Goal: Information Seeking & Learning: Learn about a topic

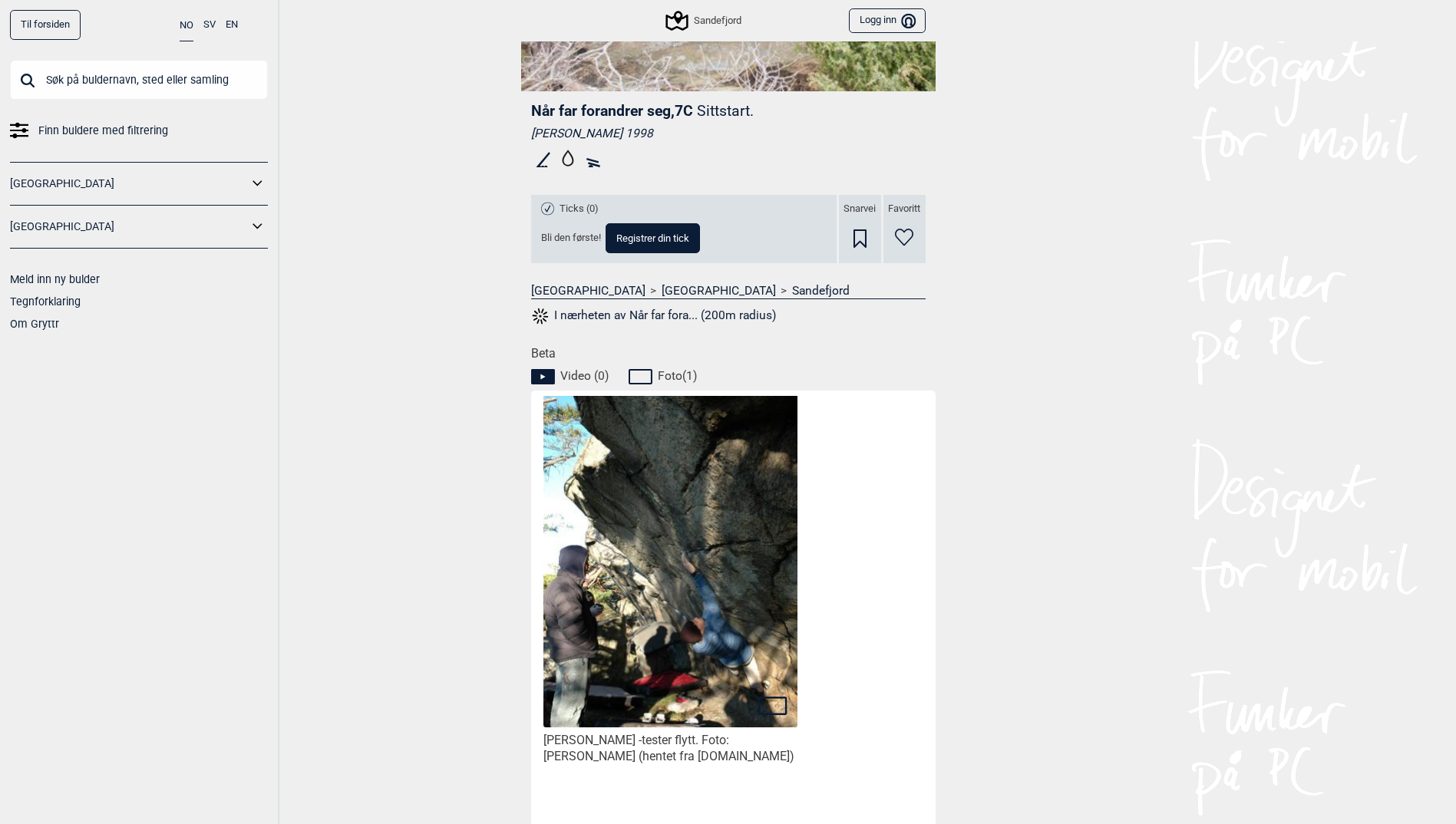
scroll to position [461, 0]
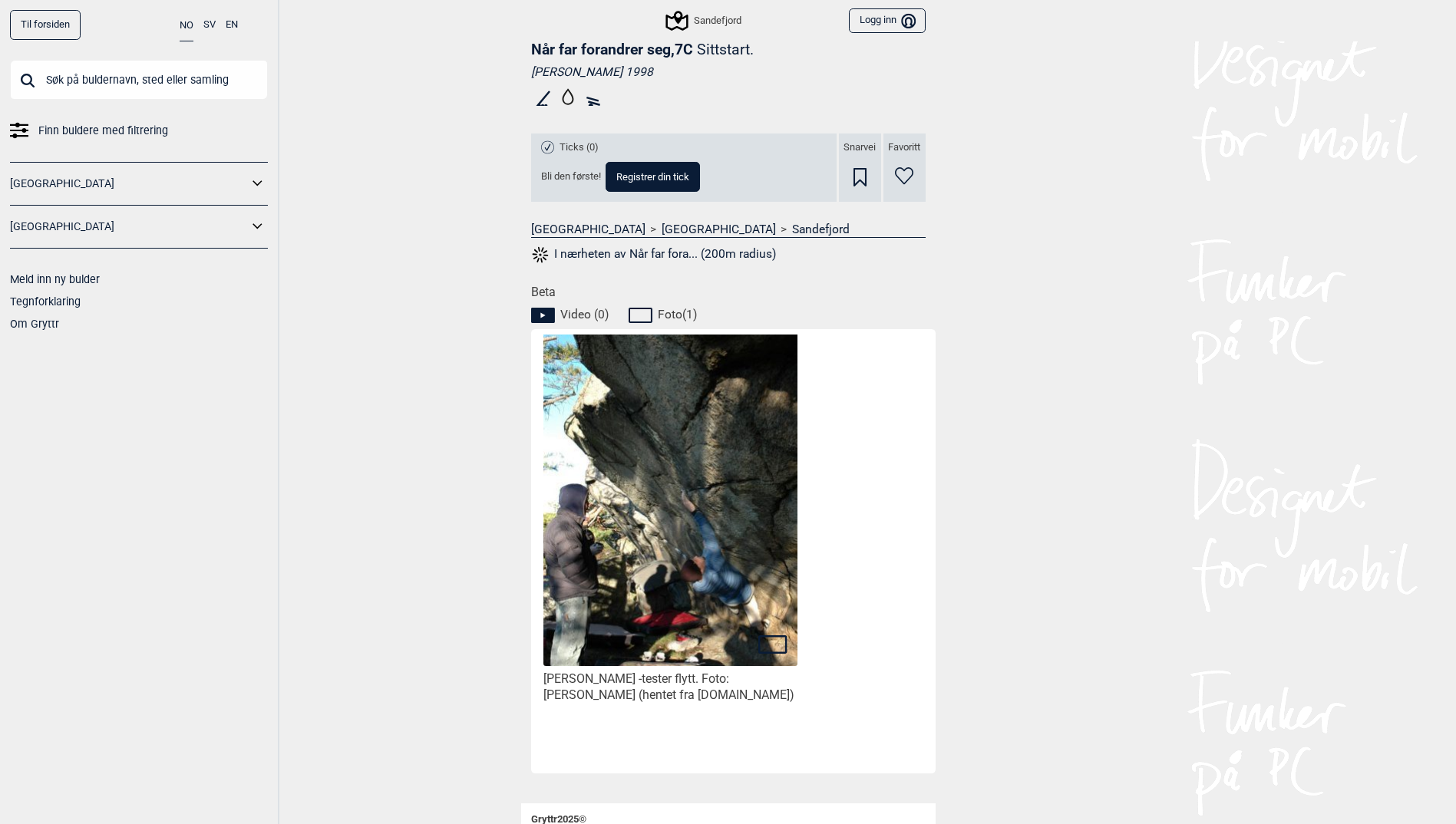
click at [625, 519] on img at bounding box center [670, 508] width 253 height 381
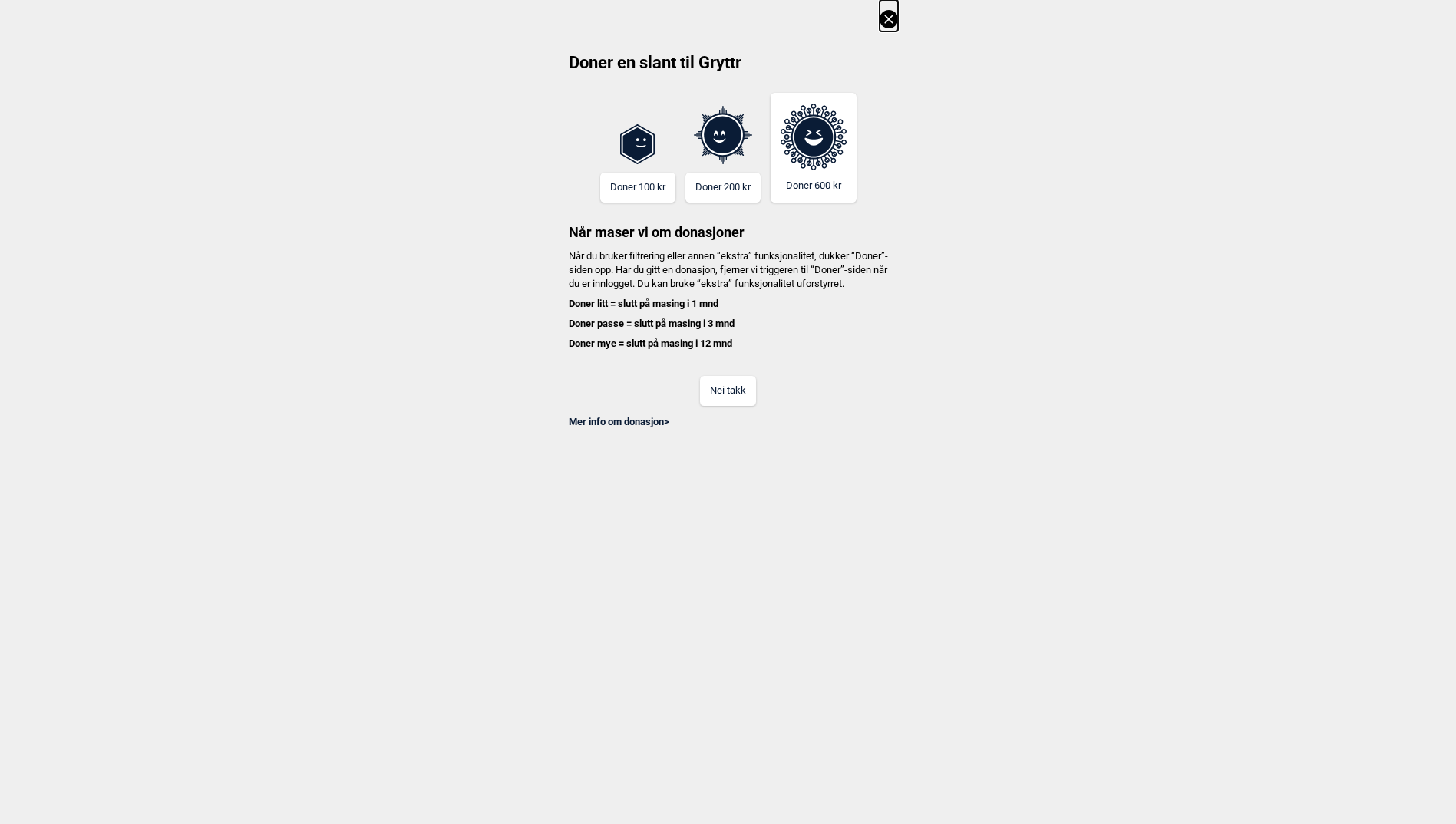
click at [719, 406] on button "Nei takk" at bounding box center [728, 391] width 56 height 30
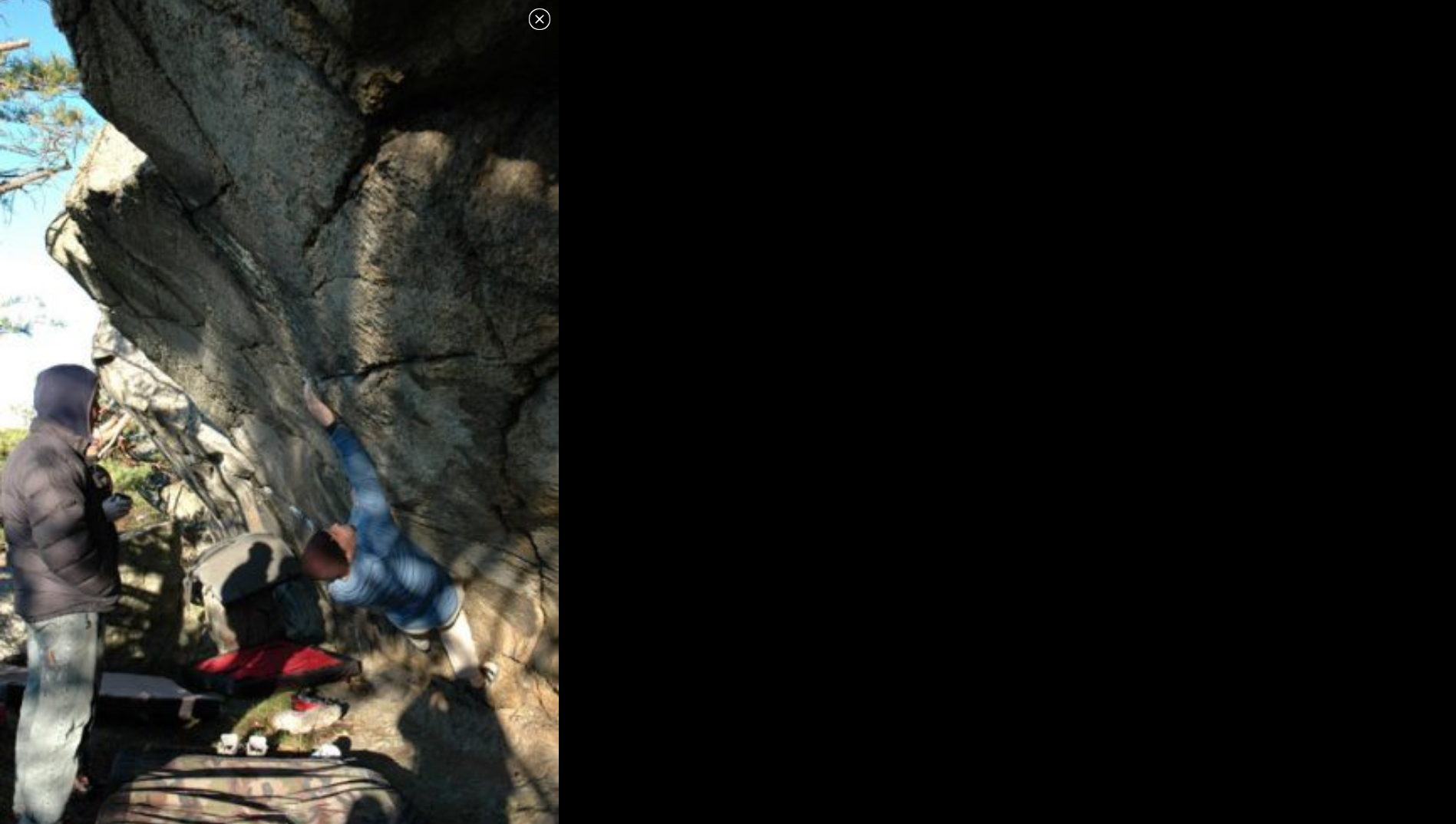
click at [541, 22] on icon at bounding box center [540, 19] width 9 height 9
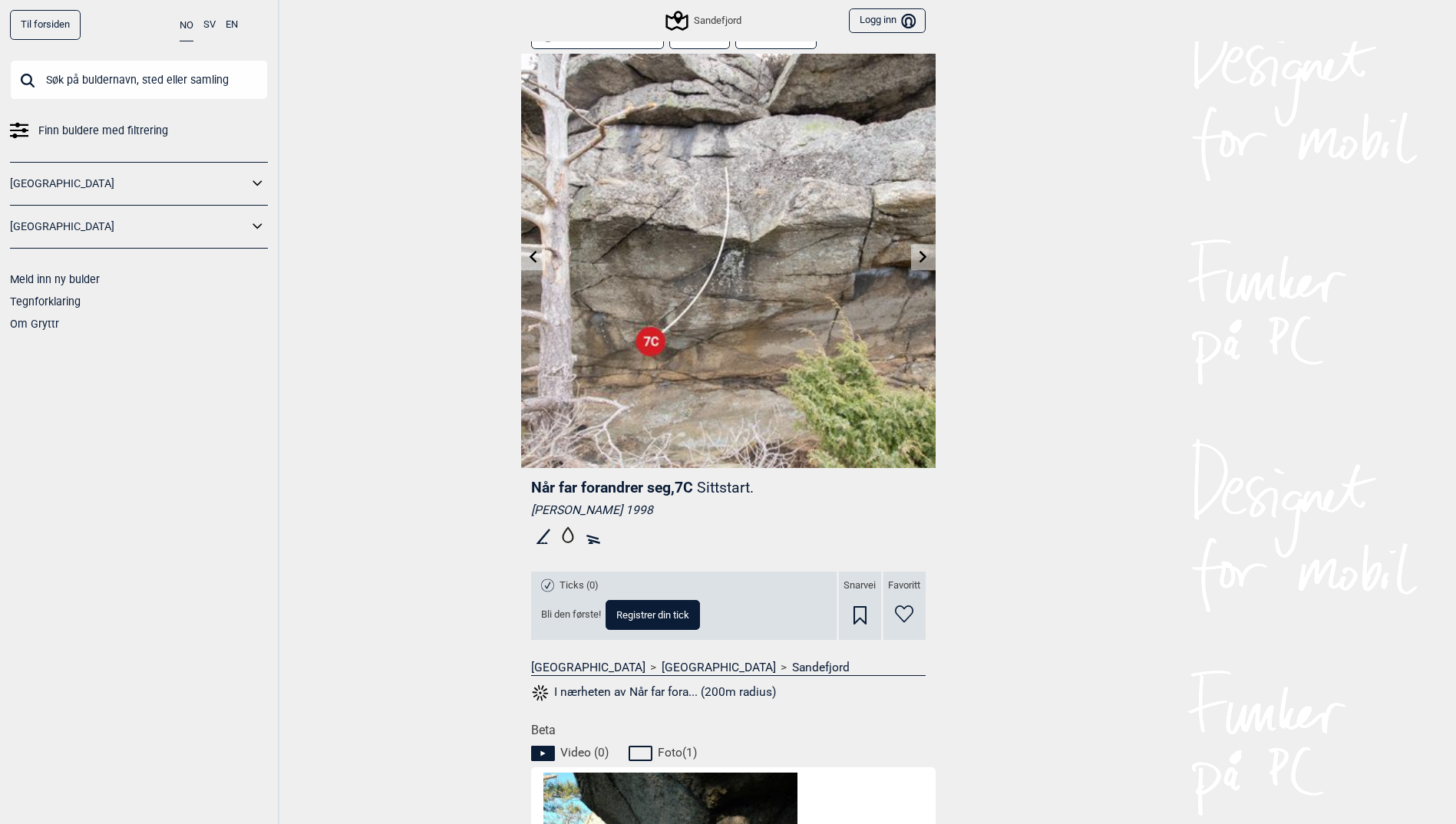
scroll to position [0, 0]
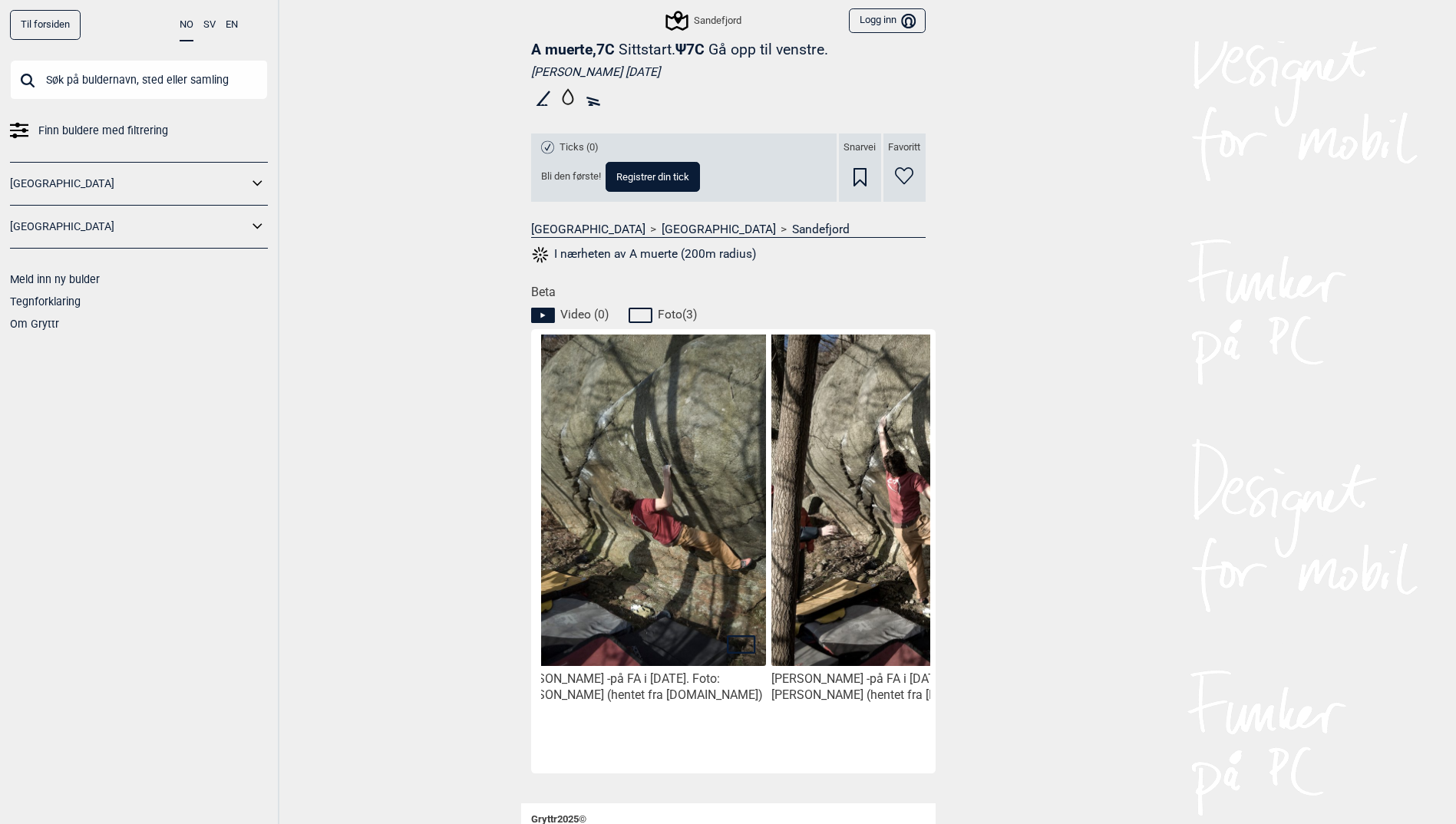
scroll to position [0, 289]
click at [649, 587] on img at bounding box center [640, 508] width 253 height 381
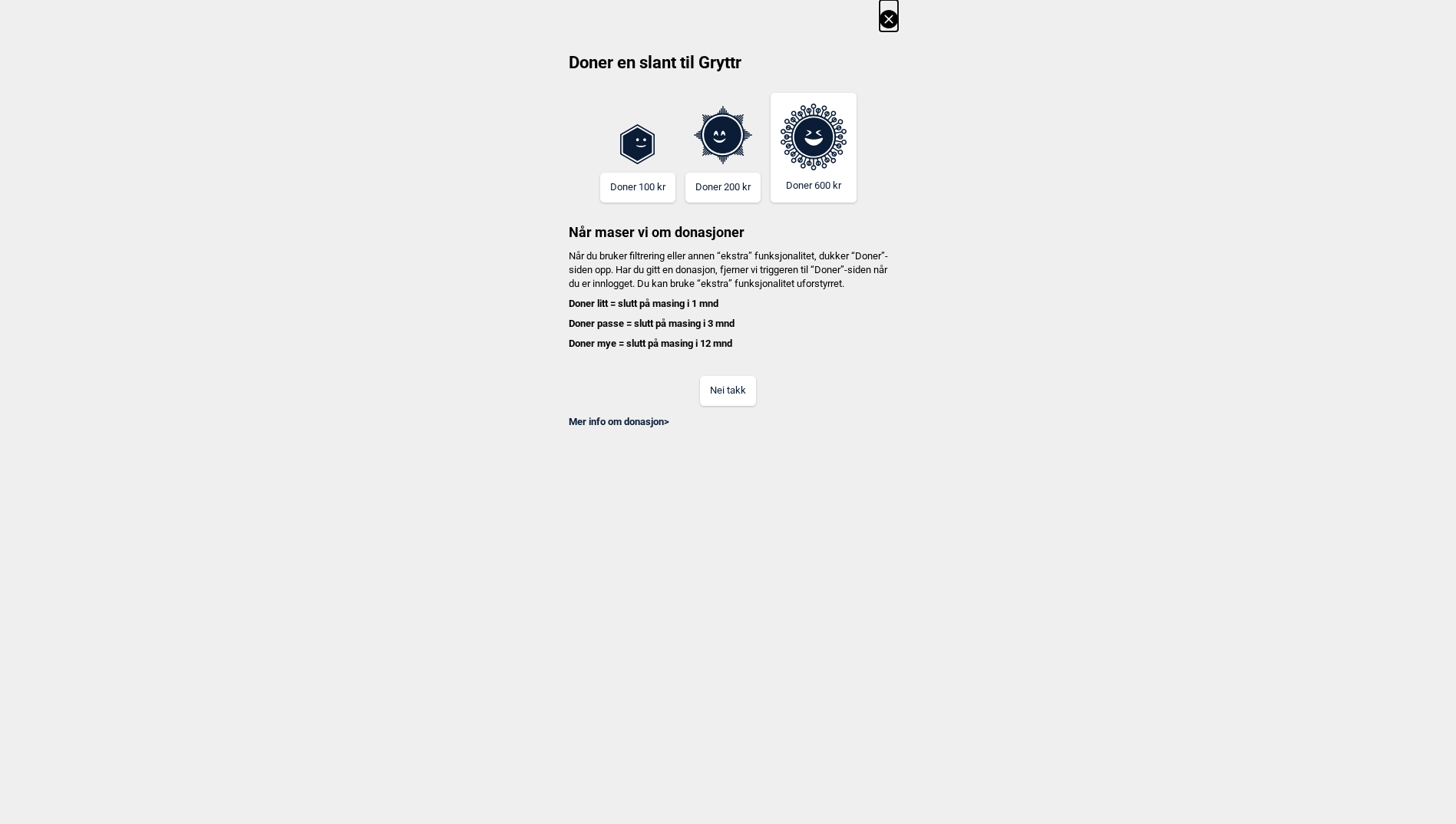
drag, startPoint x: 725, startPoint y: 430, endPoint x: 726, endPoint y: 418, distance: 12.0
click at [726, 418] on div "Doner en slant til Gryttr Doner 100 kr Doner 200 kr Doner 600 kr Når maser vi o…" at bounding box center [728, 240] width 339 height 377
click at [726, 406] on button "Nei takk" at bounding box center [728, 391] width 56 height 30
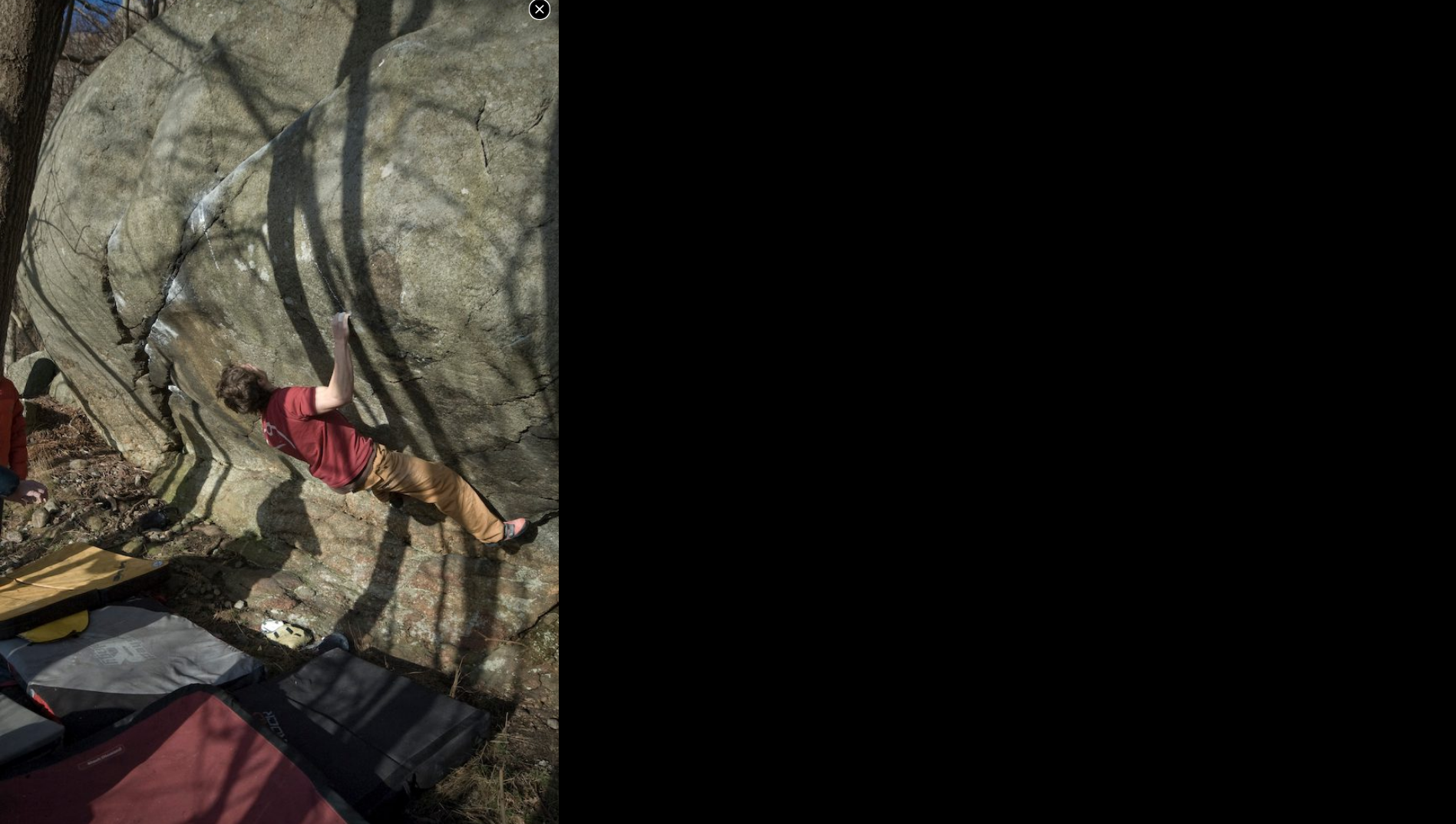
scroll to position [13, 0]
click at [543, 7] on icon at bounding box center [539, 6] width 19 height 19
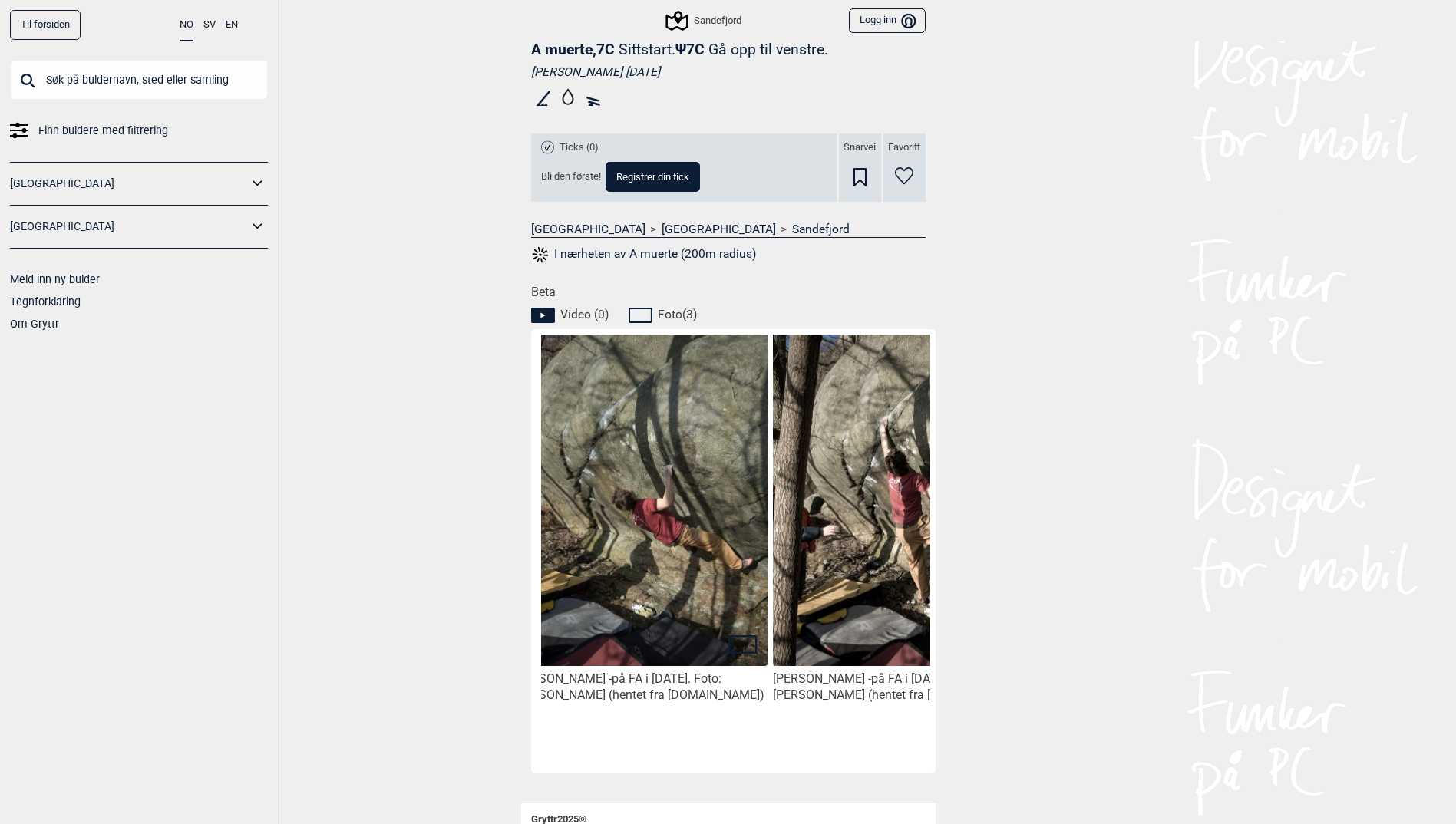
click at [857, 527] on img at bounding box center [899, 508] width 253 height 381
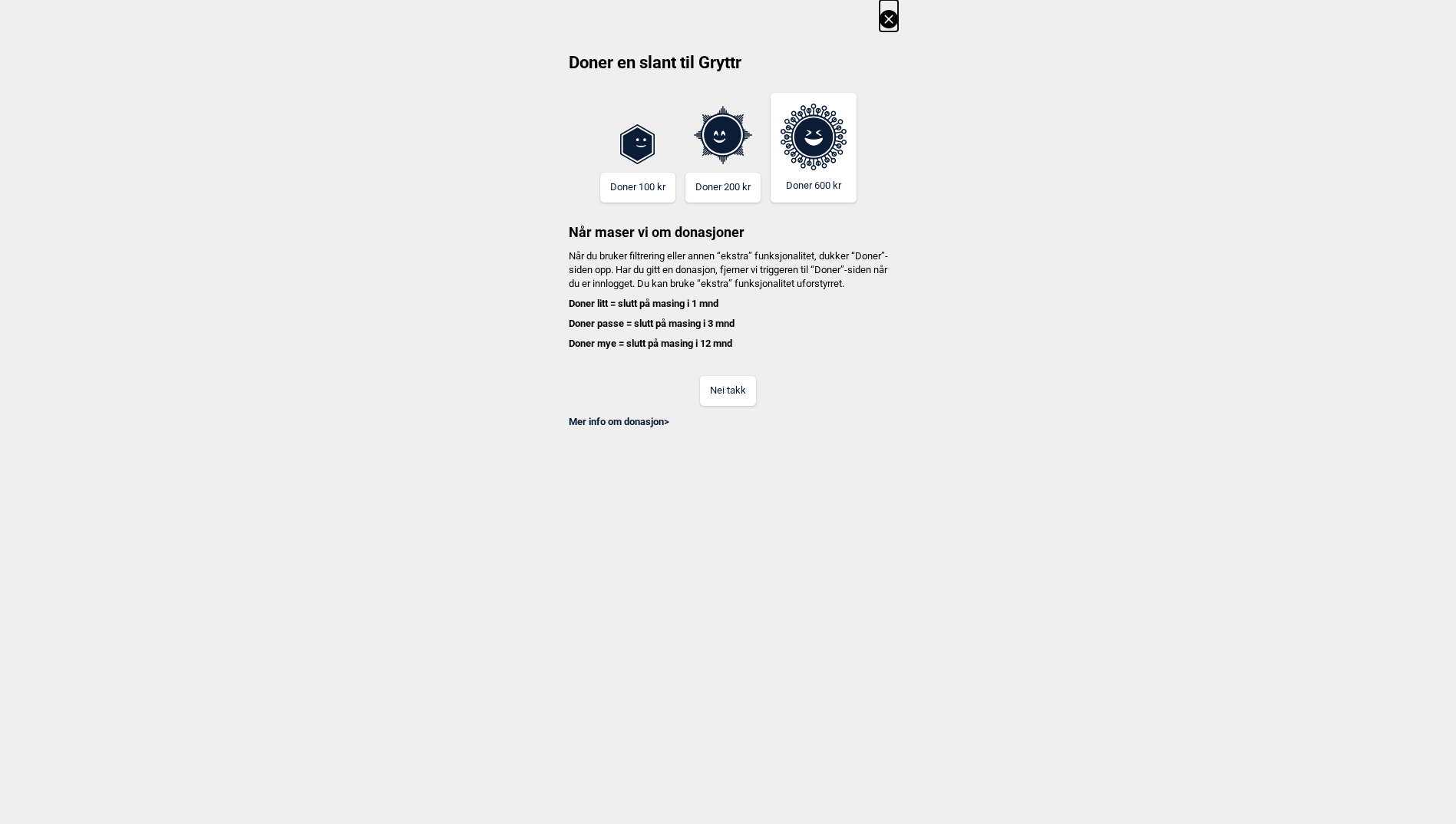
click at [749, 394] on button "Nei takk" at bounding box center [728, 391] width 56 height 30
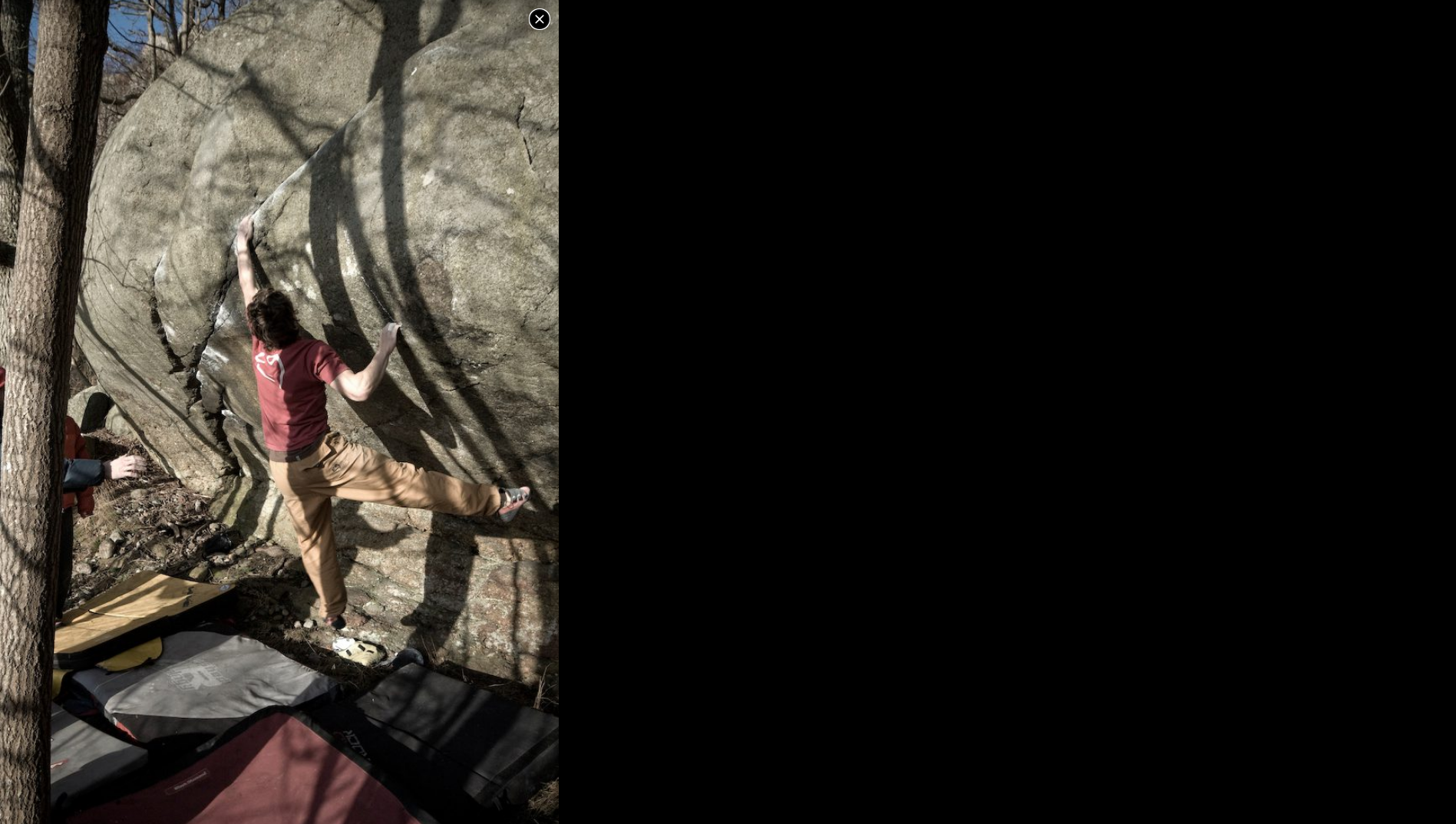
click at [542, 21] on icon at bounding box center [540, 19] width 9 height 9
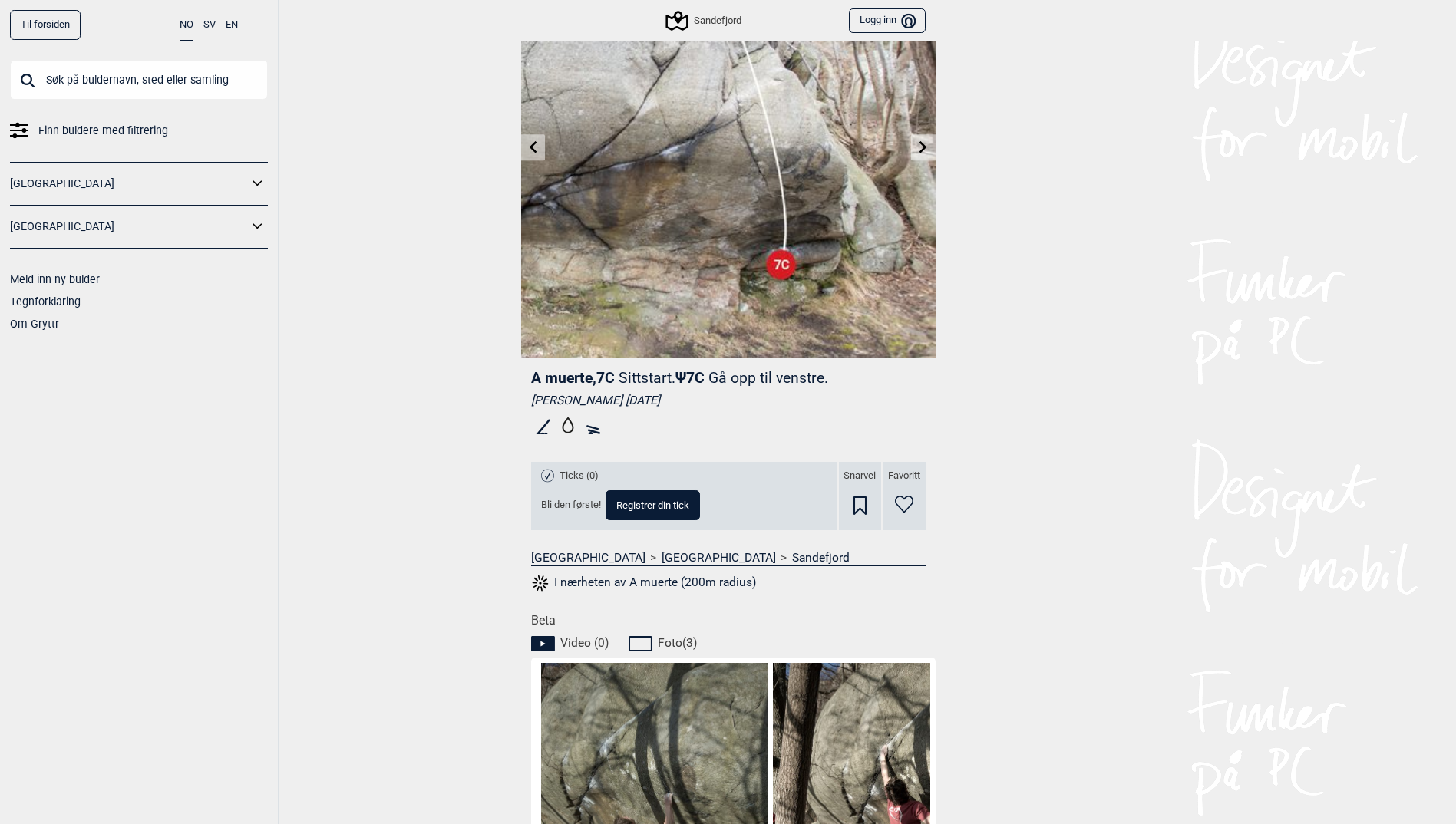
scroll to position [0, 0]
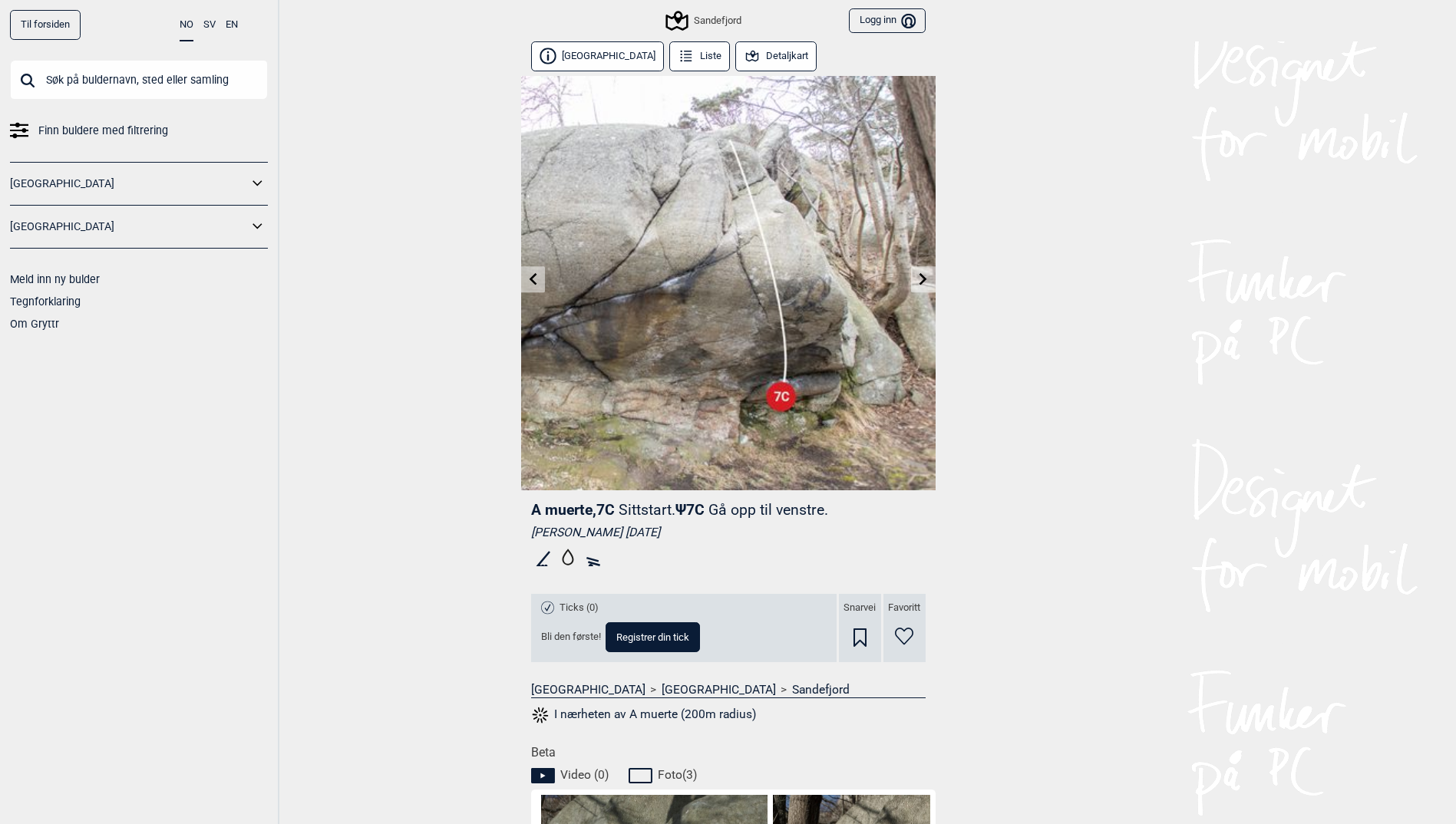
click at [927, 279] on icon at bounding box center [923, 278] width 12 height 12
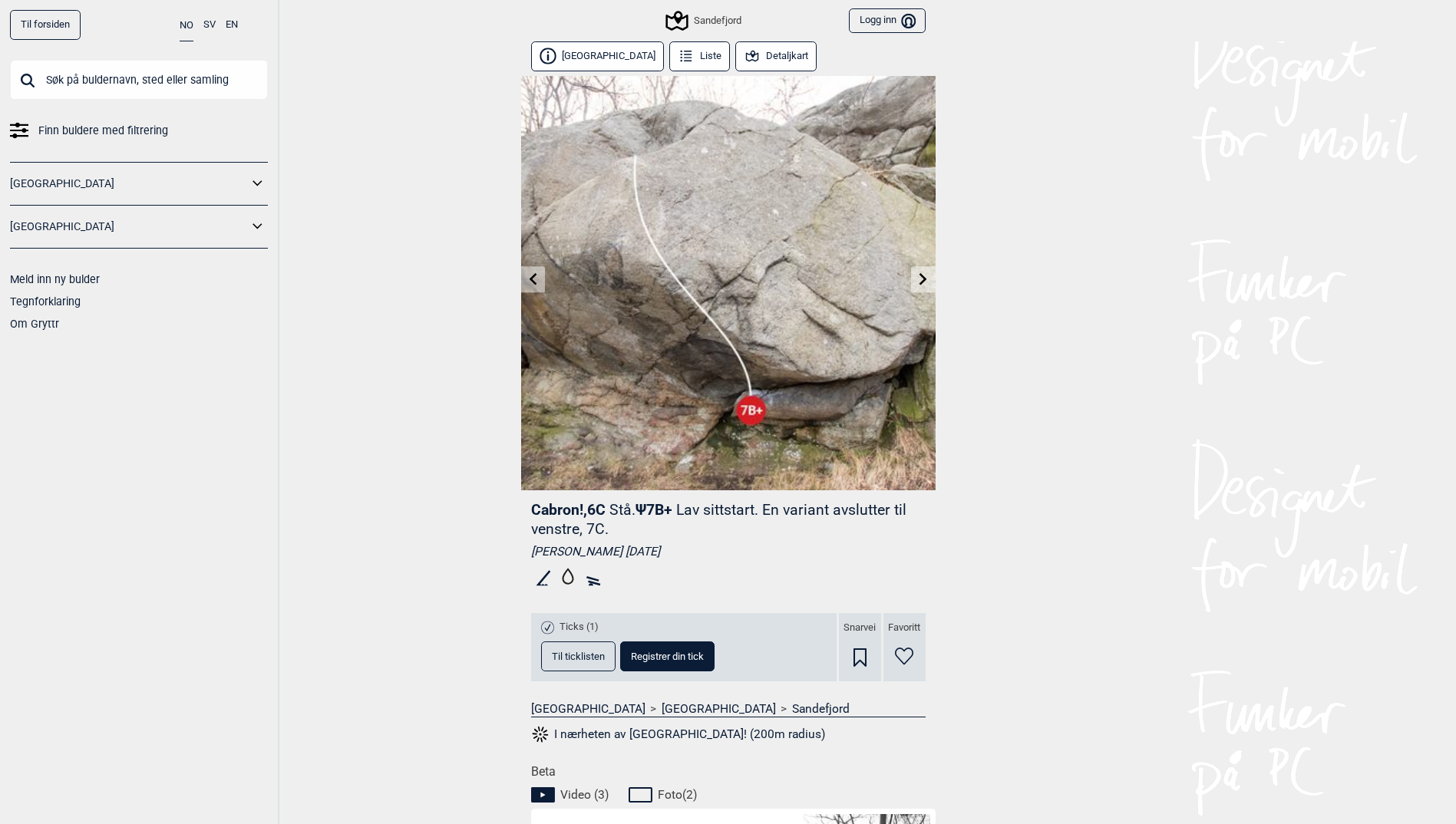
click at [925, 284] on icon at bounding box center [923, 278] width 12 height 12
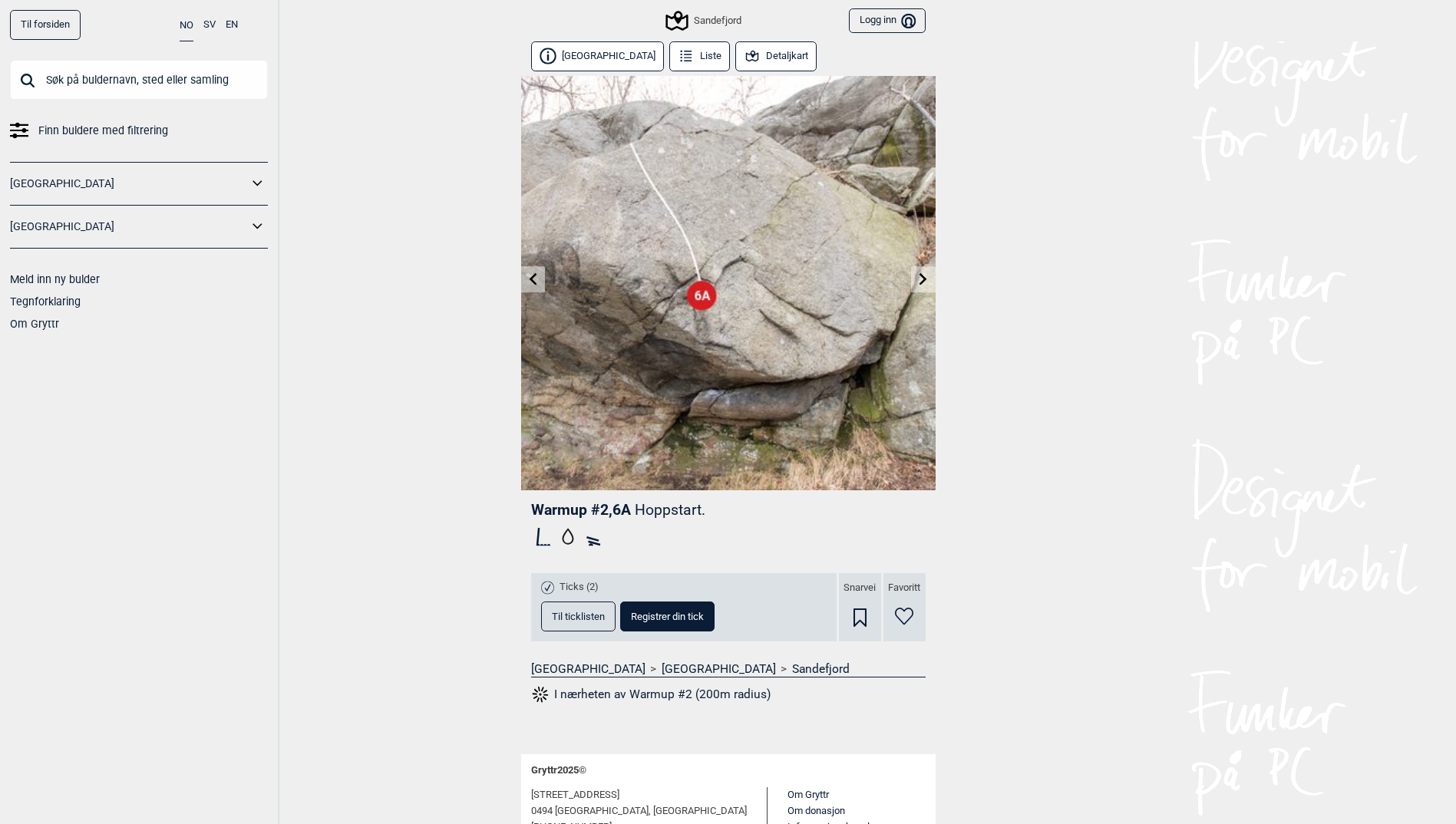
click at [925, 284] on icon at bounding box center [923, 278] width 12 height 12
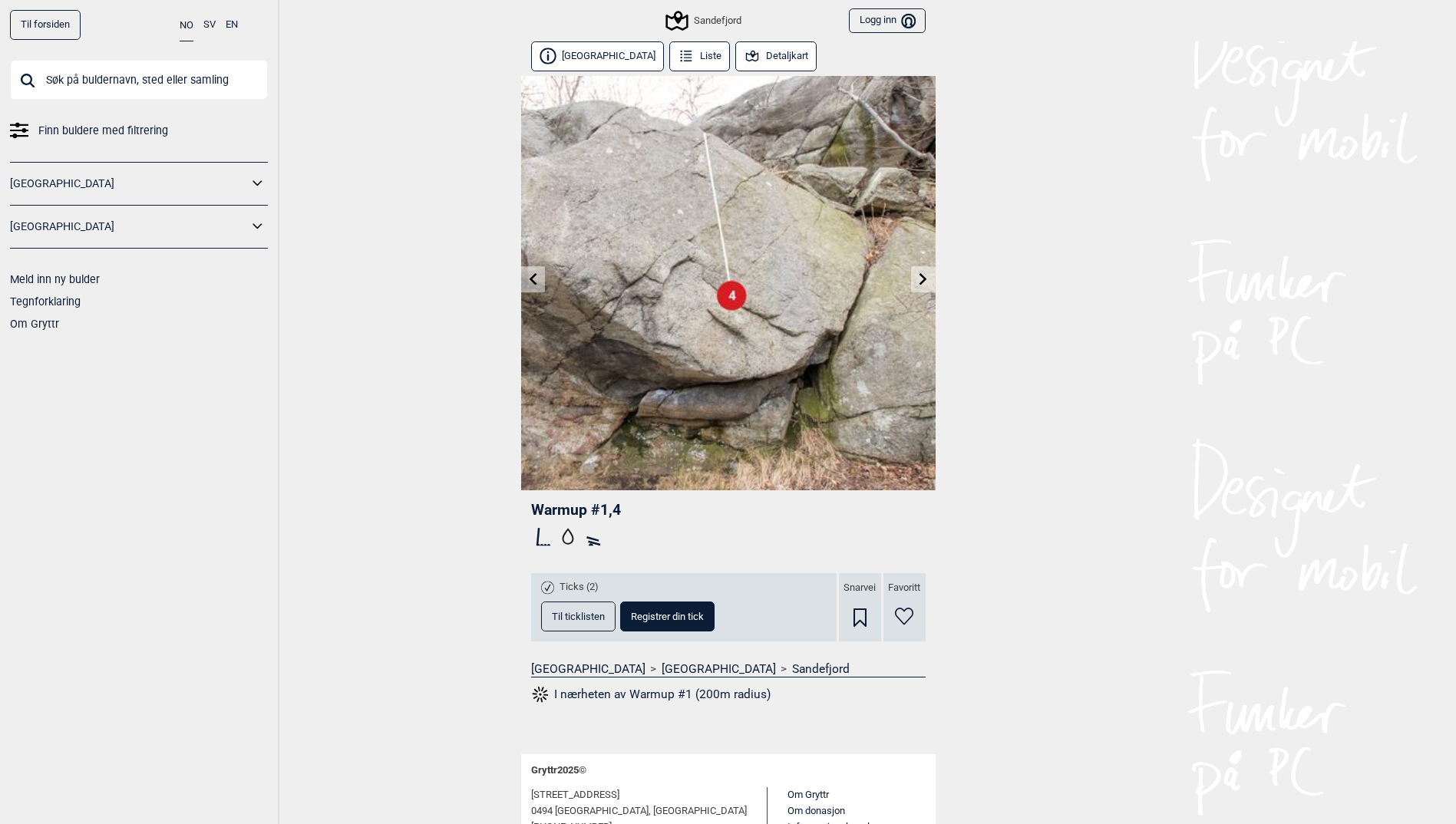
click at [925, 284] on icon at bounding box center [923, 278] width 12 height 12
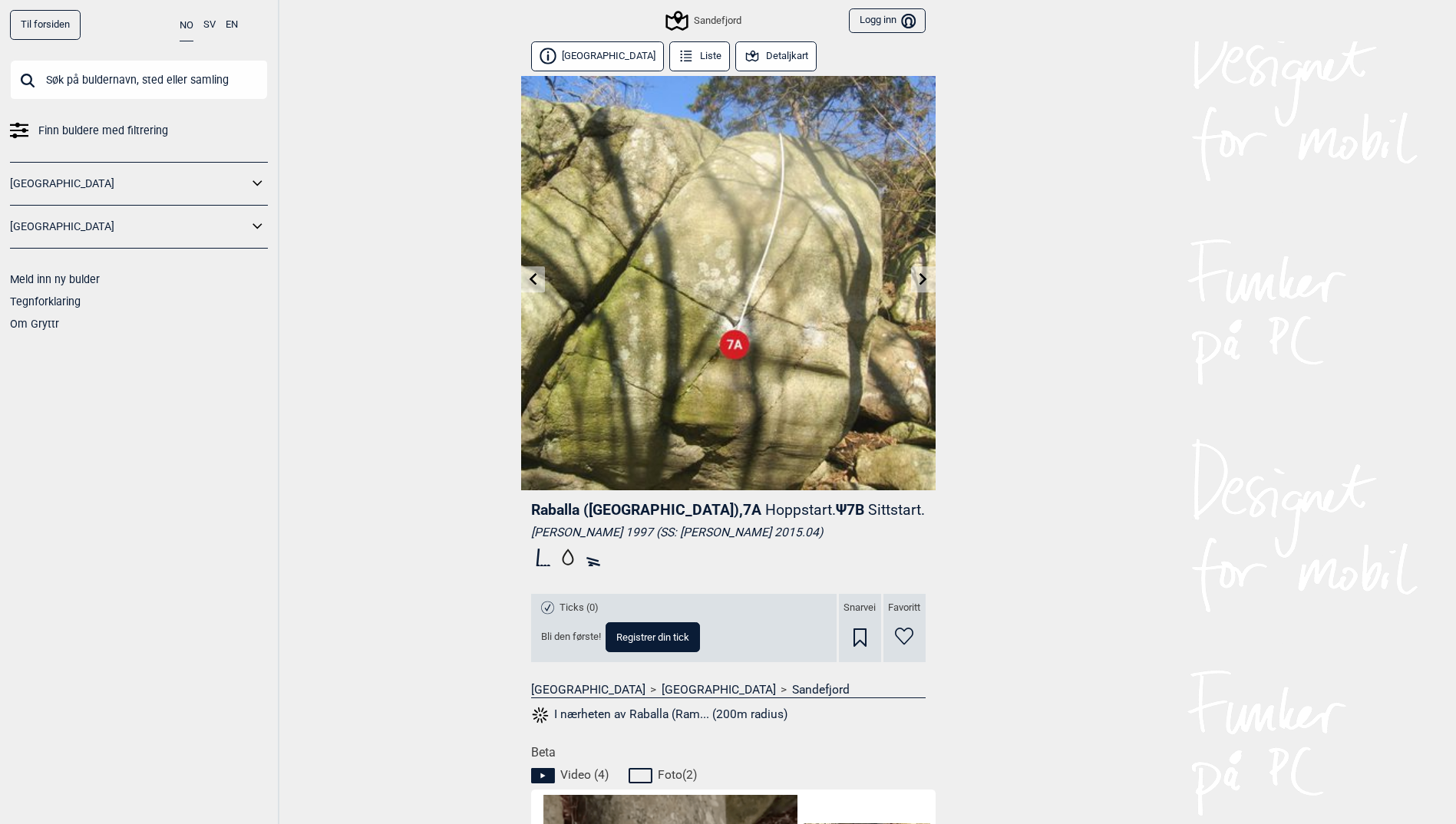
click at [528, 285] on link at bounding box center [533, 279] width 24 height 26
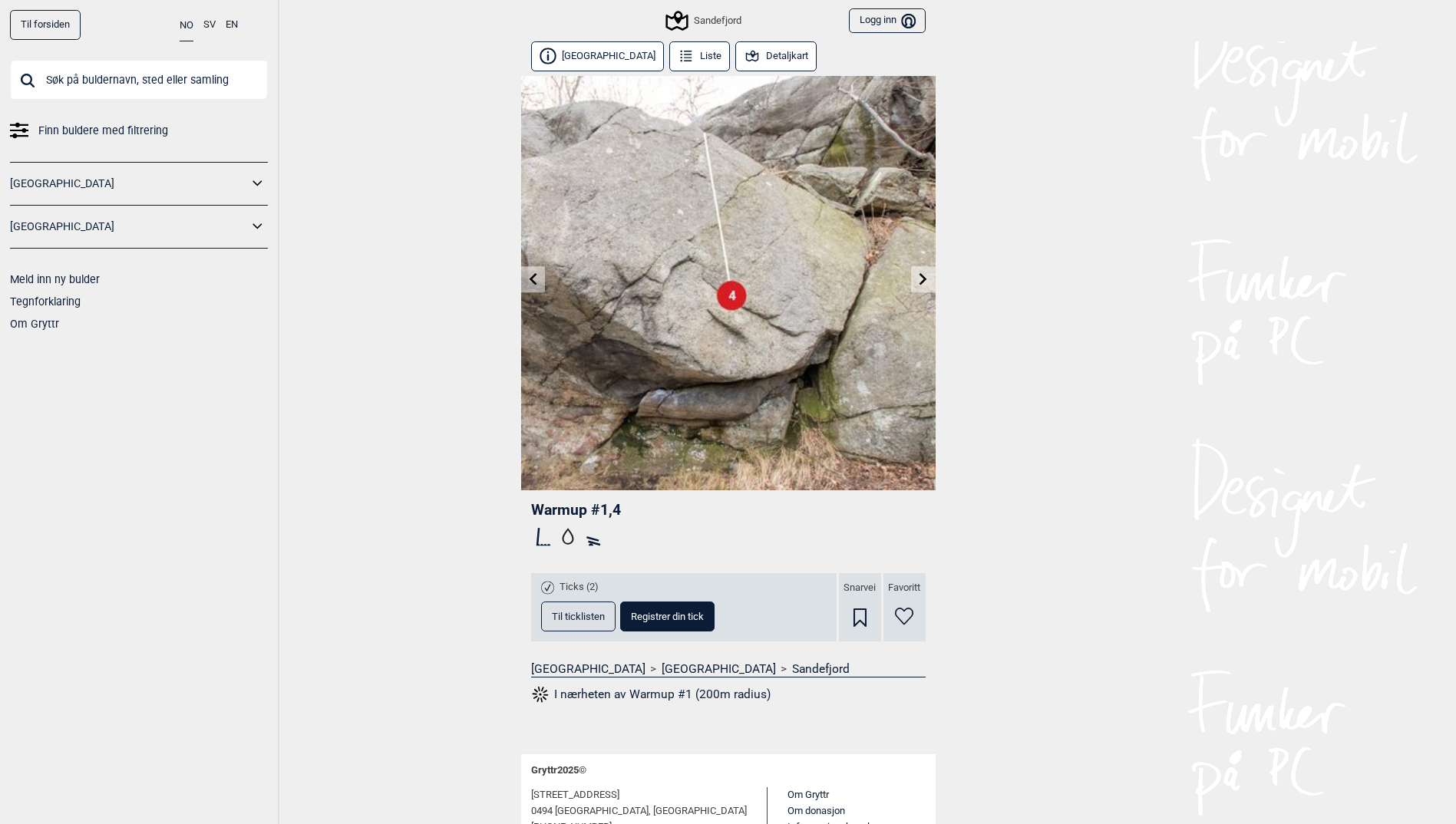
click at [528, 285] on link at bounding box center [533, 279] width 24 height 26
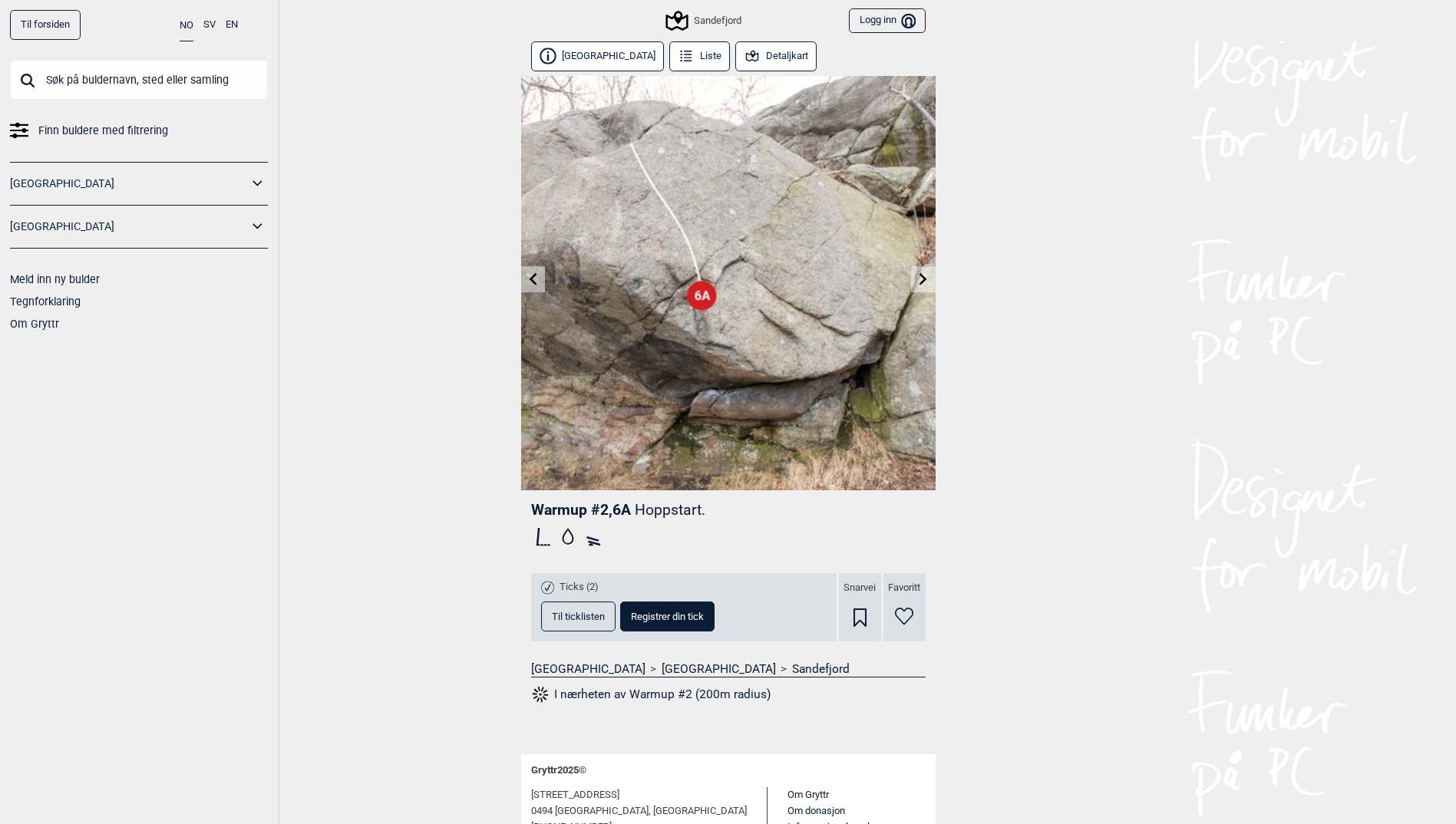
click at [528, 285] on link at bounding box center [533, 279] width 24 height 26
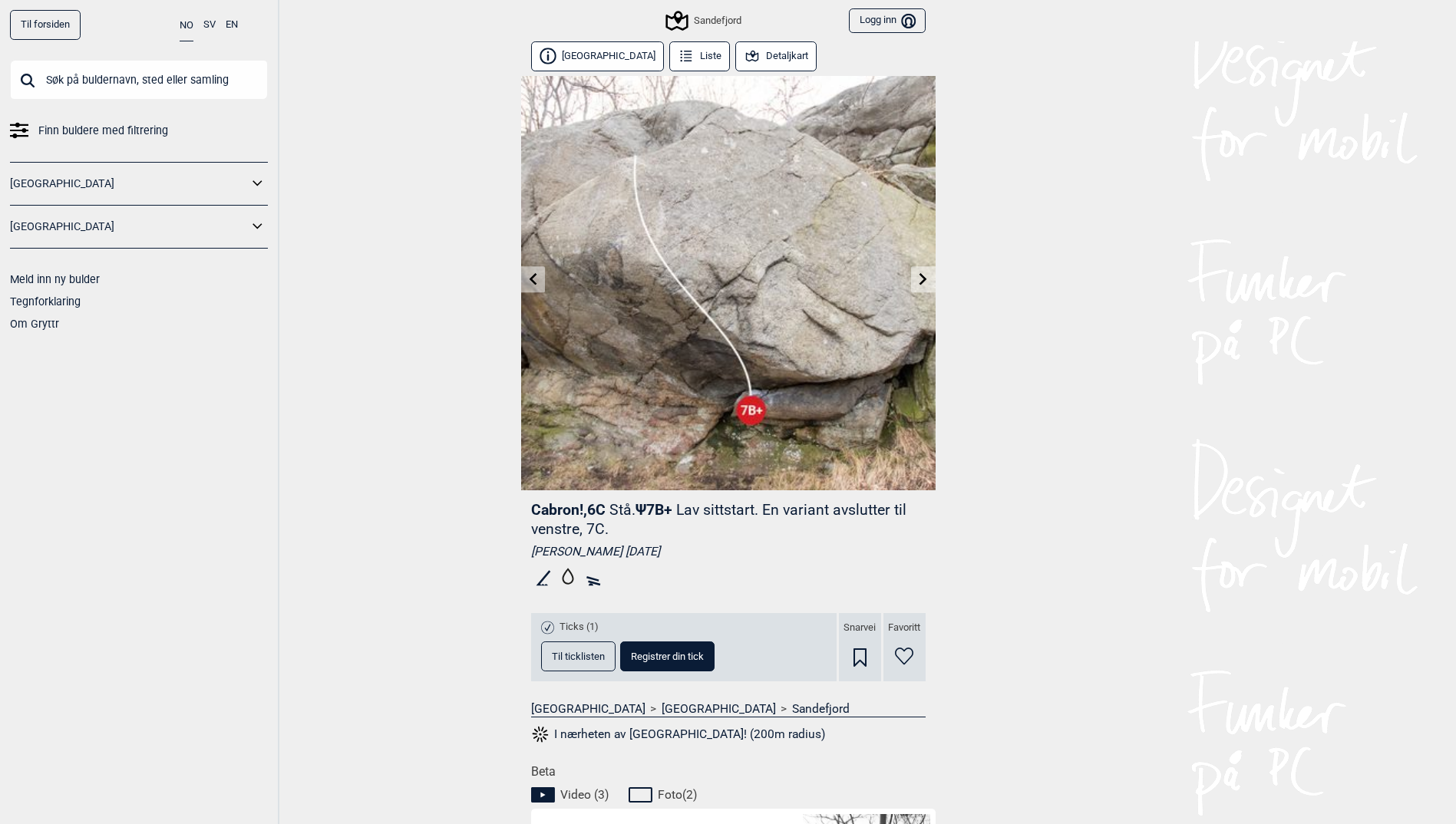
click at [528, 285] on link at bounding box center [533, 279] width 24 height 26
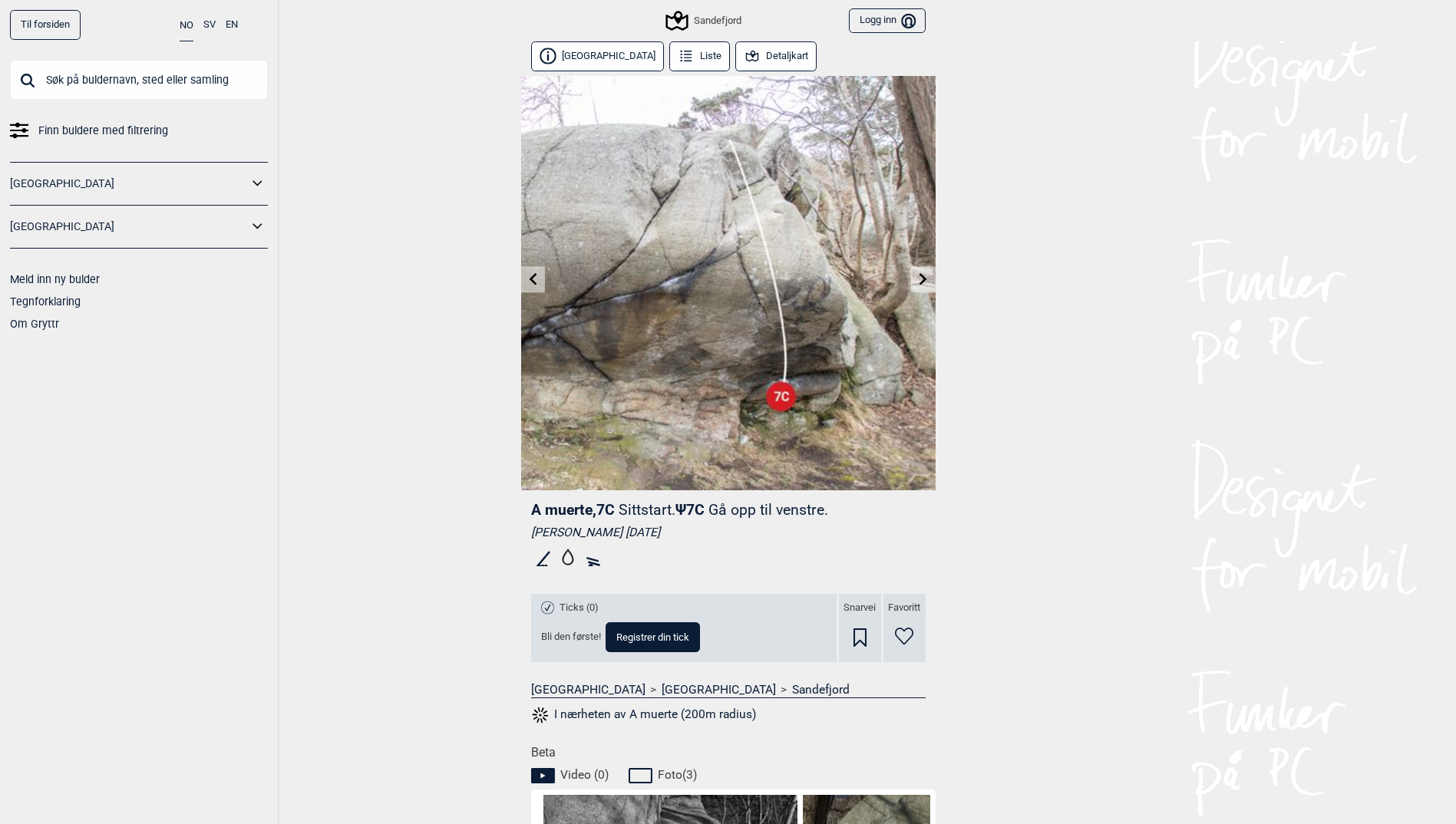
click at [528, 285] on link at bounding box center [533, 279] width 24 height 26
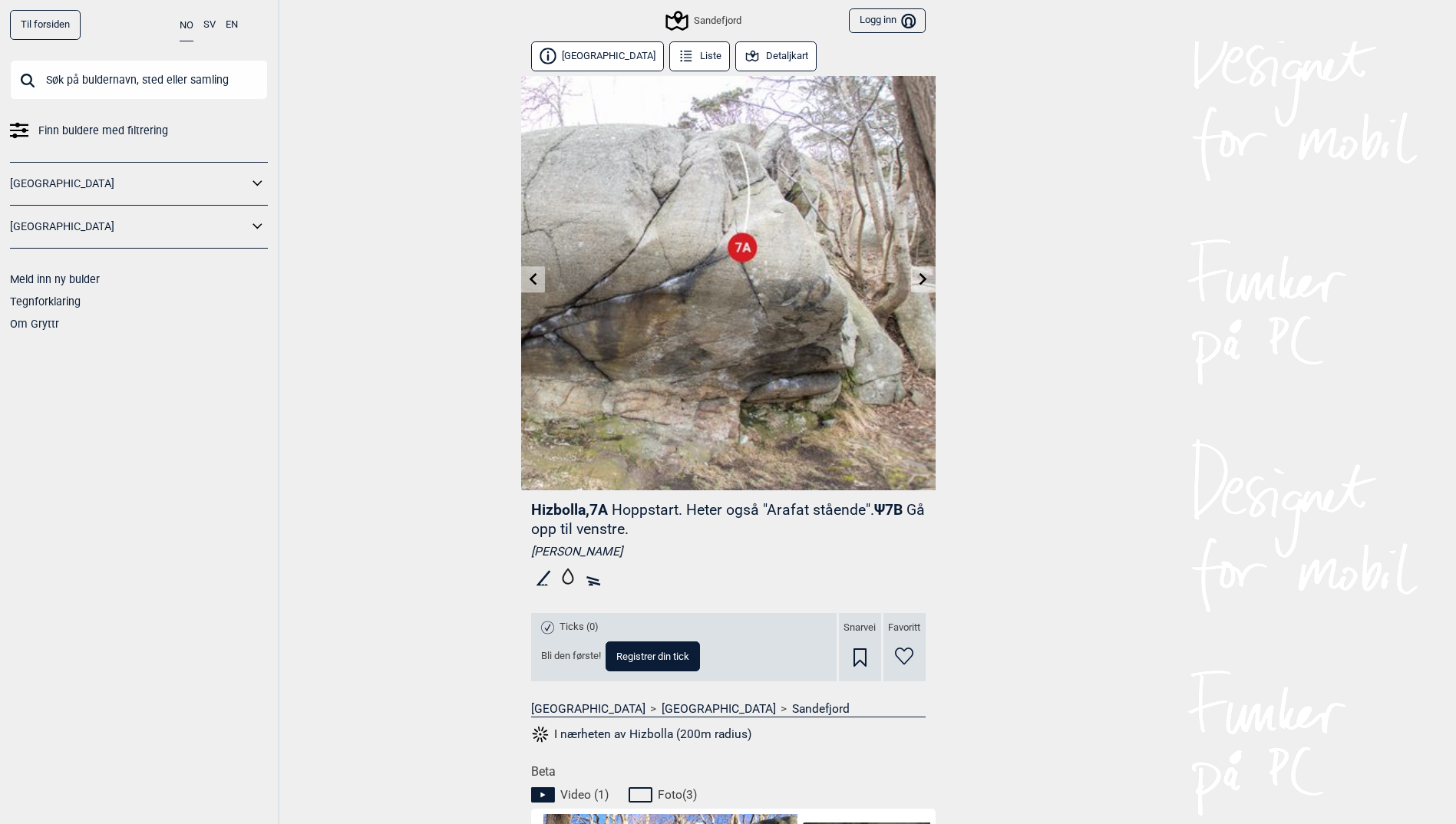
click at [528, 285] on link at bounding box center [533, 279] width 24 height 26
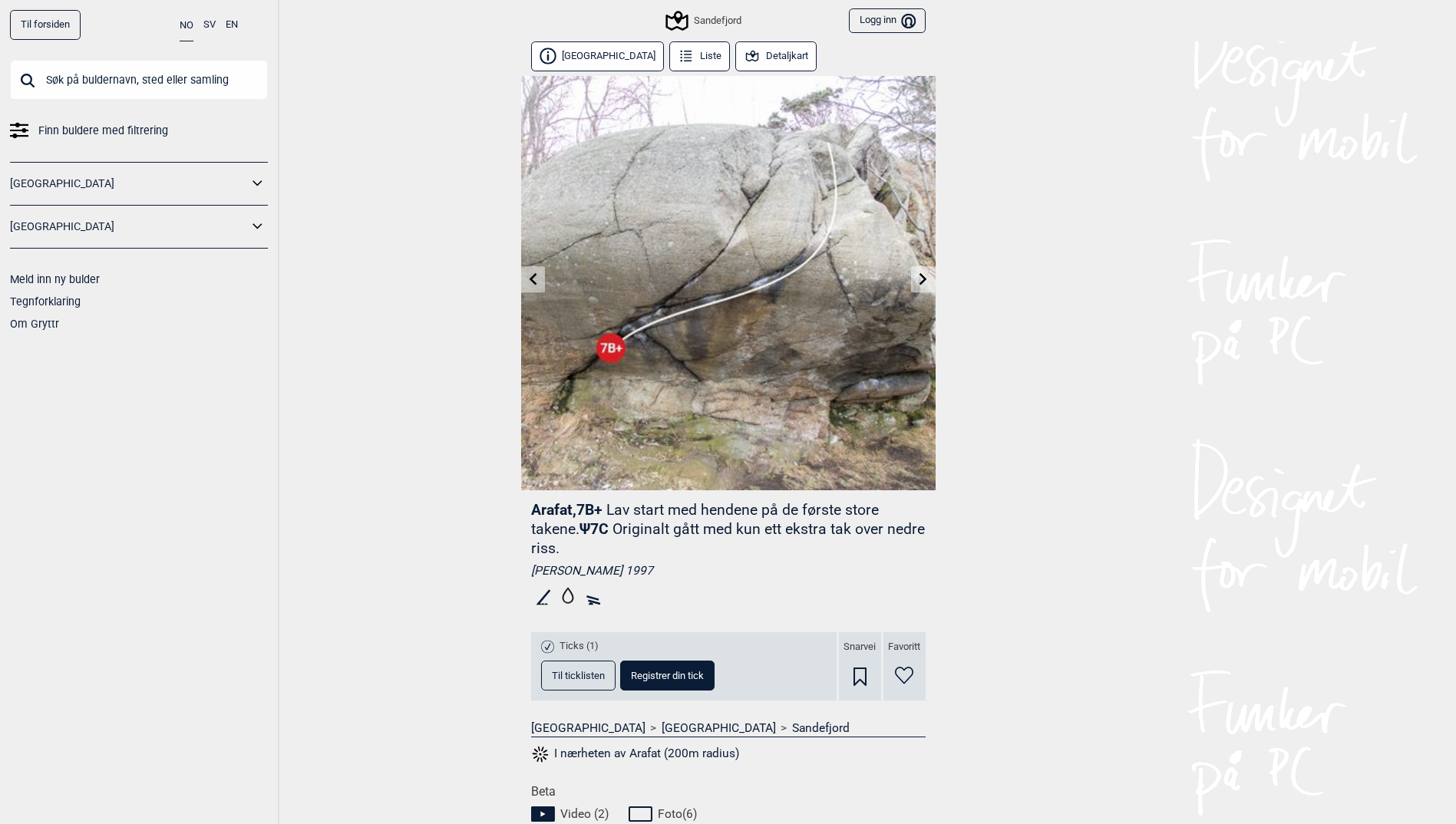
click at [528, 285] on link at bounding box center [533, 279] width 24 height 26
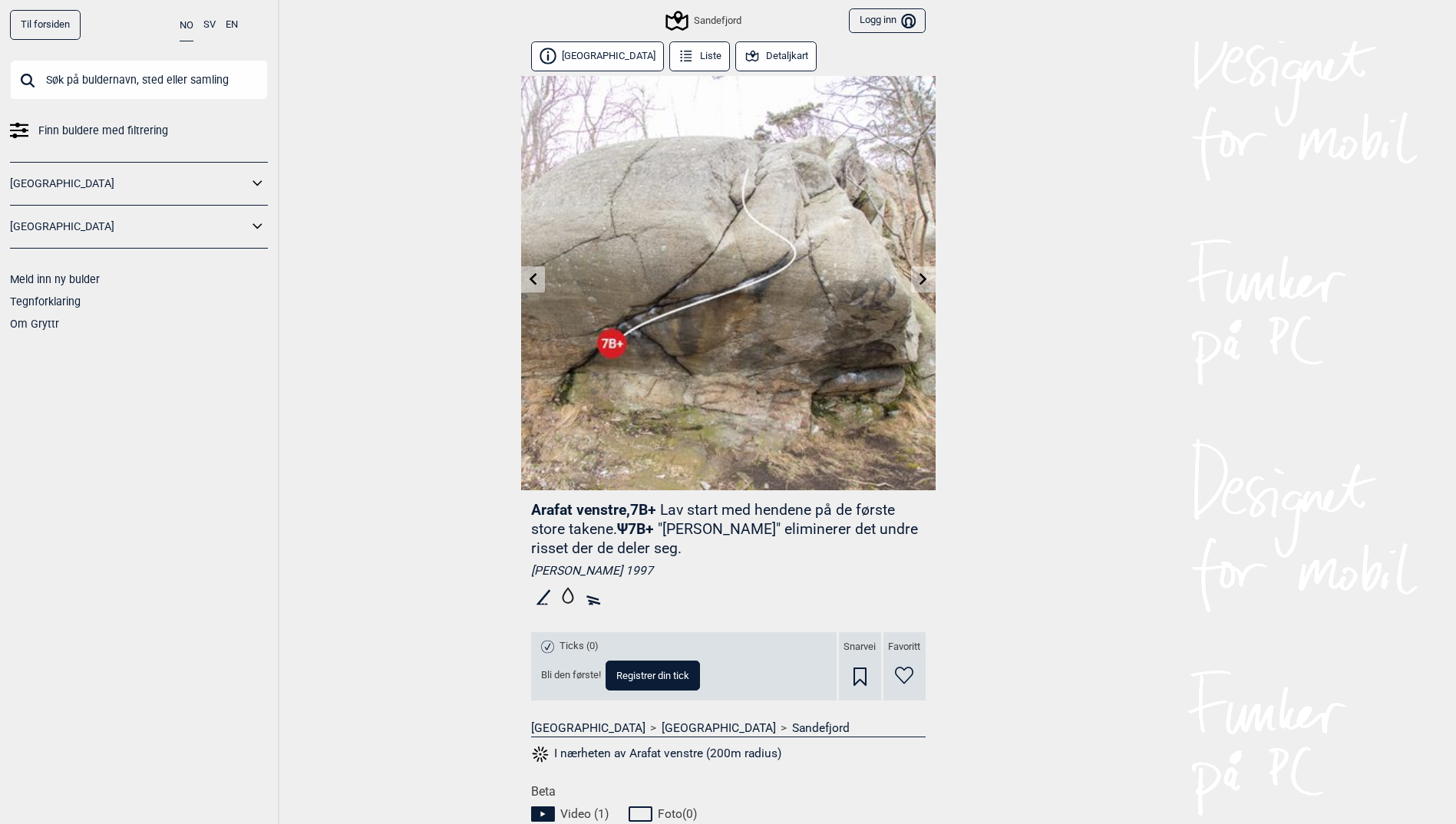
click at [528, 285] on link at bounding box center [533, 279] width 24 height 26
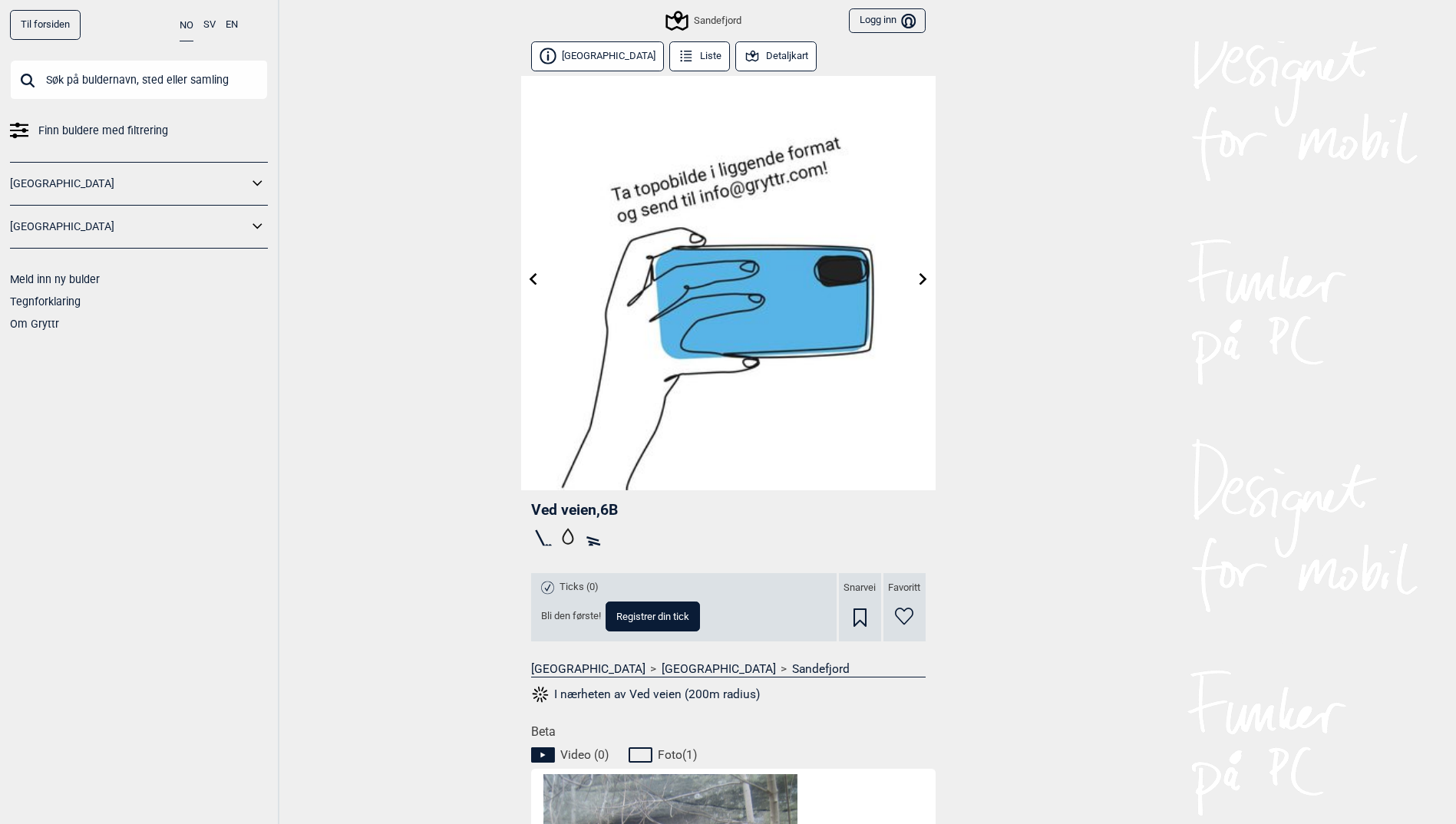
click at [528, 285] on link at bounding box center [533, 279] width 24 height 26
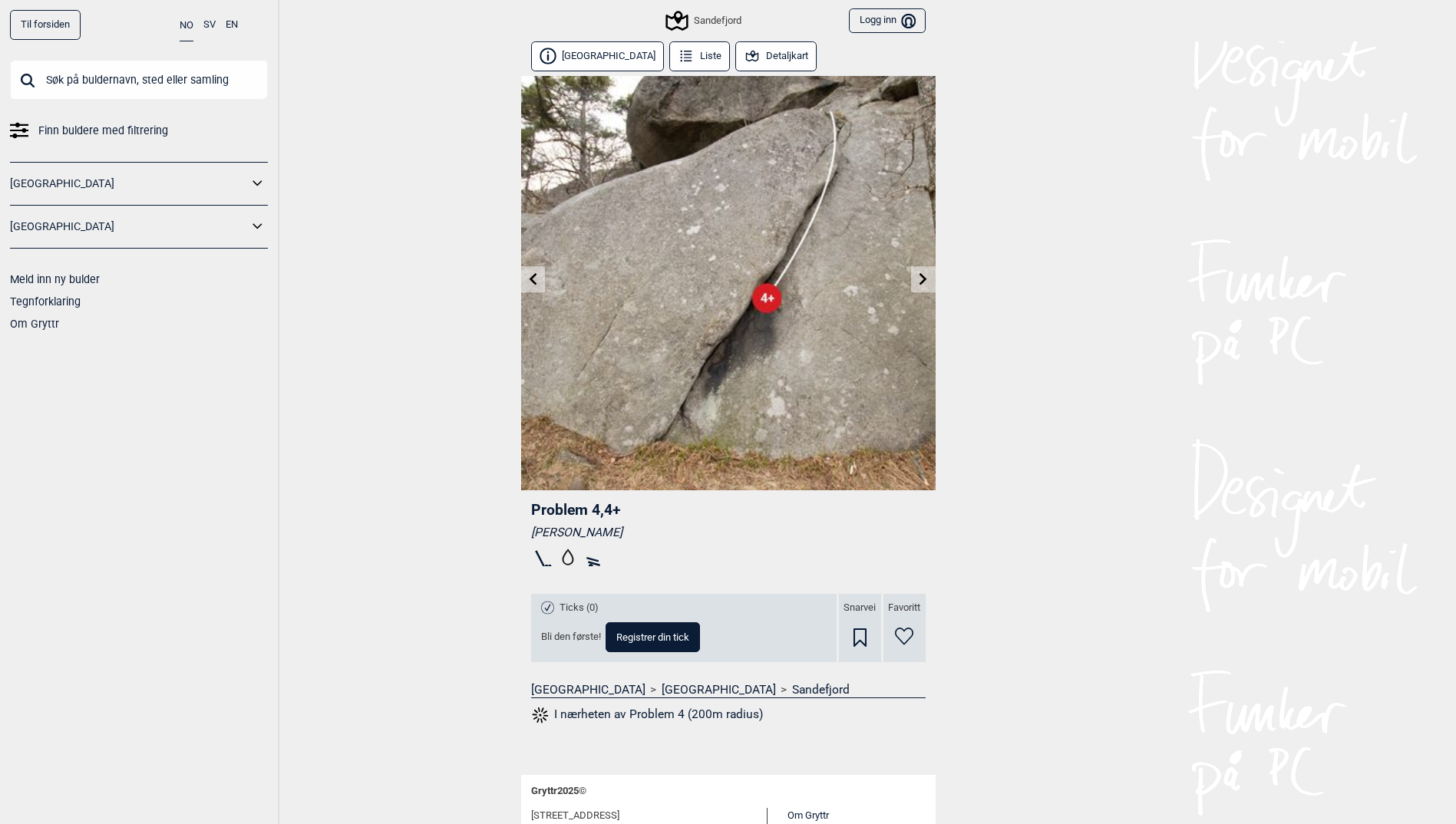
click at [528, 285] on link at bounding box center [533, 279] width 24 height 26
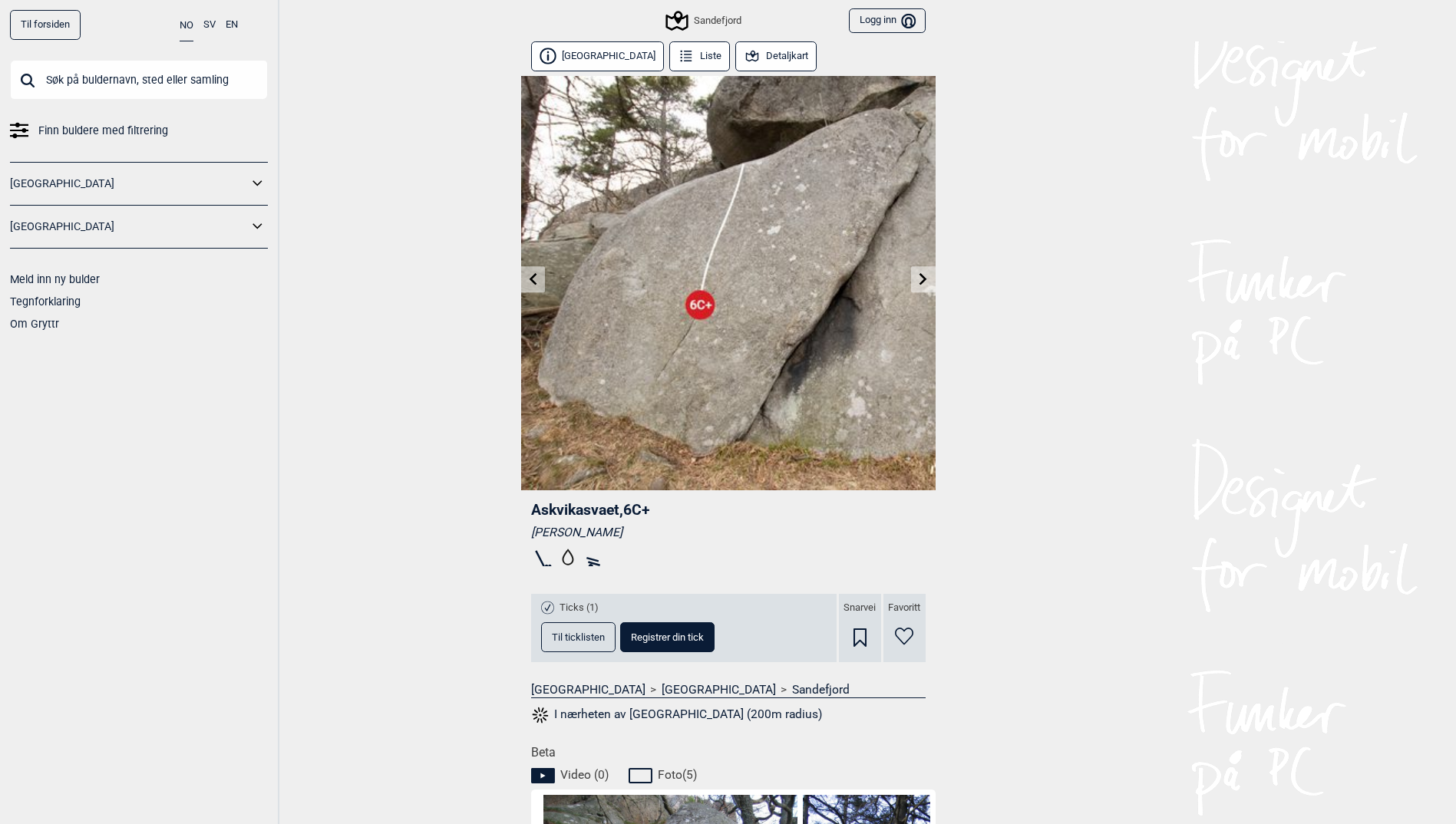
click at [528, 285] on link at bounding box center [533, 279] width 24 height 26
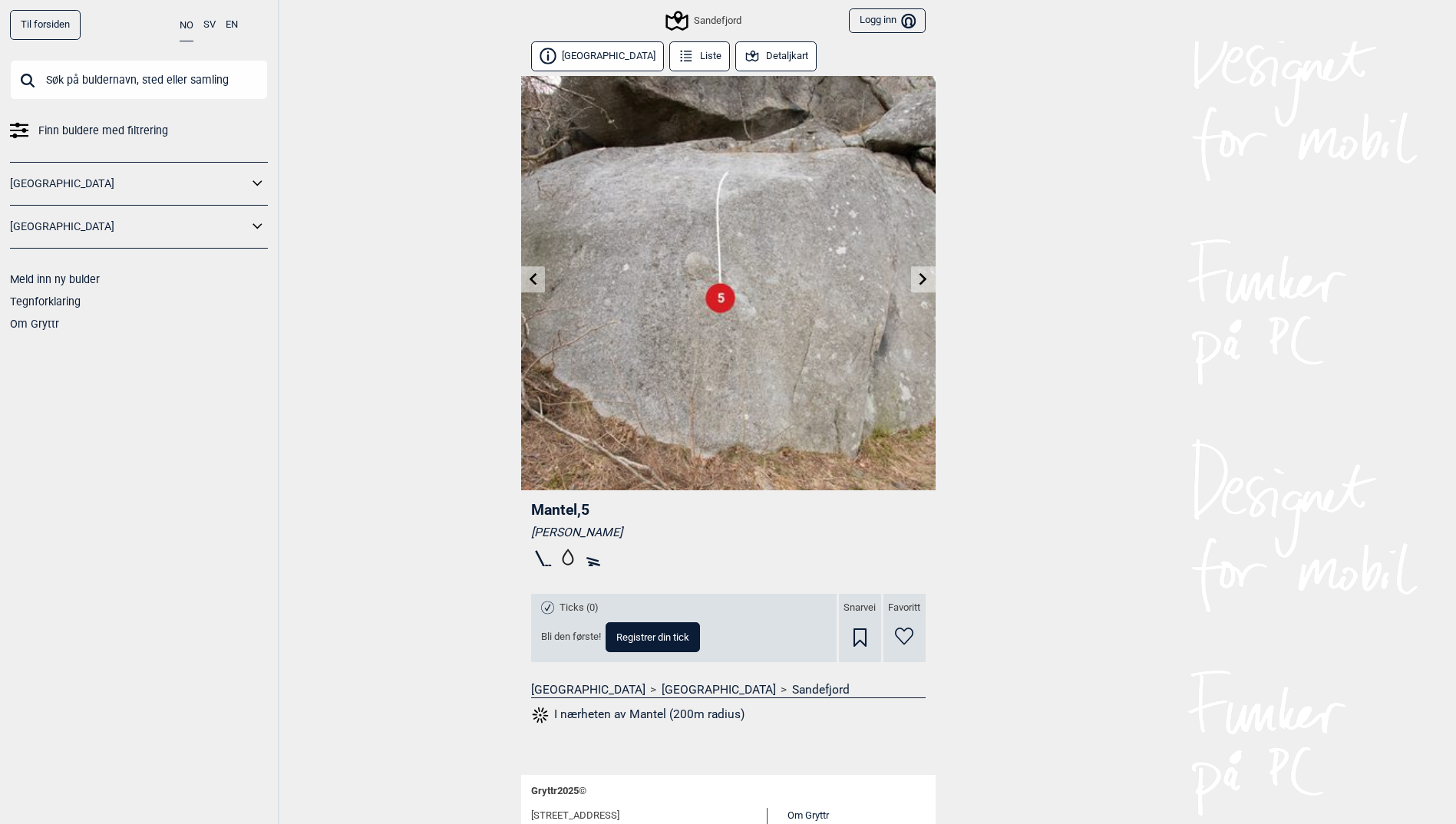
click at [528, 285] on link at bounding box center [533, 279] width 24 height 26
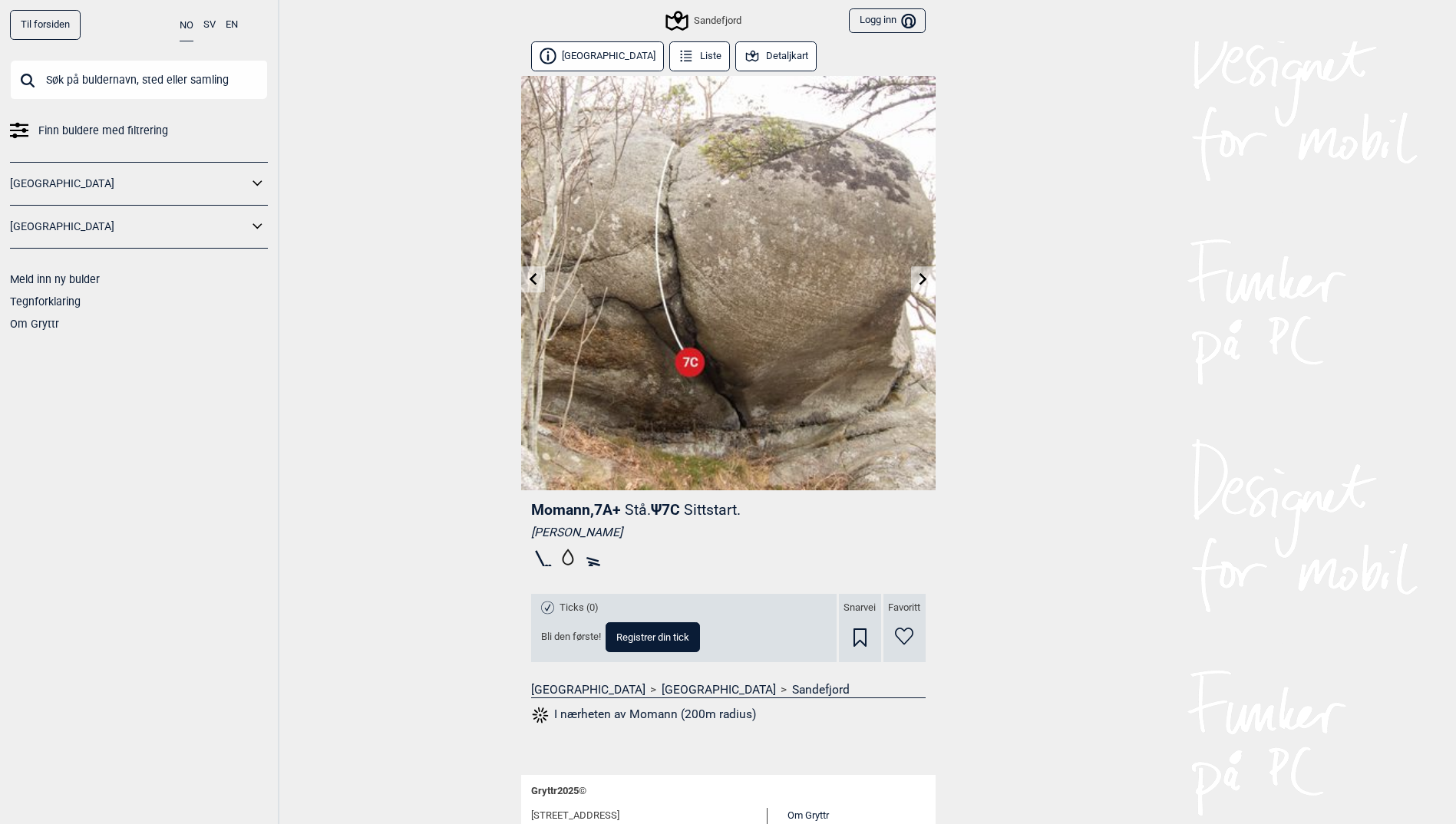
click at [528, 285] on link at bounding box center [533, 279] width 24 height 26
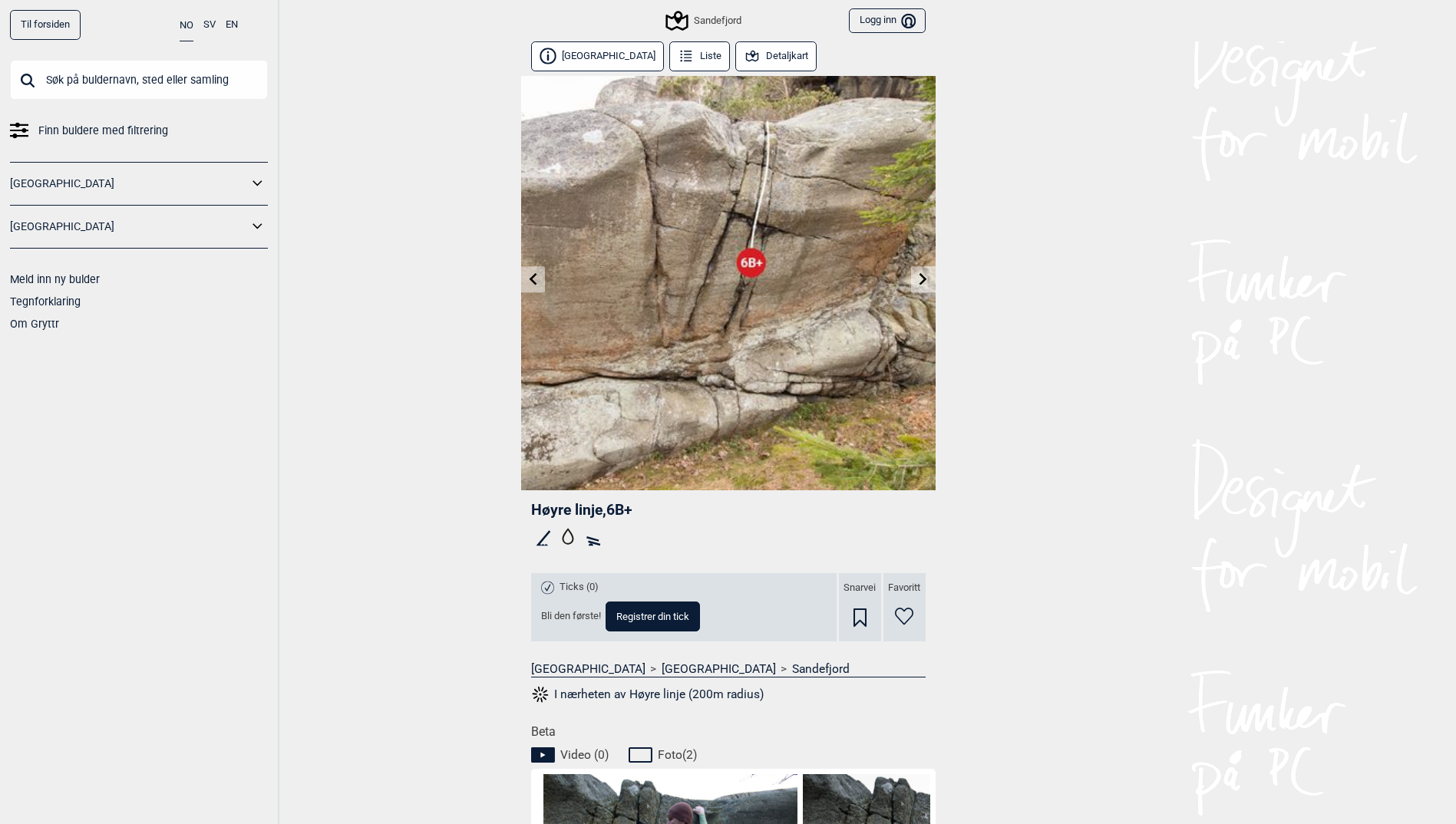
click at [528, 285] on link at bounding box center [533, 279] width 24 height 26
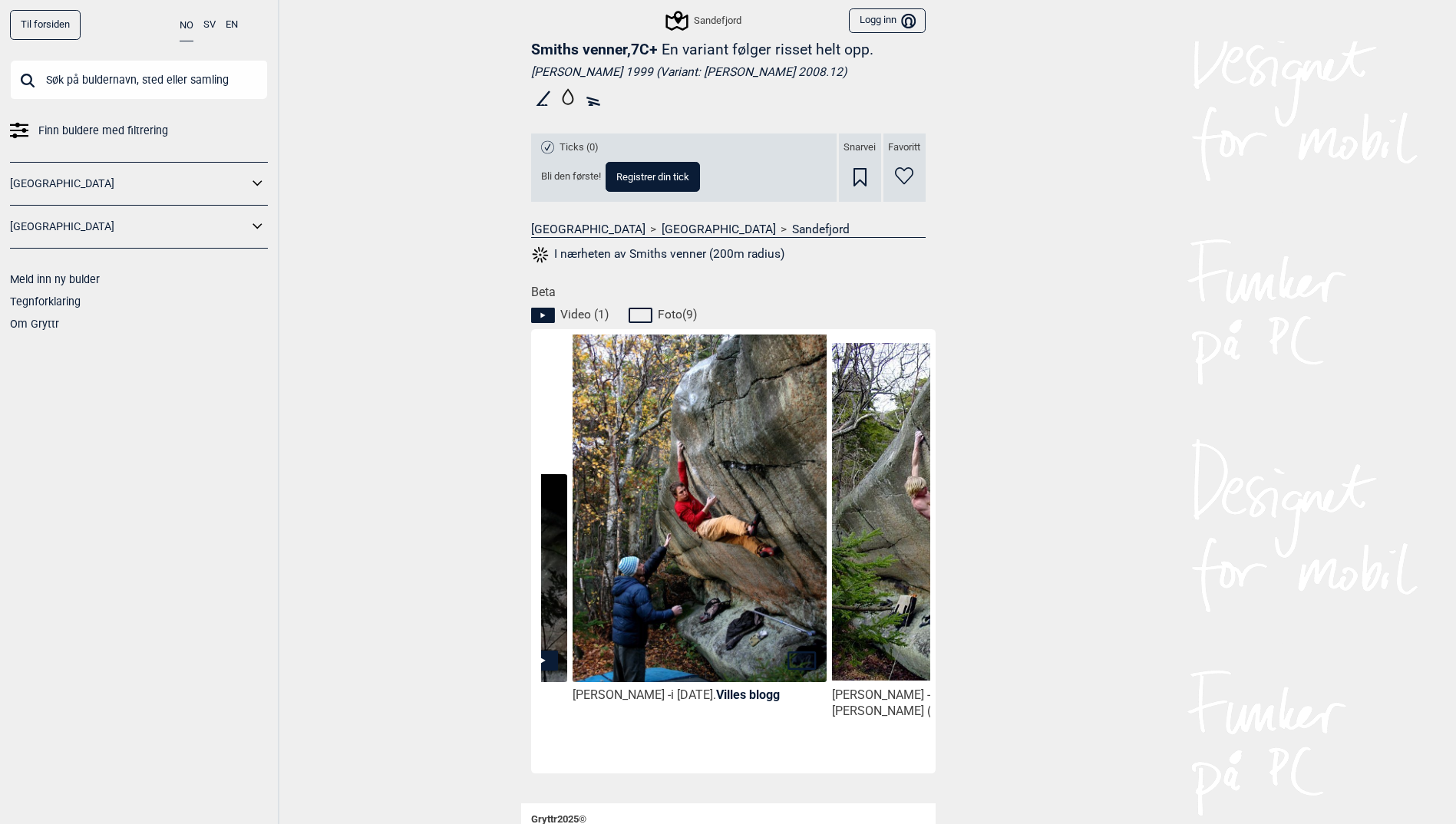
scroll to position [0, 259]
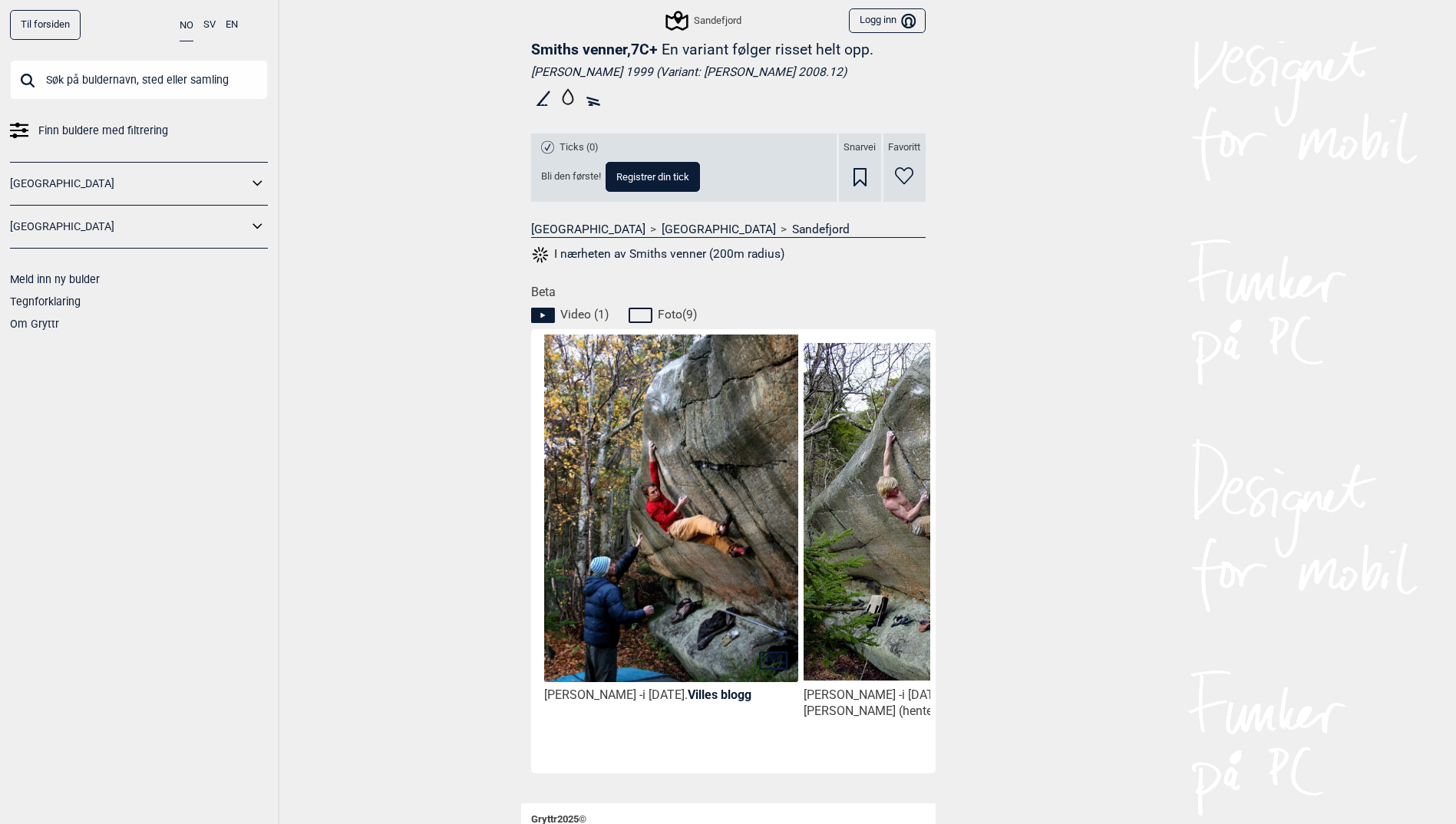
click at [660, 570] on img at bounding box center [671, 523] width 253 height 380
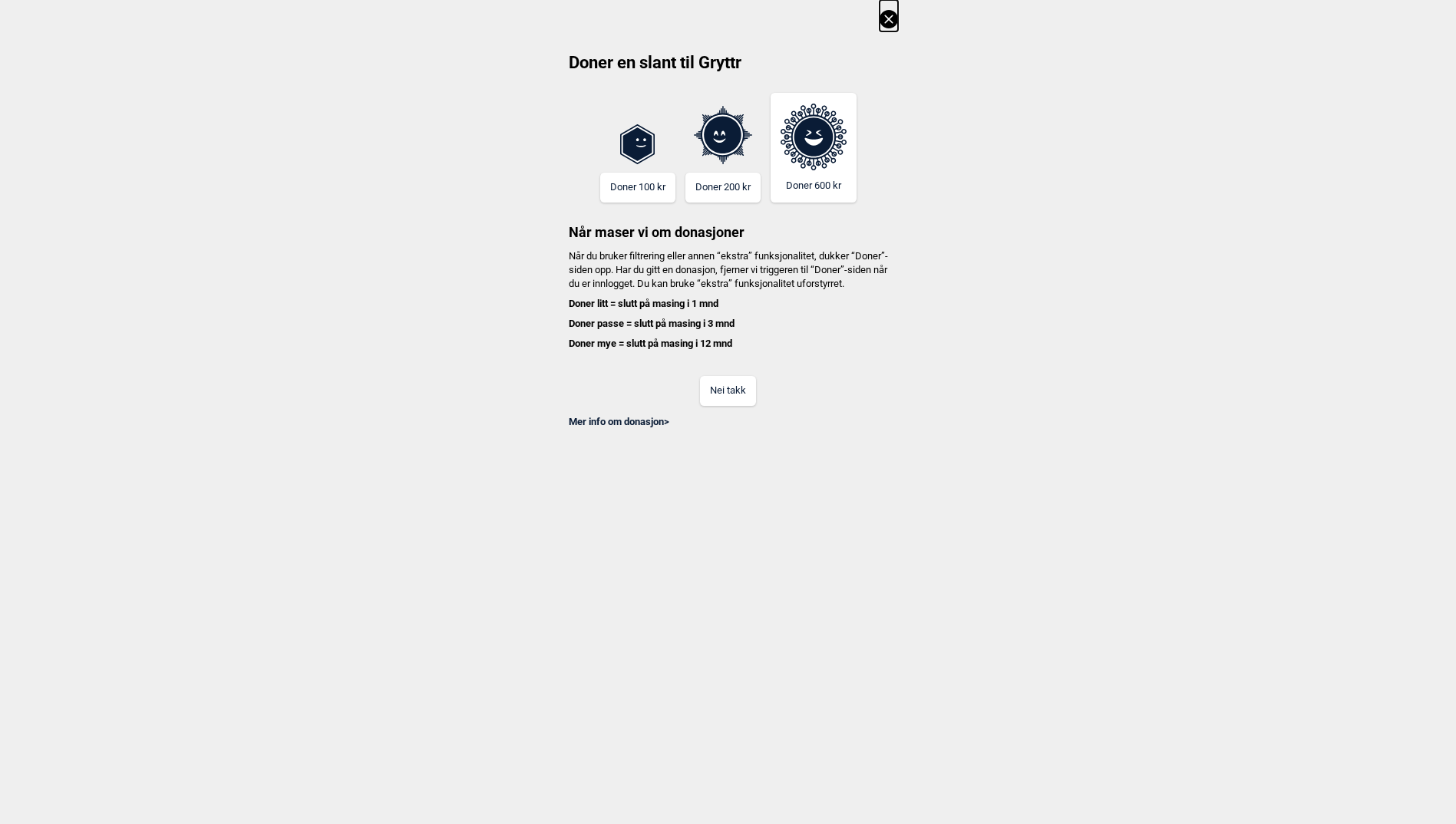
click at [736, 406] on button "Nei takk" at bounding box center [728, 391] width 56 height 30
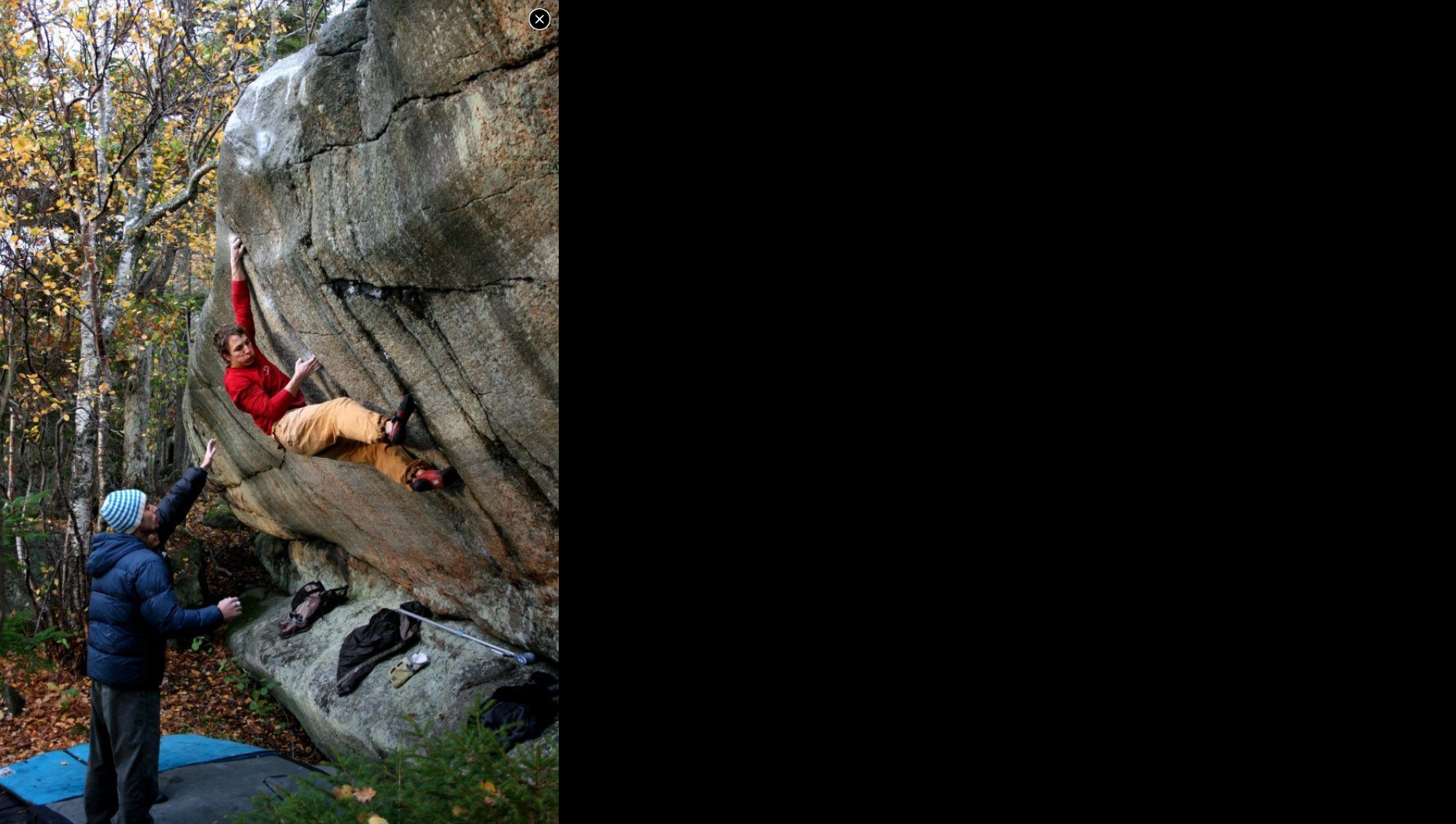
click at [537, 20] on icon at bounding box center [540, 19] width 9 height 9
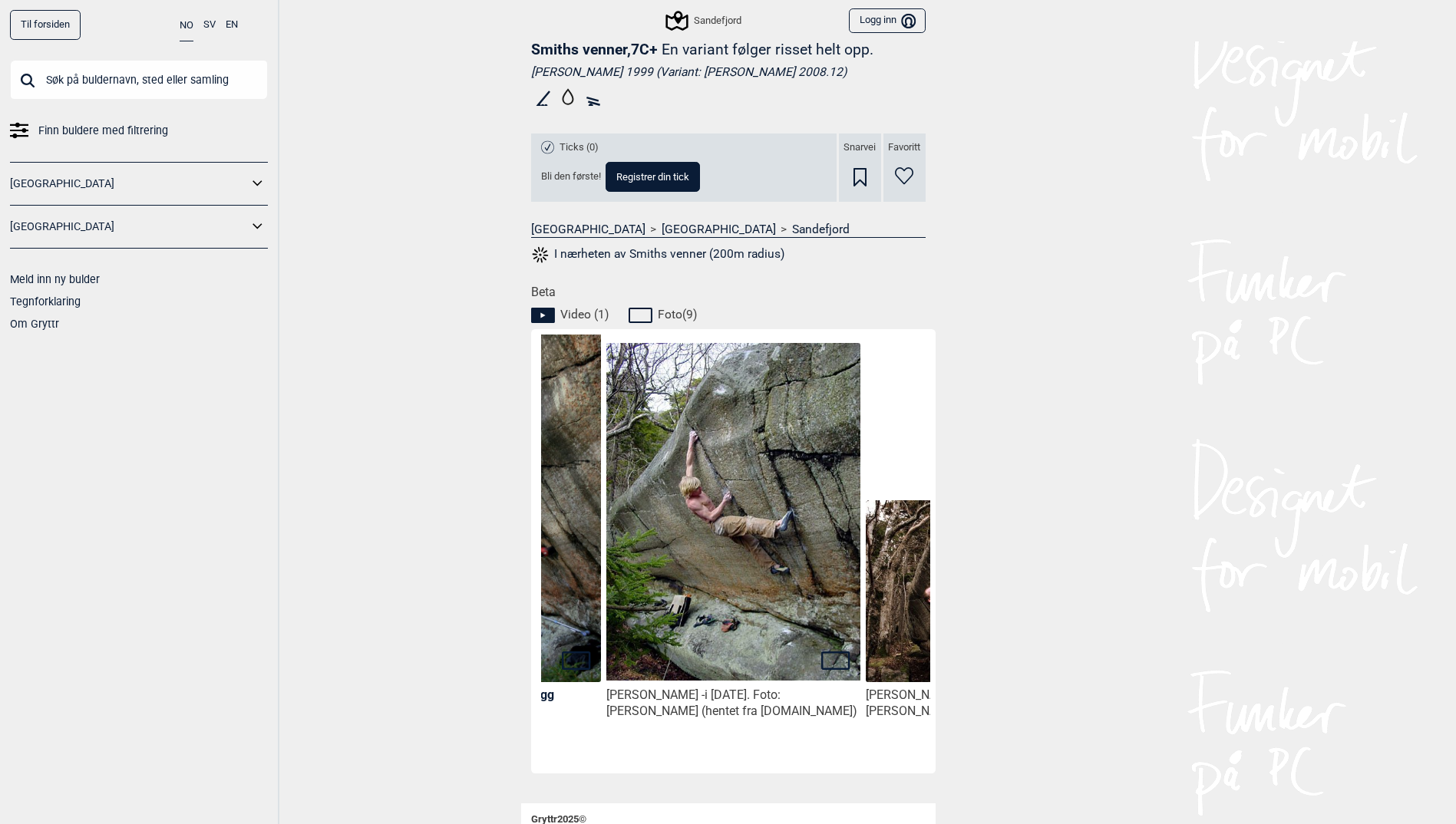
scroll to position [0, 461]
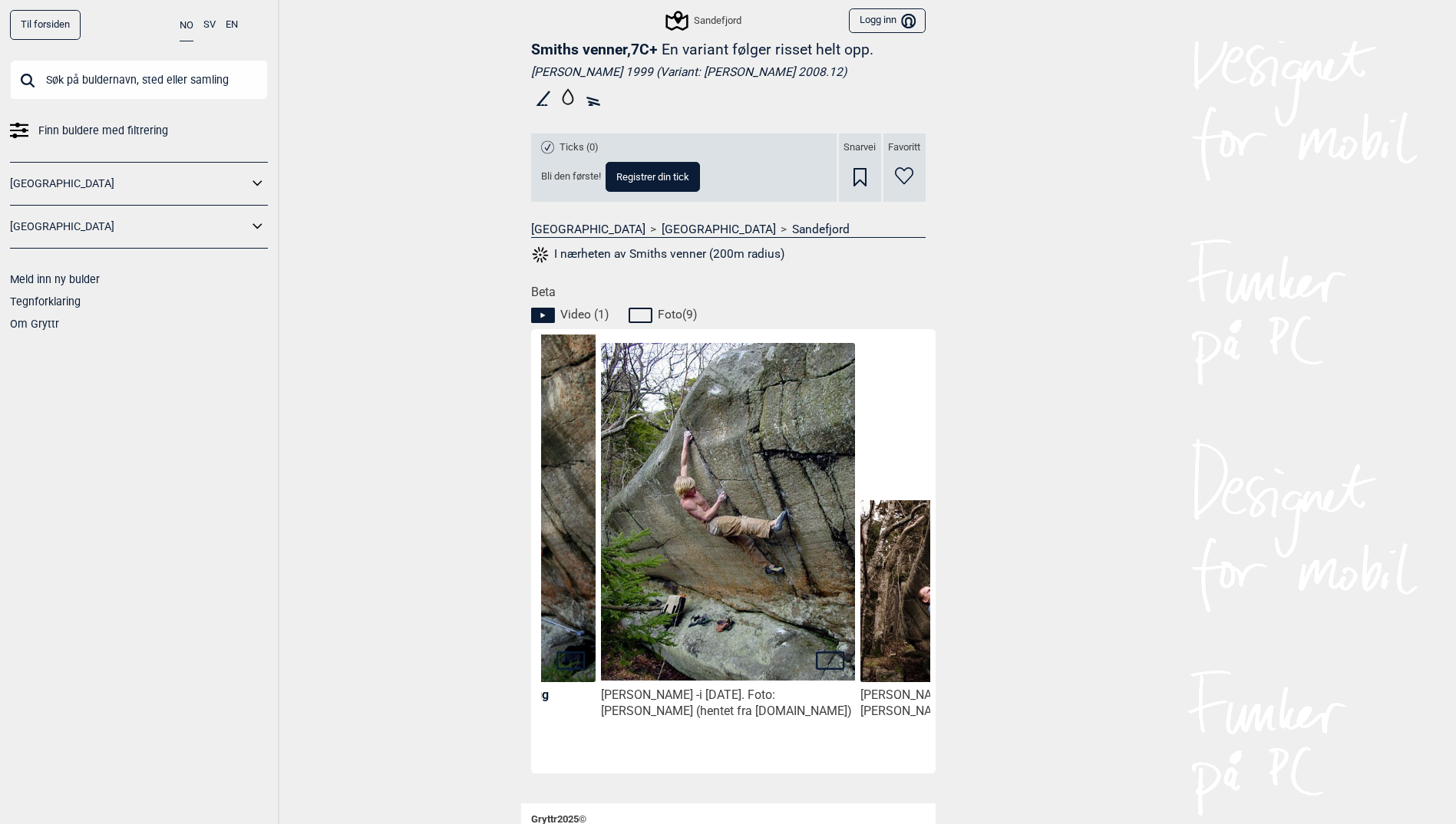
click at [682, 593] on img at bounding box center [728, 511] width 253 height 338
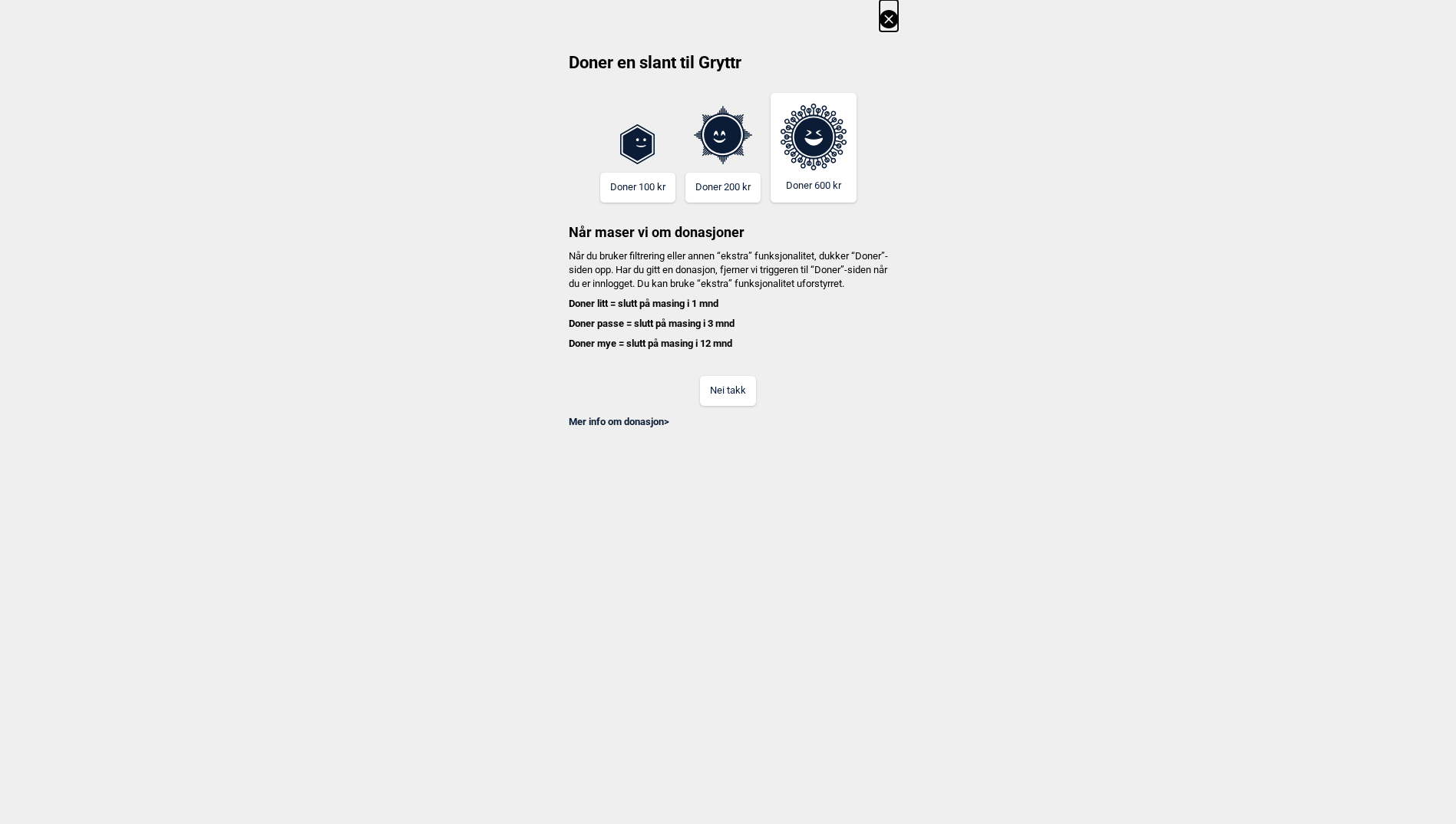
click at [729, 398] on button "Nei takk" at bounding box center [728, 391] width 56 height 30
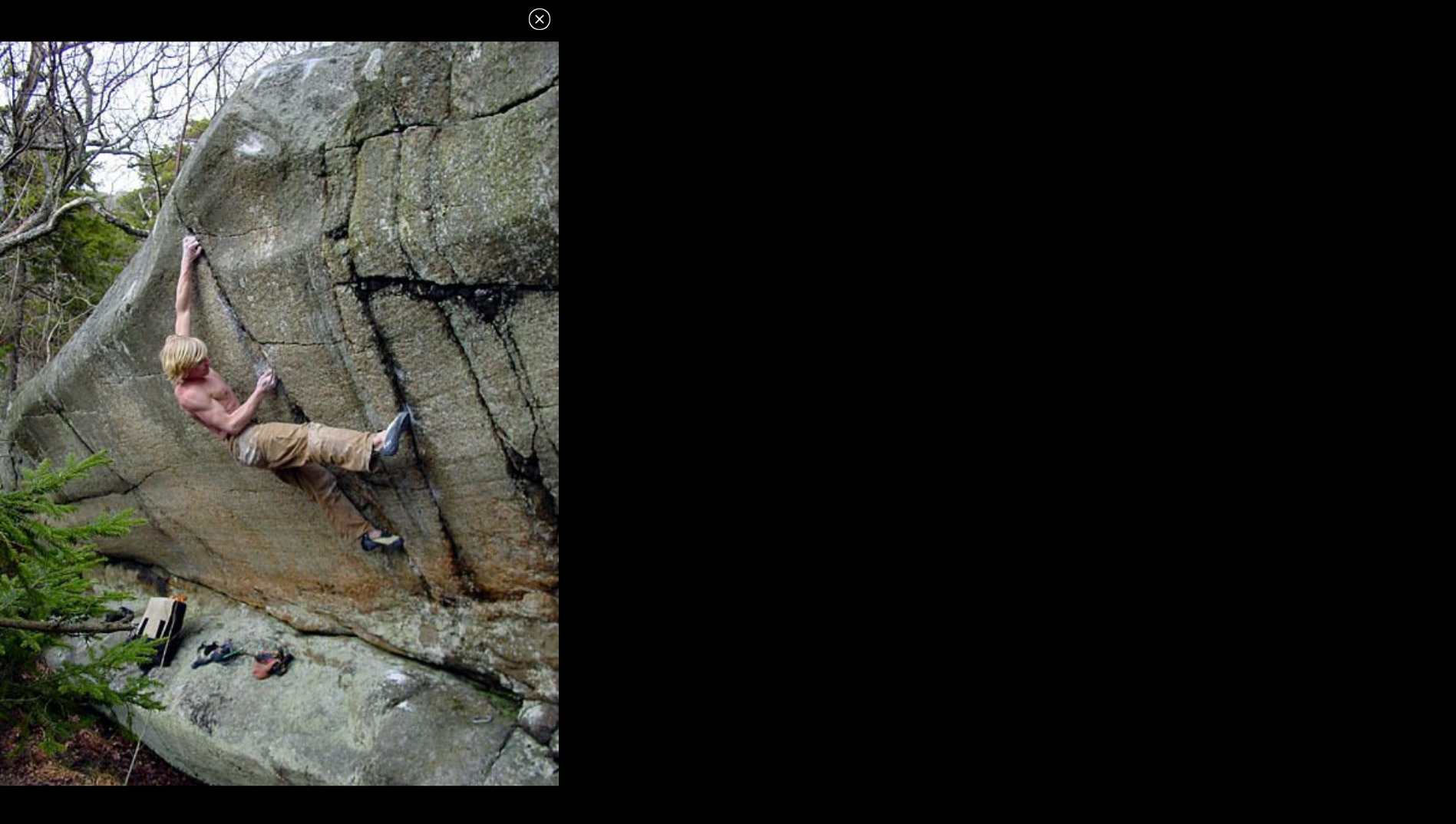
click at [541, 20] on icon at bounding box center [540, 19] width 9 height 9
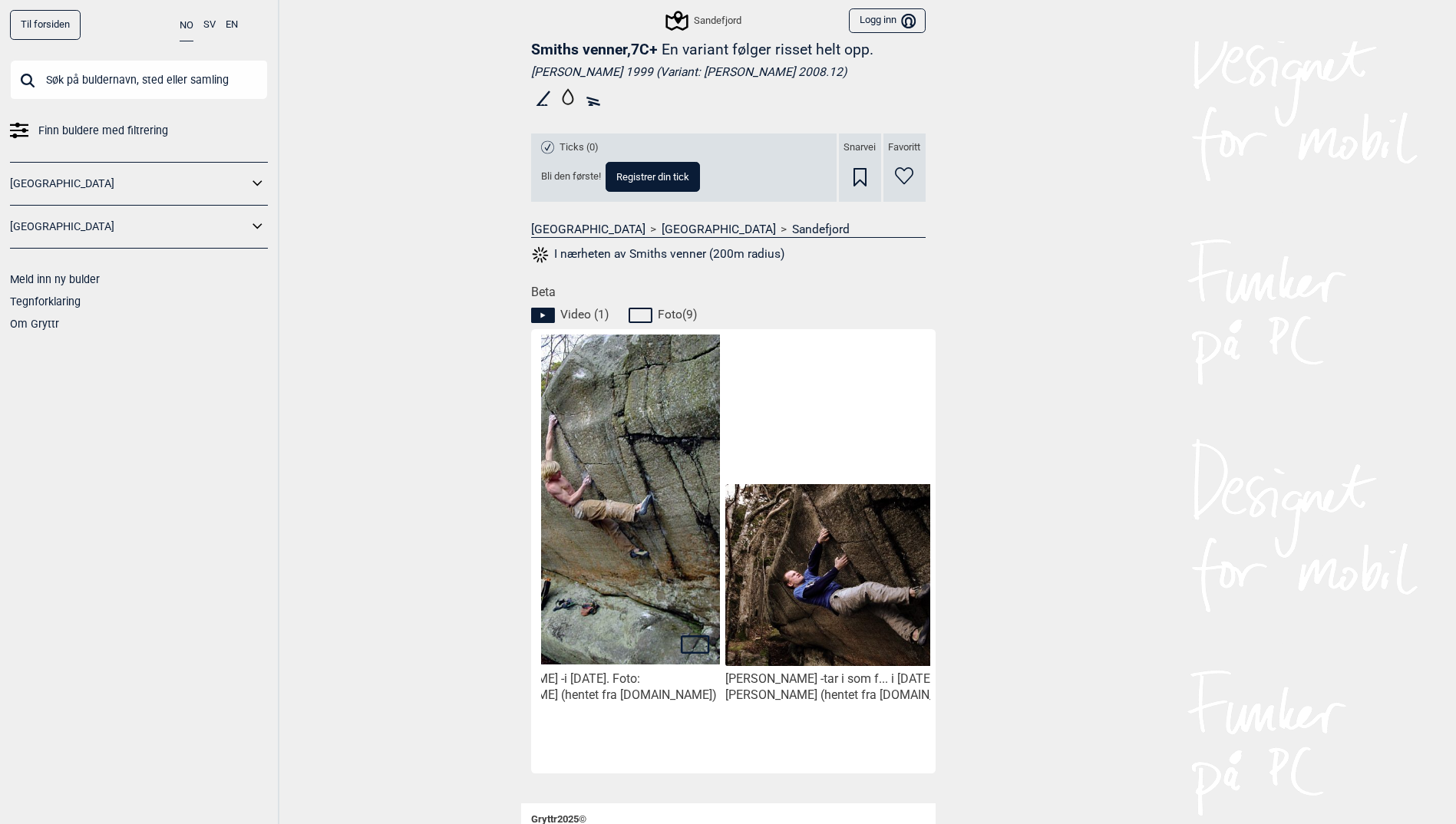
scroll to position [0, 725]
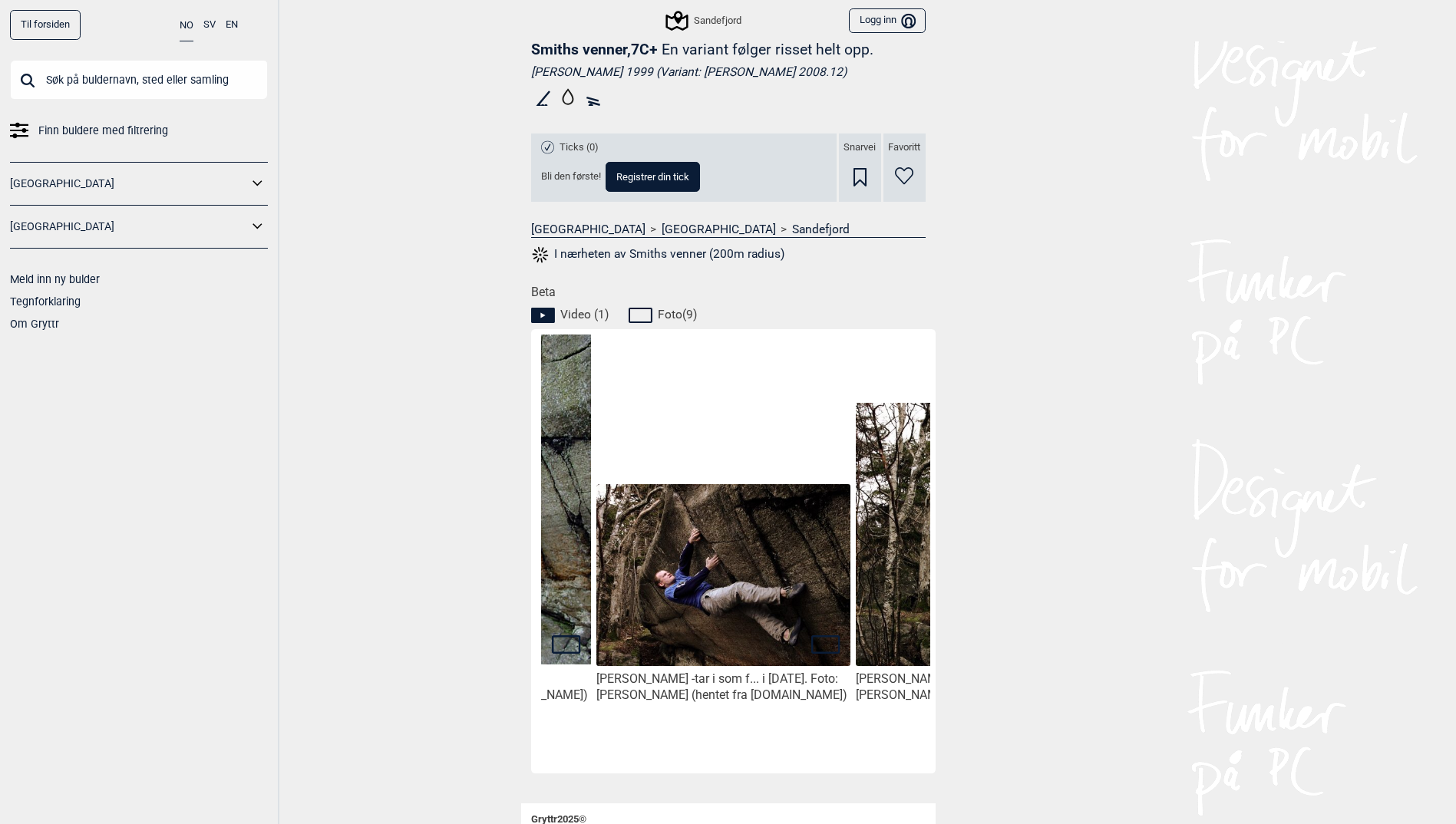
click at [710, 622] on img at bounding box center [723, 576] width 253 height 184
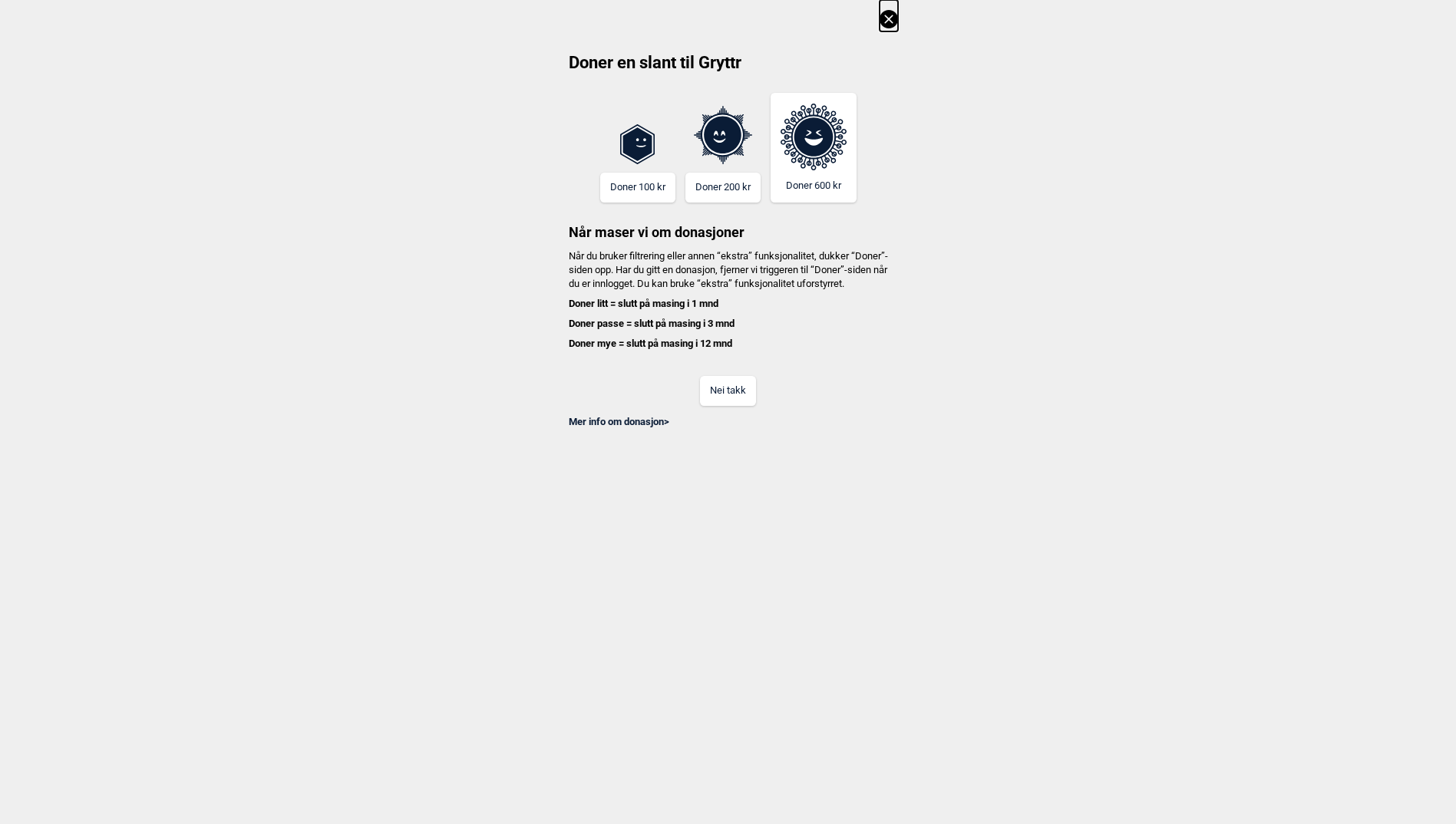
click at [747, 404] on button "Nei takk" at bounding box center [728, 391] width 56 height 30
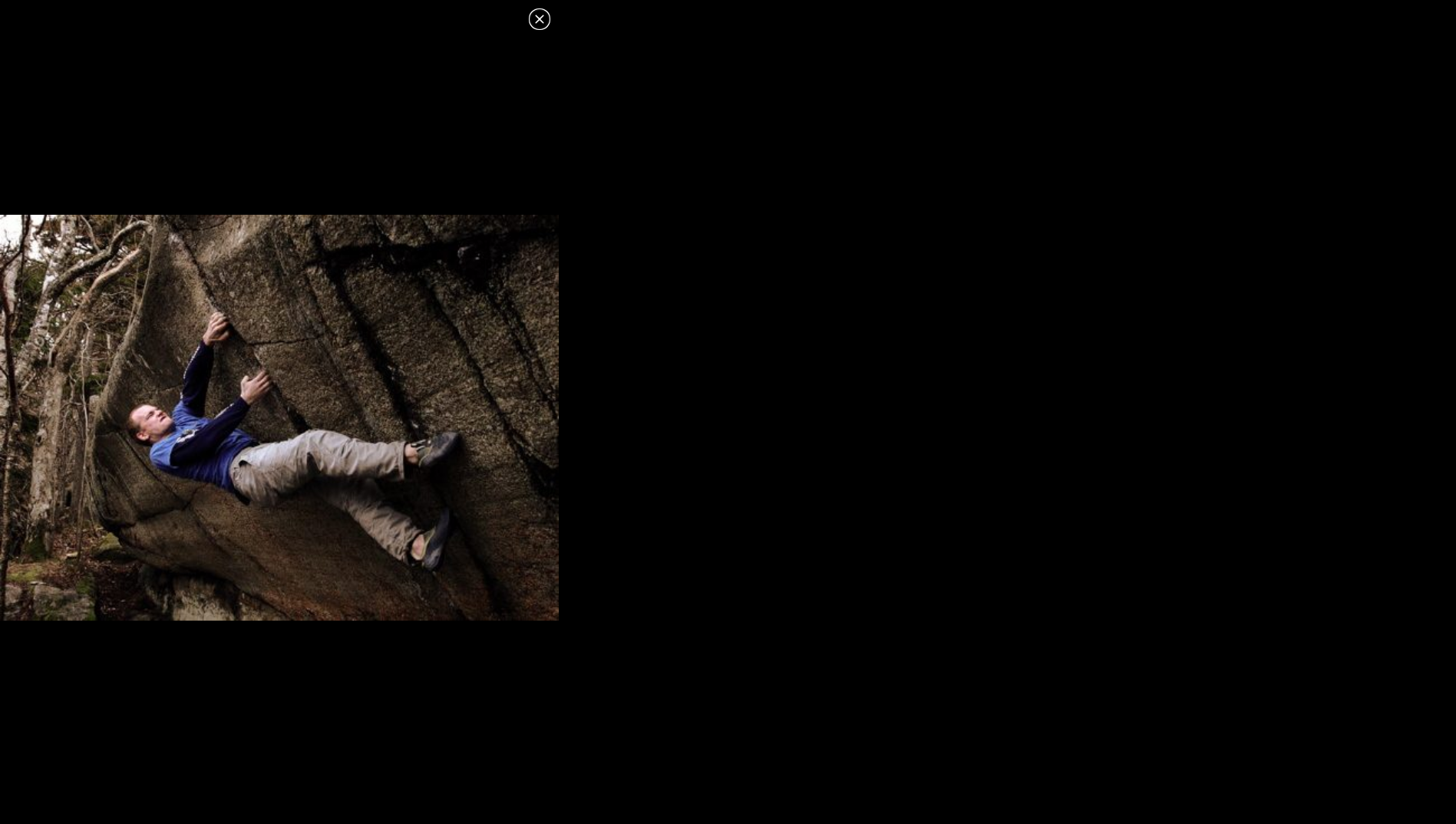
click at [544, 20] on icon at bounding box center [539, 19] width 19 height 19
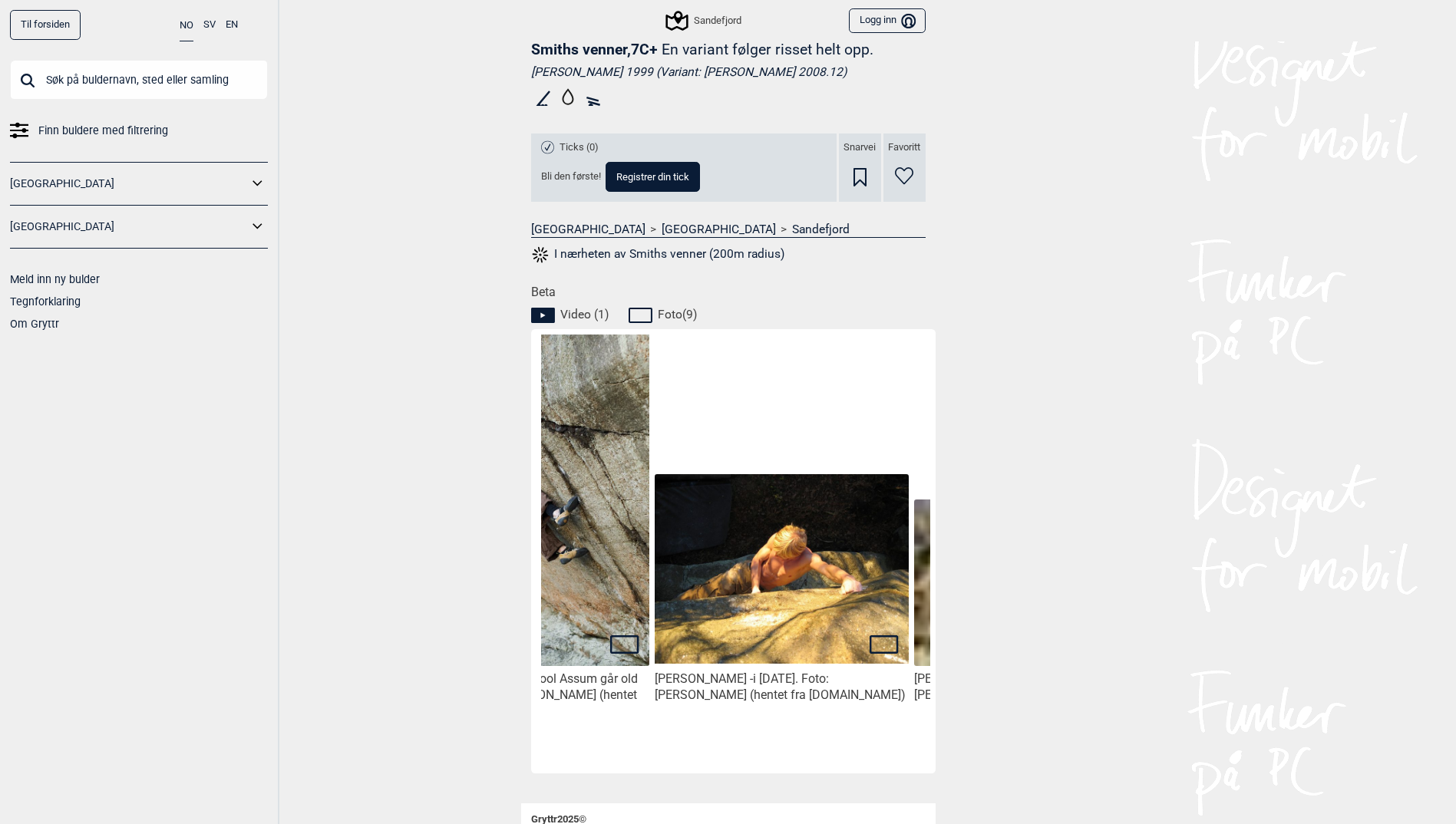
scroll to position [0, 1709]
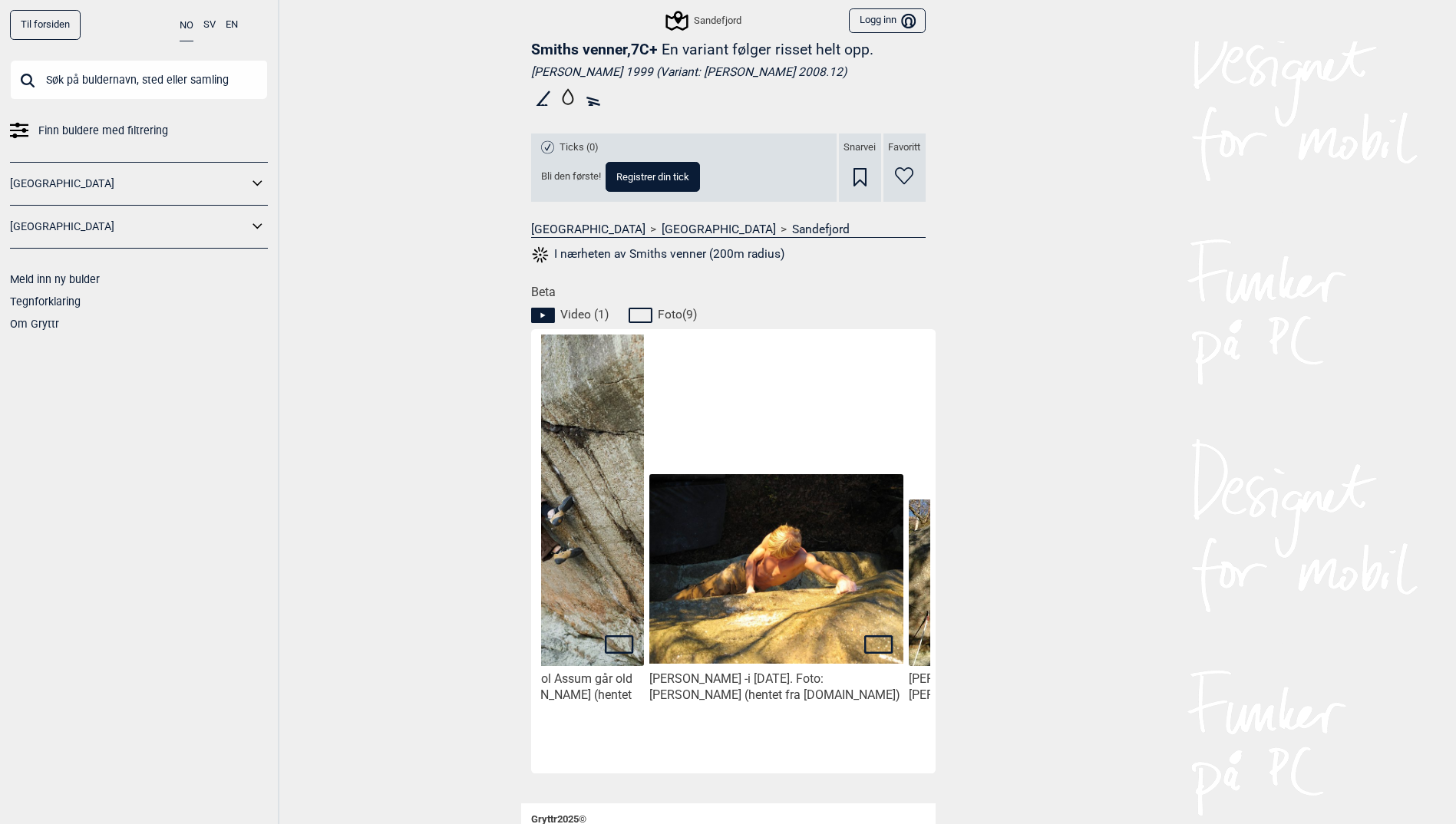
drag, startPoint x: 691, startPoint y: 755, endPoint x: 803, endPoint y: 771, distance: 113.1
click at [803, 773] on span at bounding box center [728, 783] width 415 height 20
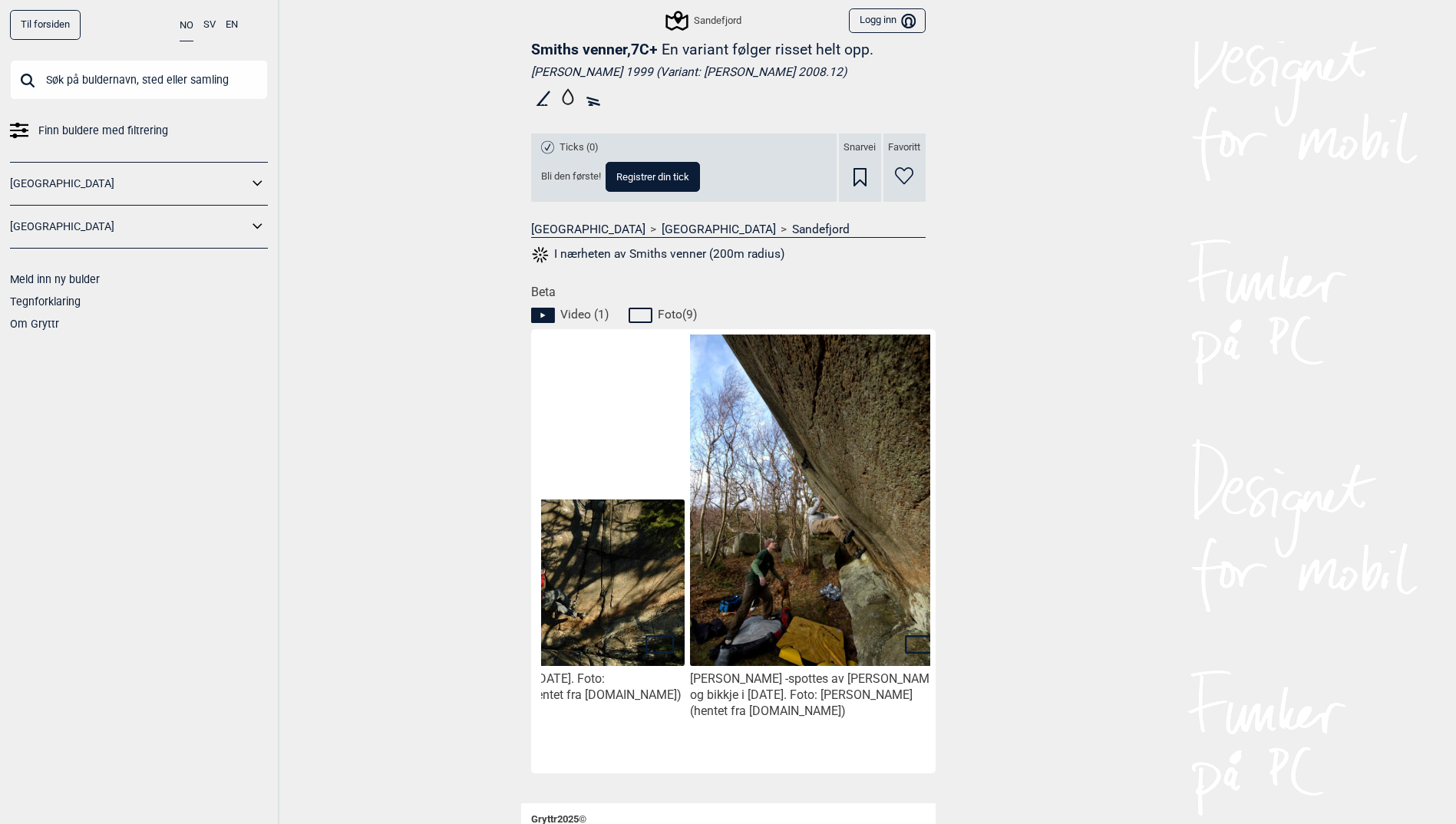
scroll to position [0, 2204]
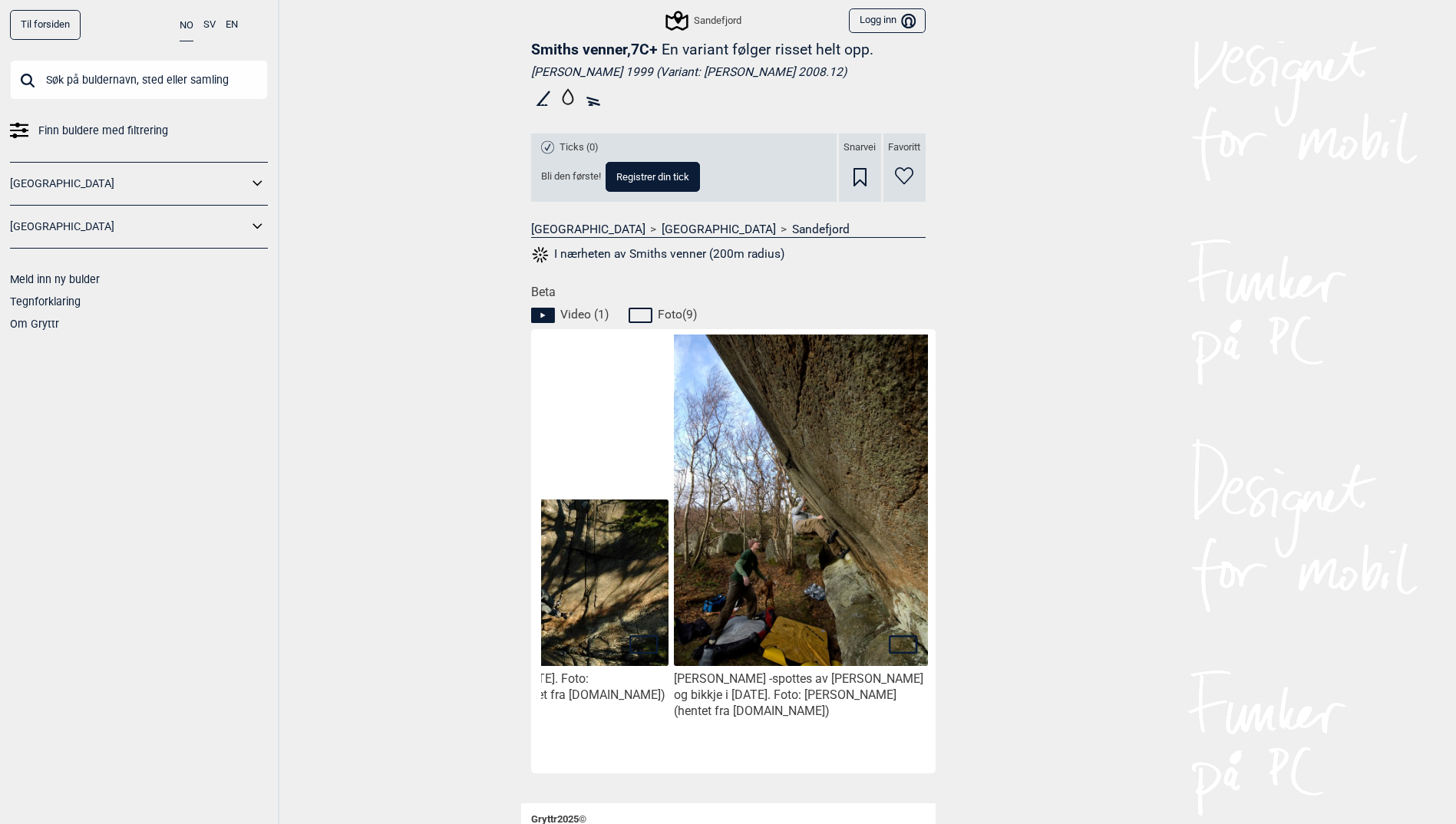
click at [816, 608] on img at bounding box center [800, 508] width 253 height 381
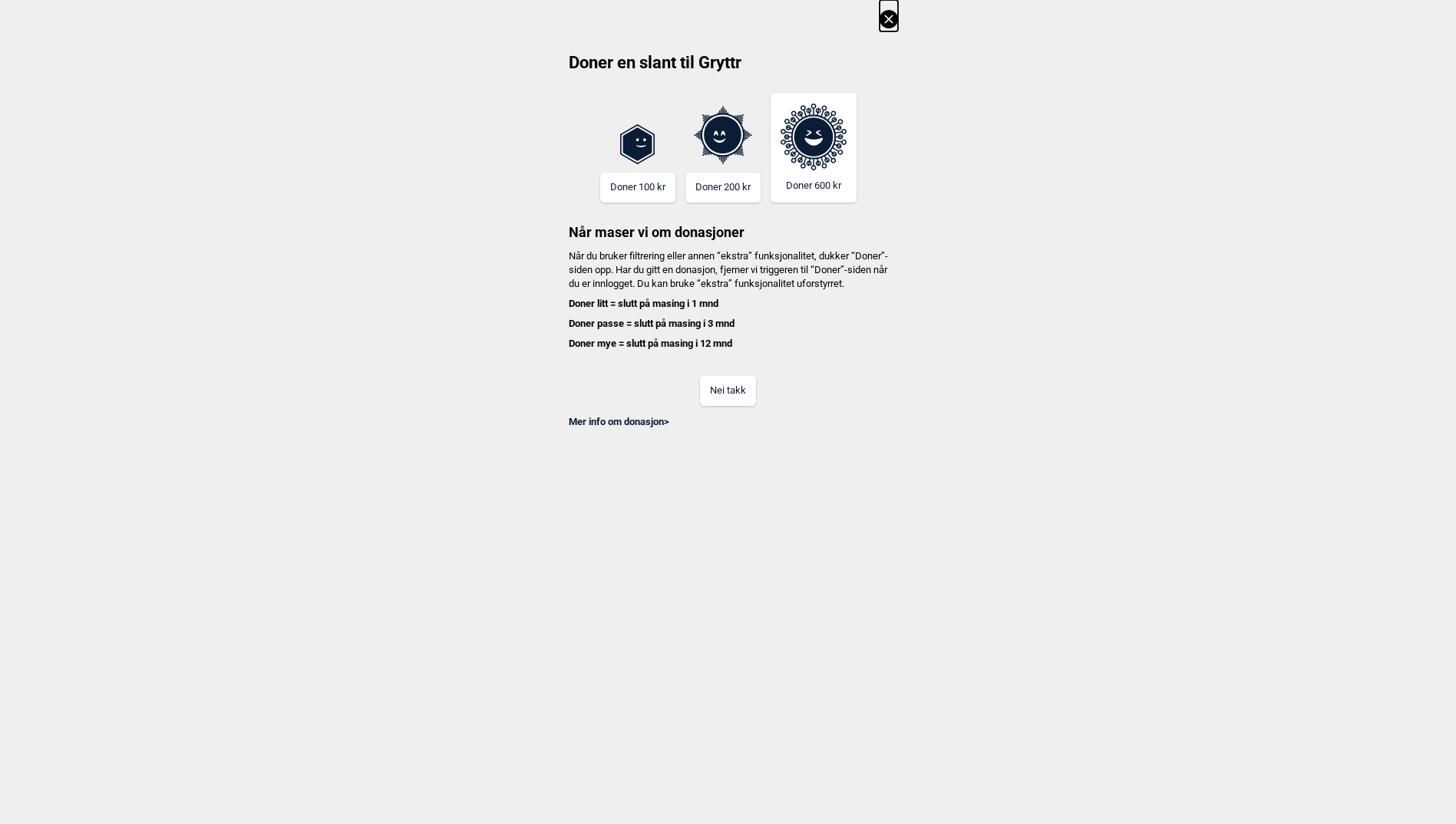
click at [744, 406] on button "Nei takk" at bounding box center [728, 391] width 56 height 30
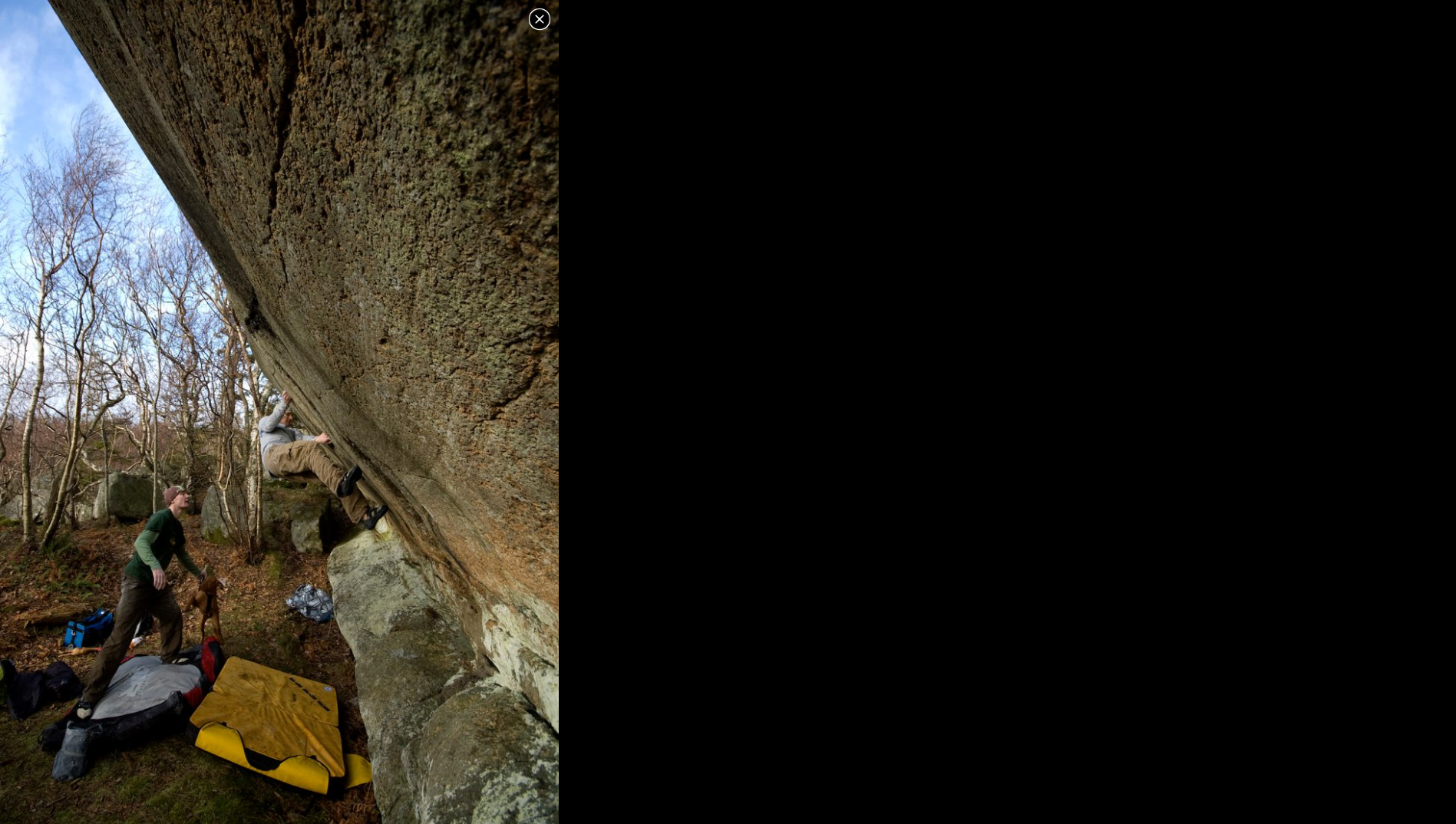
click at [534, 20] on icon at bounding box center [539, 19] width 19 height 19
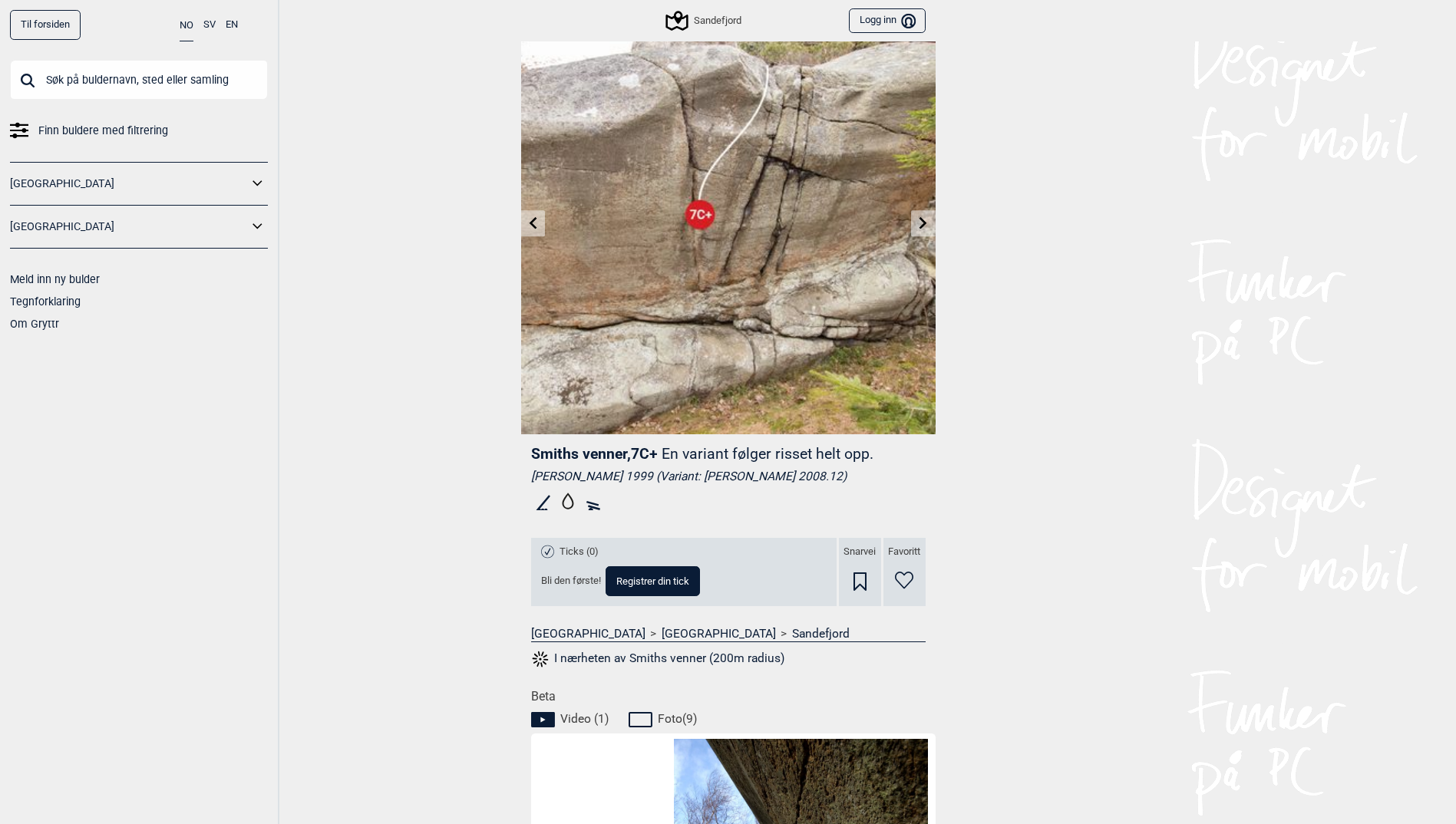
scroll to position [0, 0]
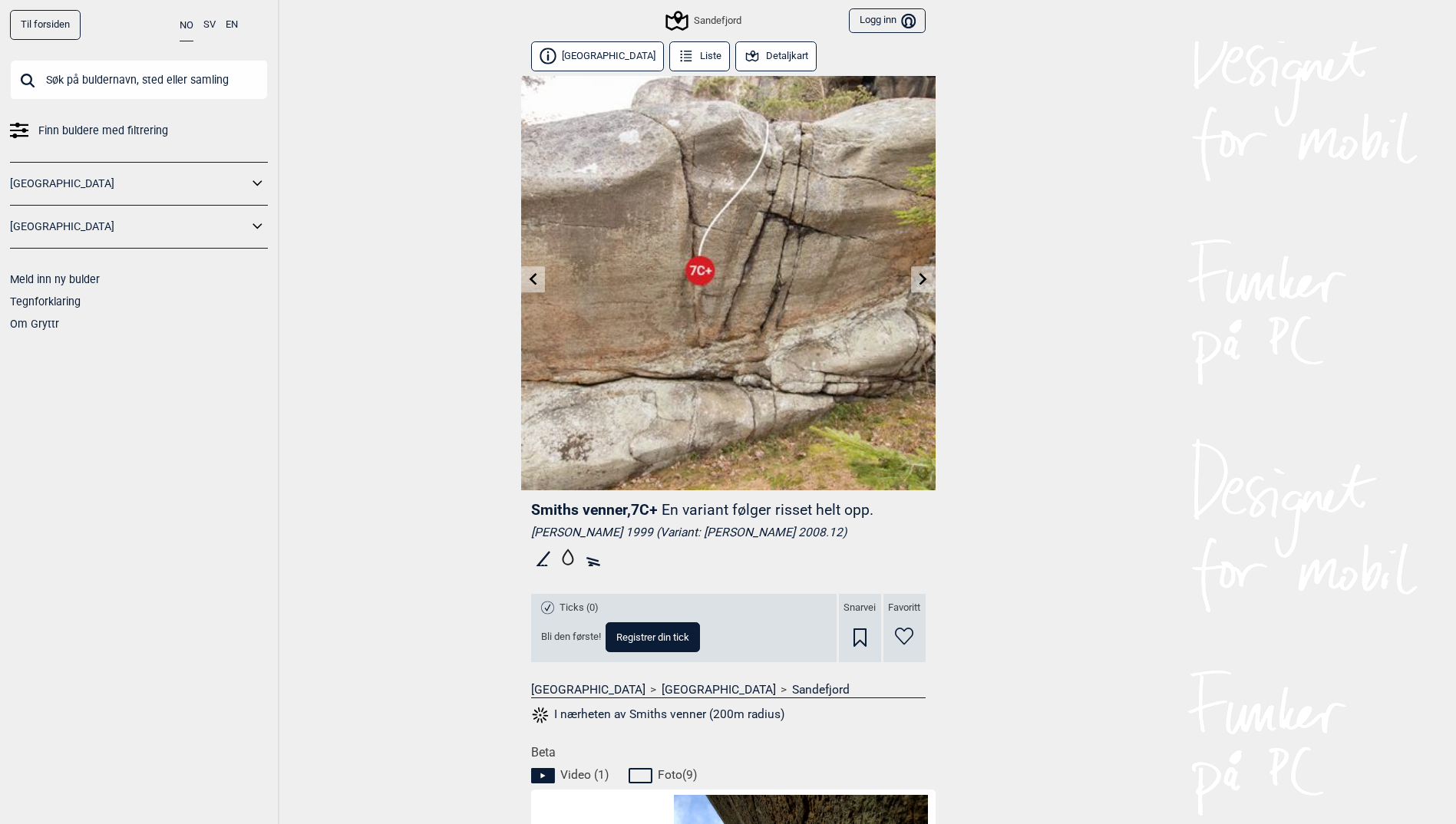
click at [528, 286] on link at bounding box center [533, 279] width 24 height 26
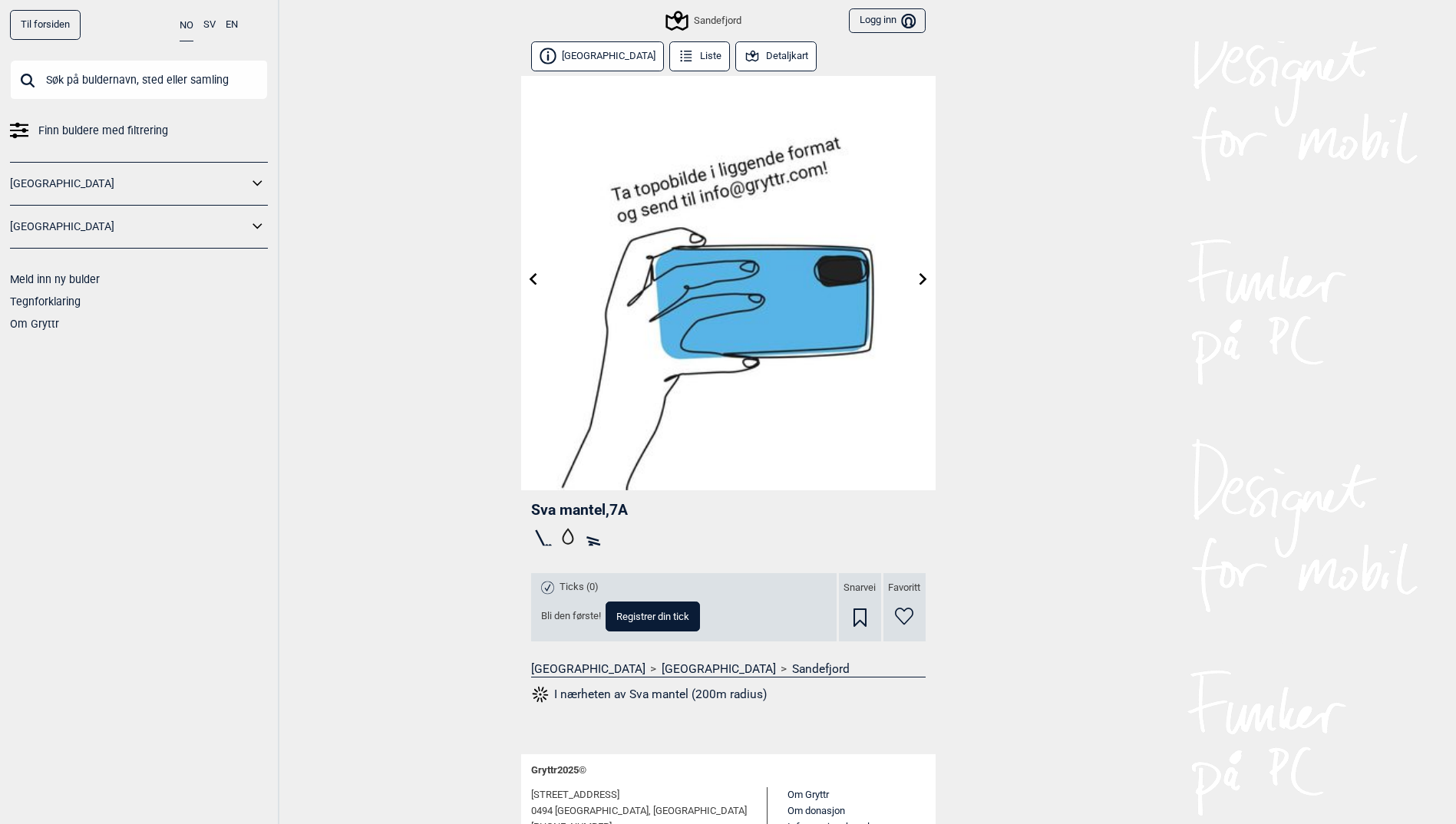
click at [528, 286] on link at bounding box center [533, 279] width 24 height 26
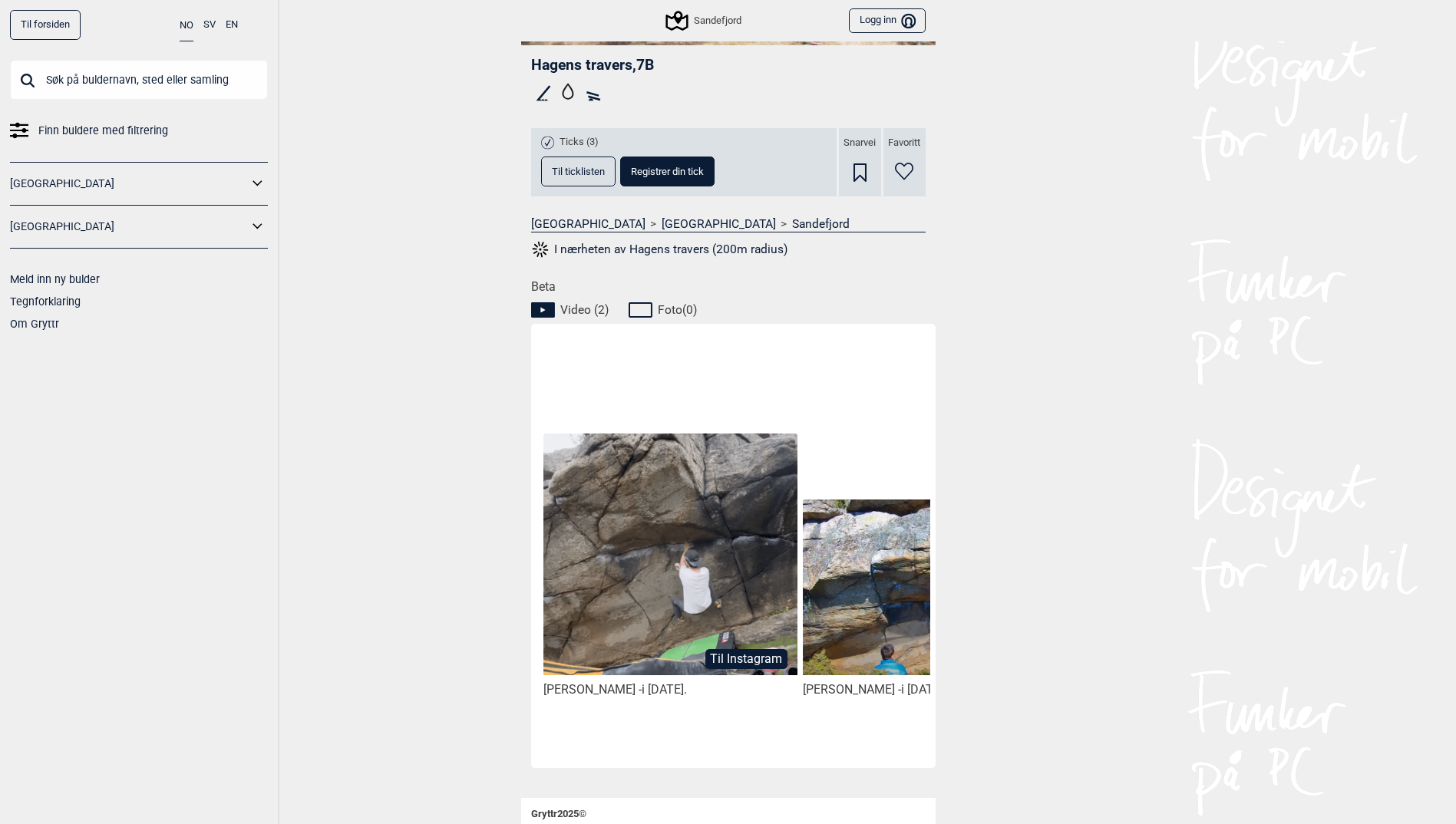
scroll to position [307, 0]
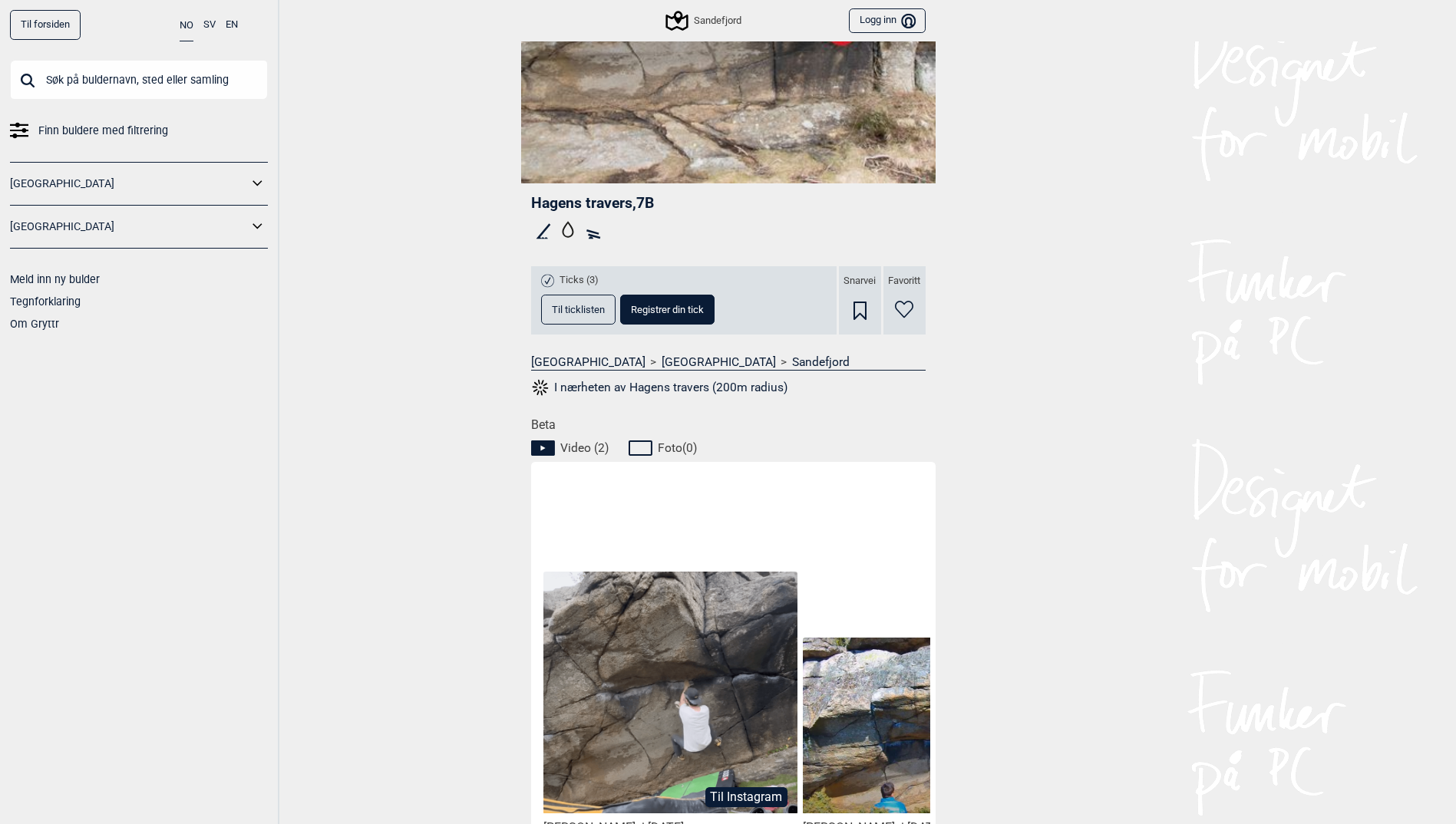
click at [570, 313] on span "Til ticklisten" at bounding box center [579, 309] width 53 height 10
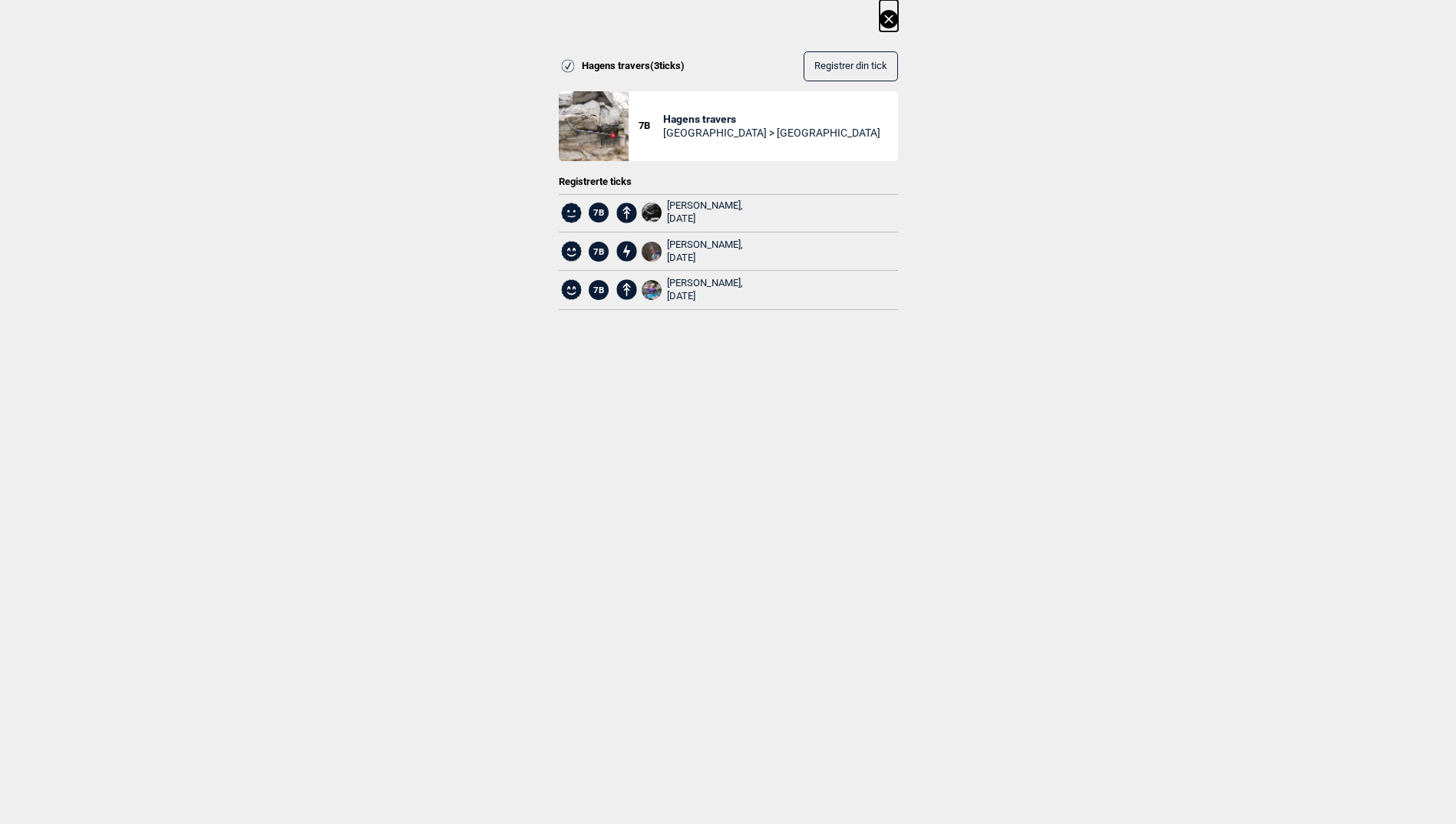
click at [892, 20] on icon at bounding box center [889, 19] width 9 height 9
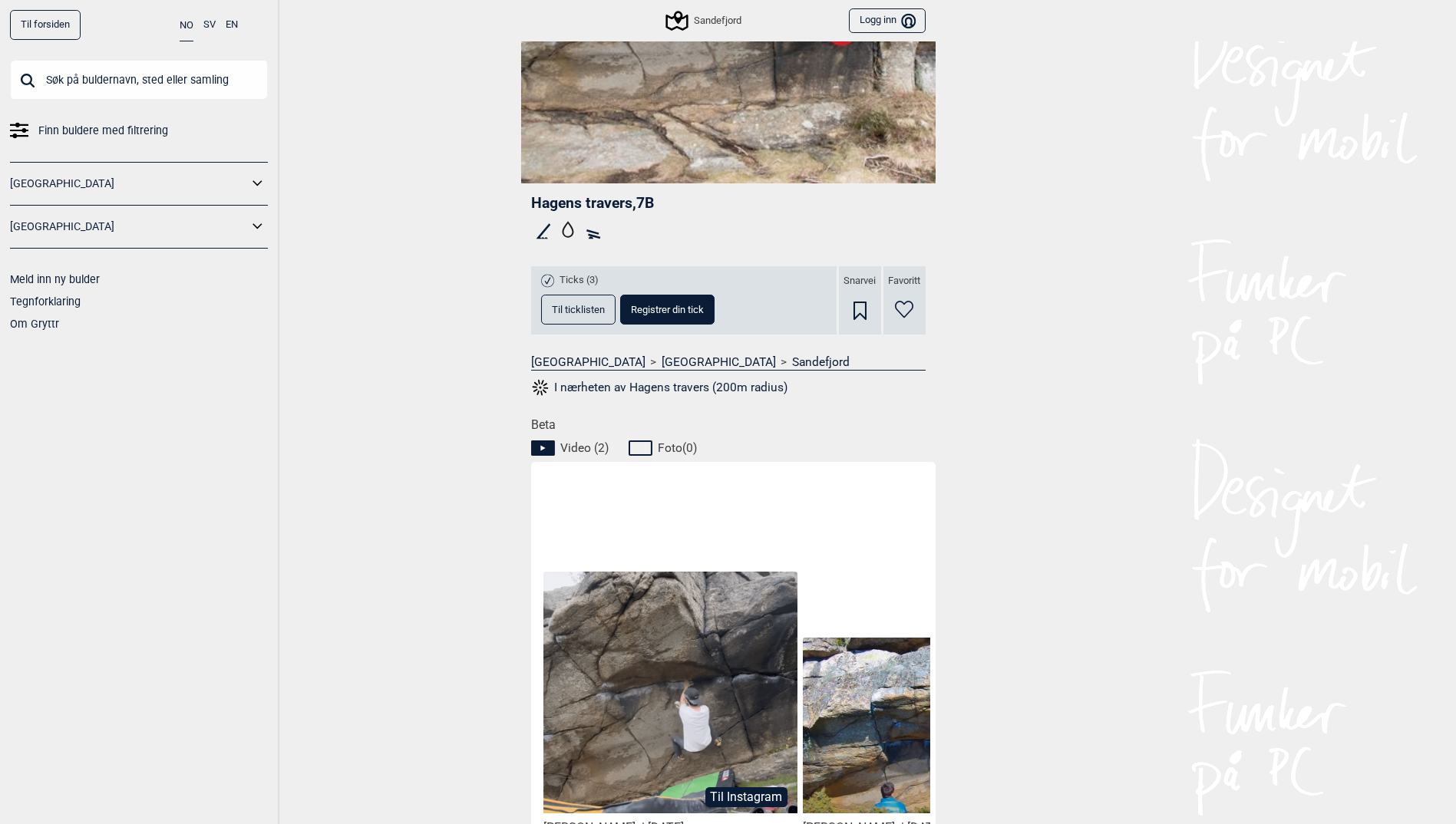
click at [679, 724] on img at bounding box center [670, 692] width 253 height 242
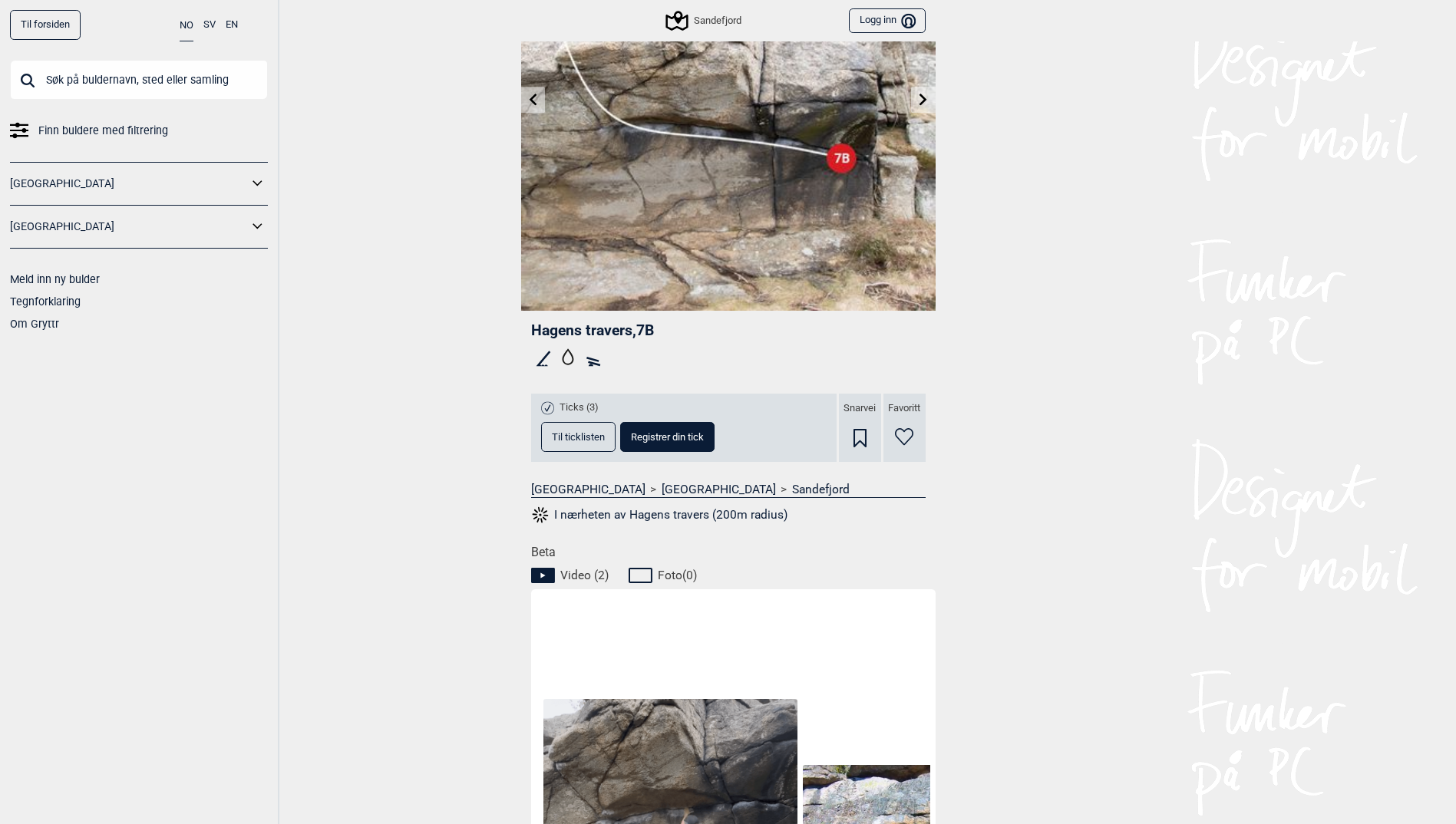
scroll to position [0, 0]
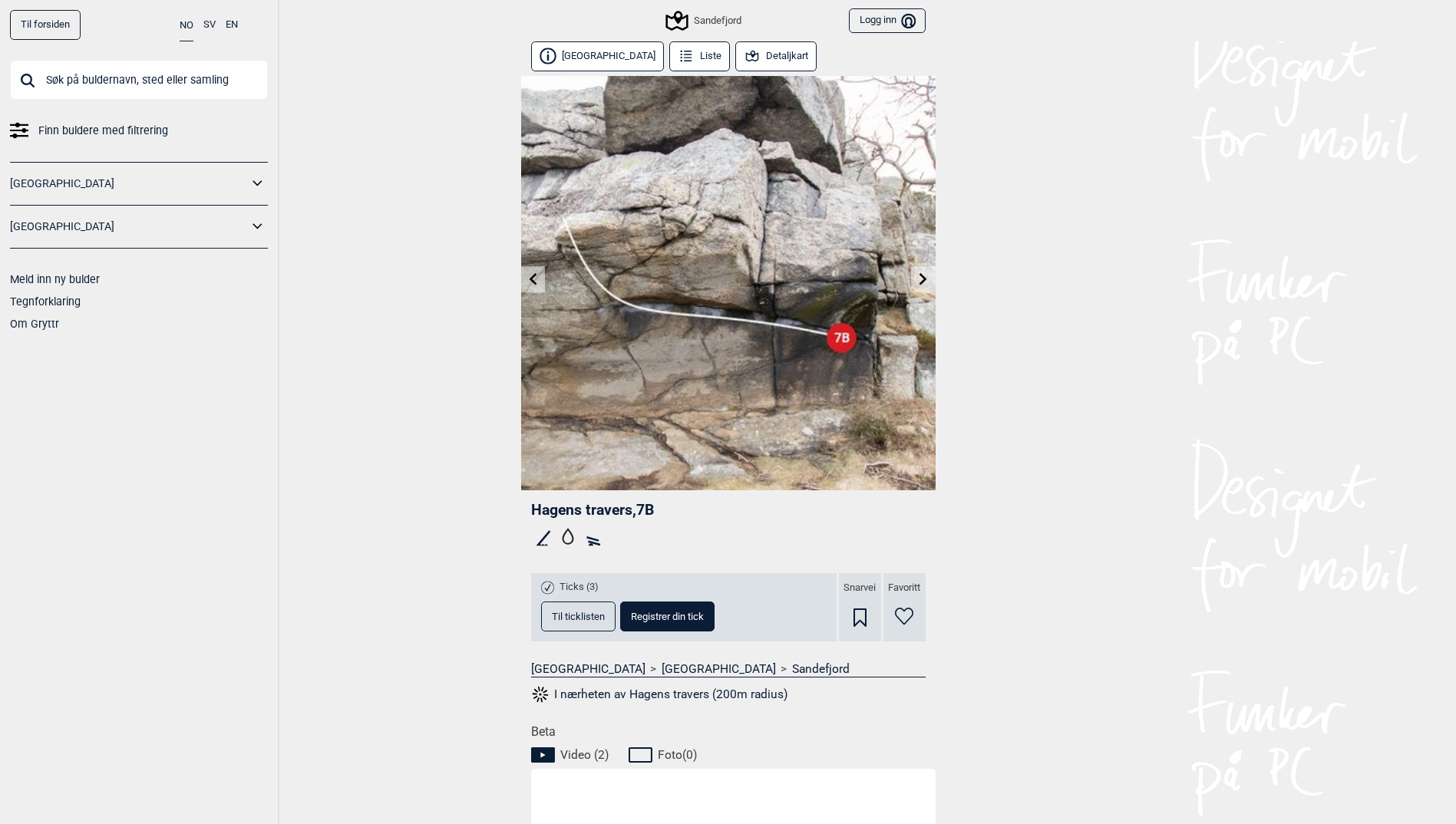
click at [538, 285] on link at bounding box center [533, 279] width 24 height 26
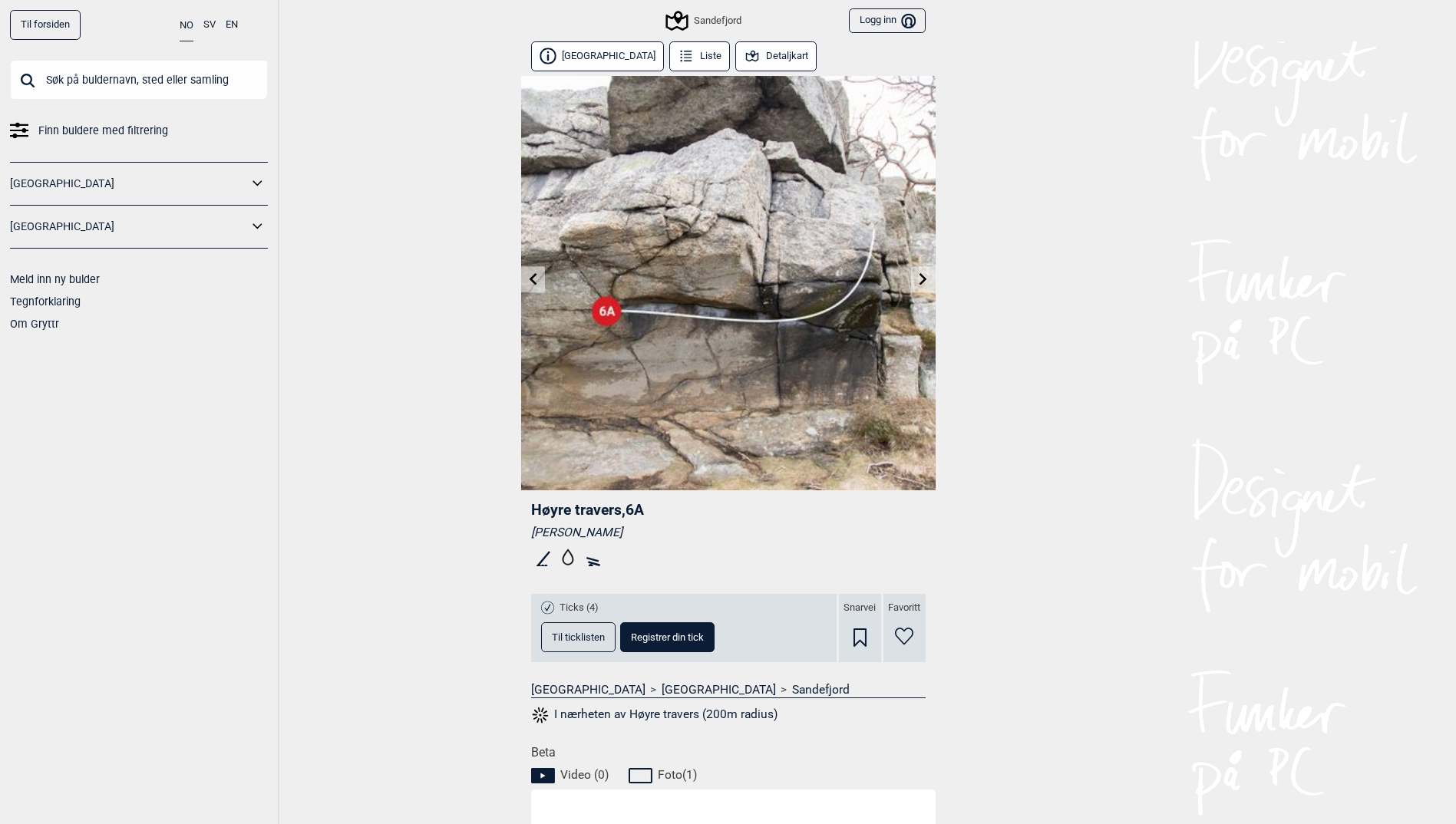
click at [535, 282] on icon at bounding box center [533, 278] width 12 height 12
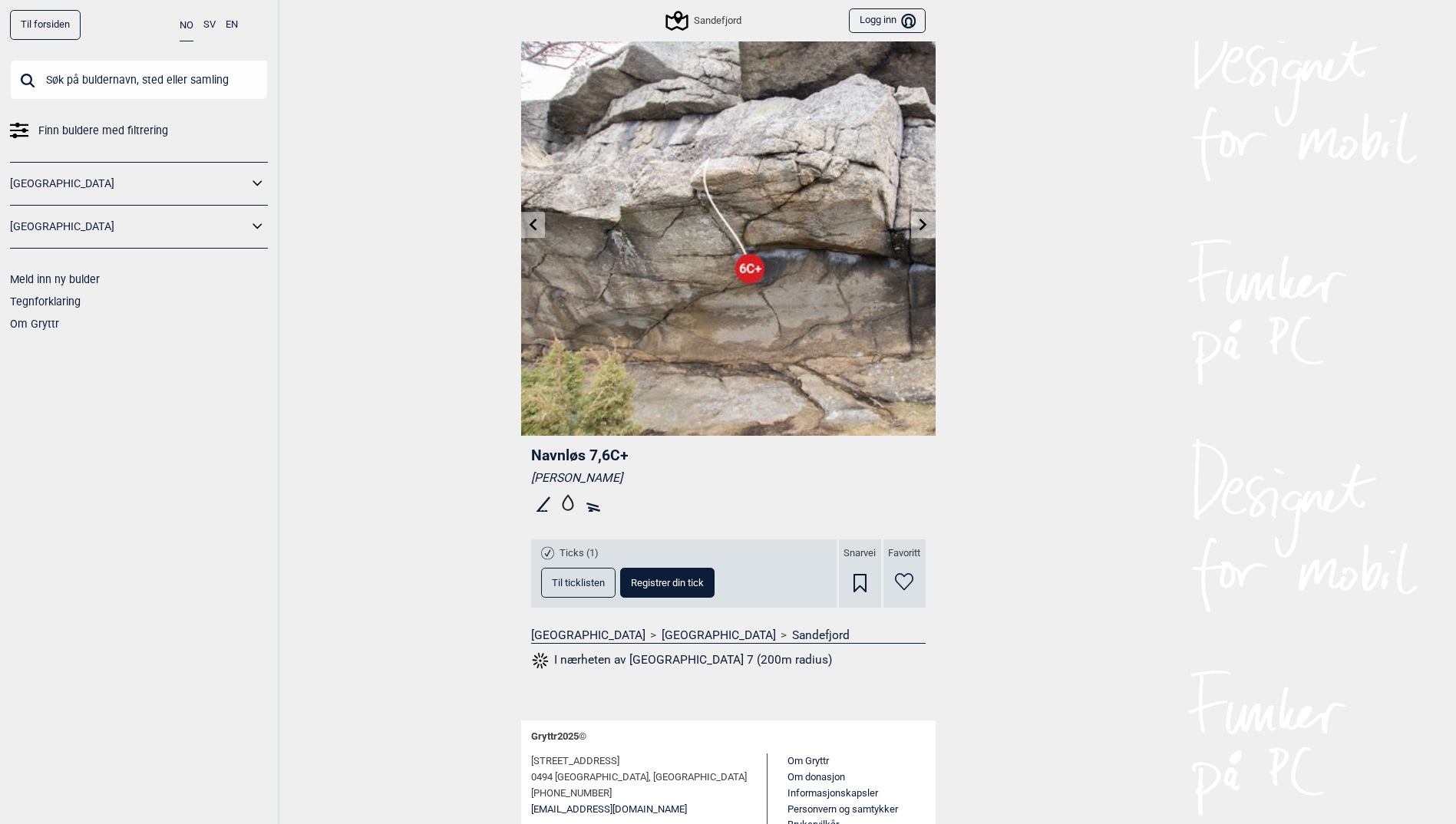
scroll to position [106, 0]
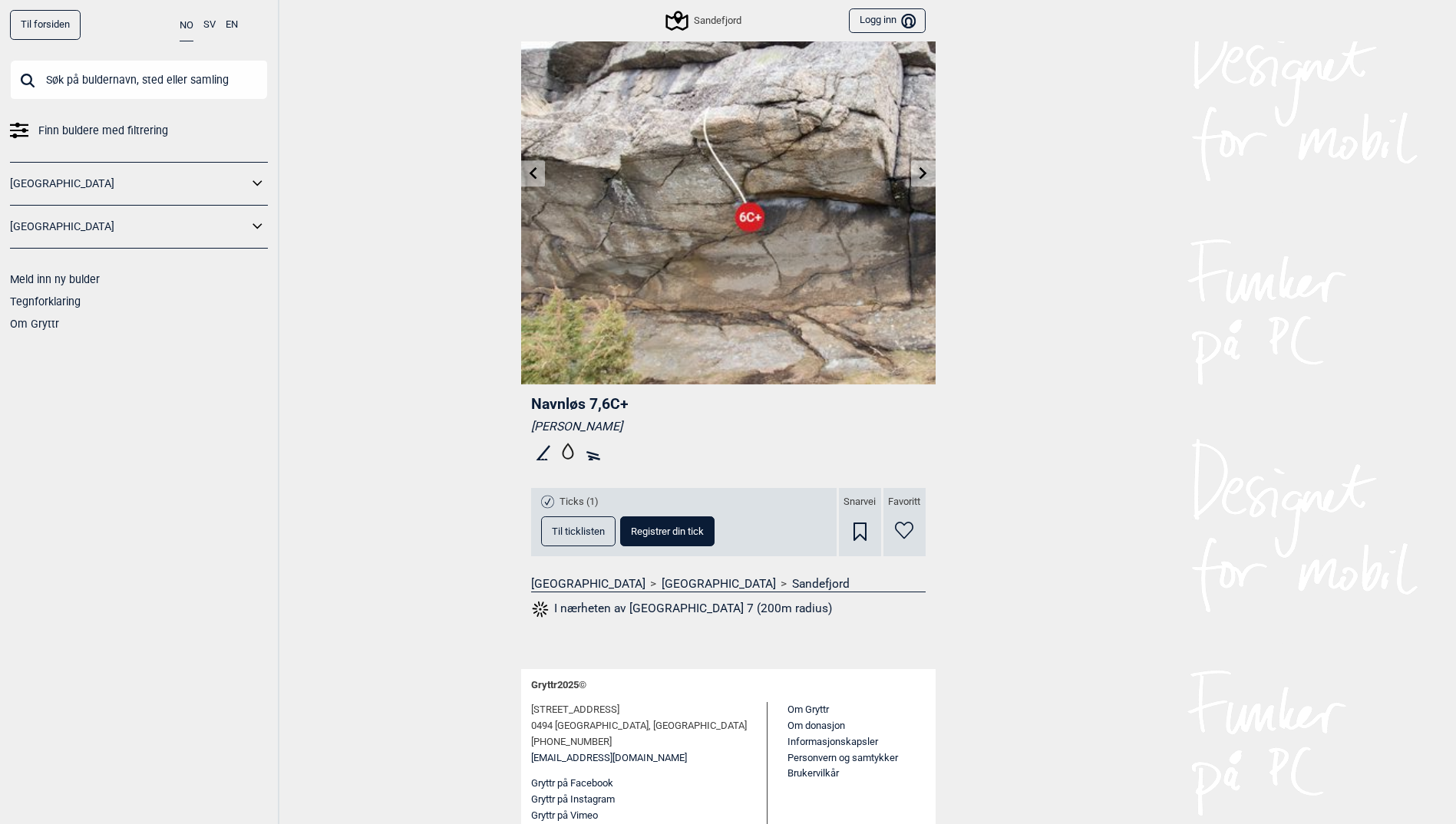
click at [580, 535] on span "Til ticklisten" at bounding box center [579, 531] width 53 height 10
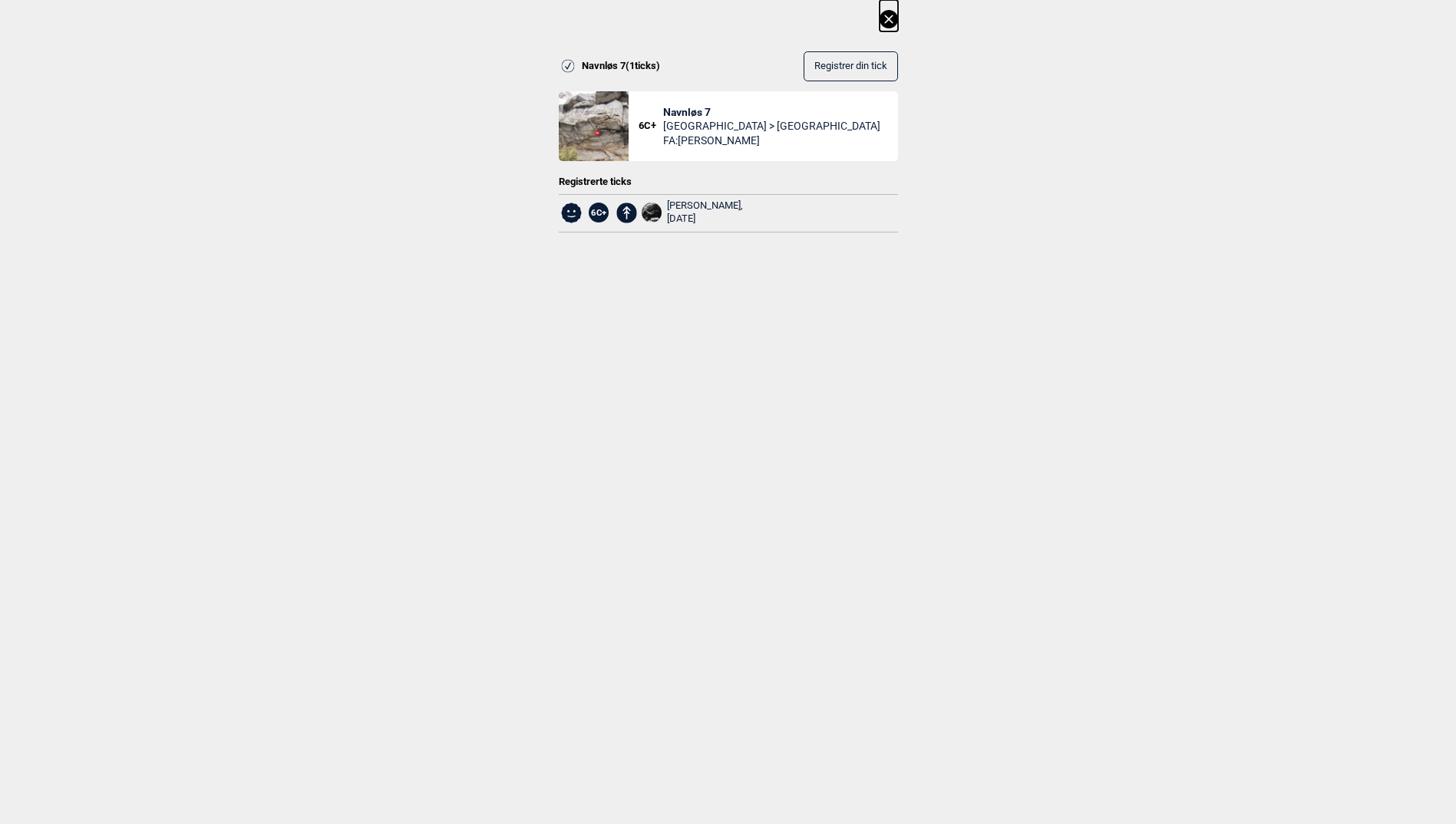
click at [892, 20] on icon at bounding box center [889, 19] width 9 height 9
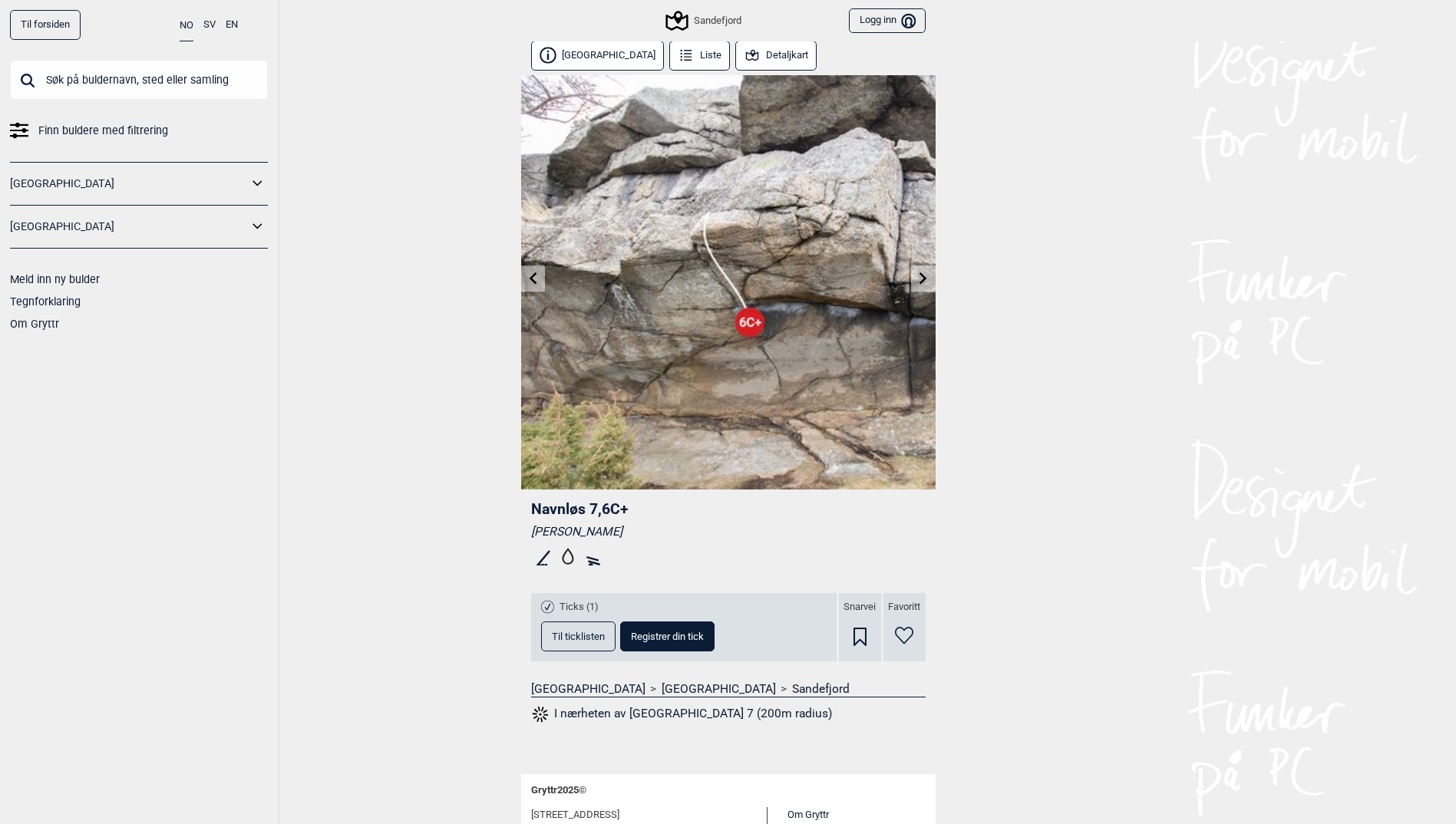
scroll to position [0, 0]
click at [536, 276] on icon at bounding box center [533, 278] width 12 height 12
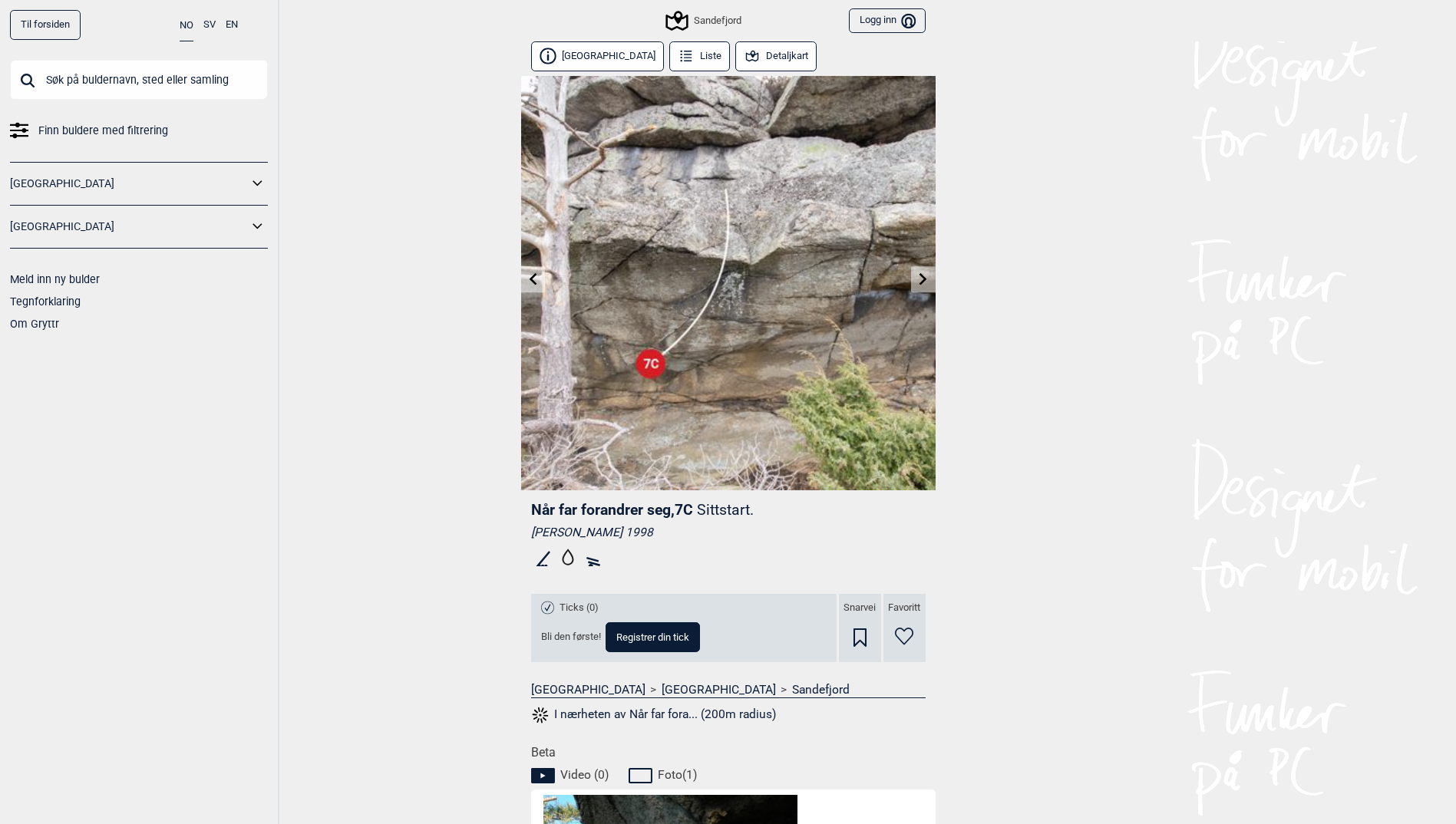
click at [534, 271] on link at bounding box center [533, 279] width 24 height 26
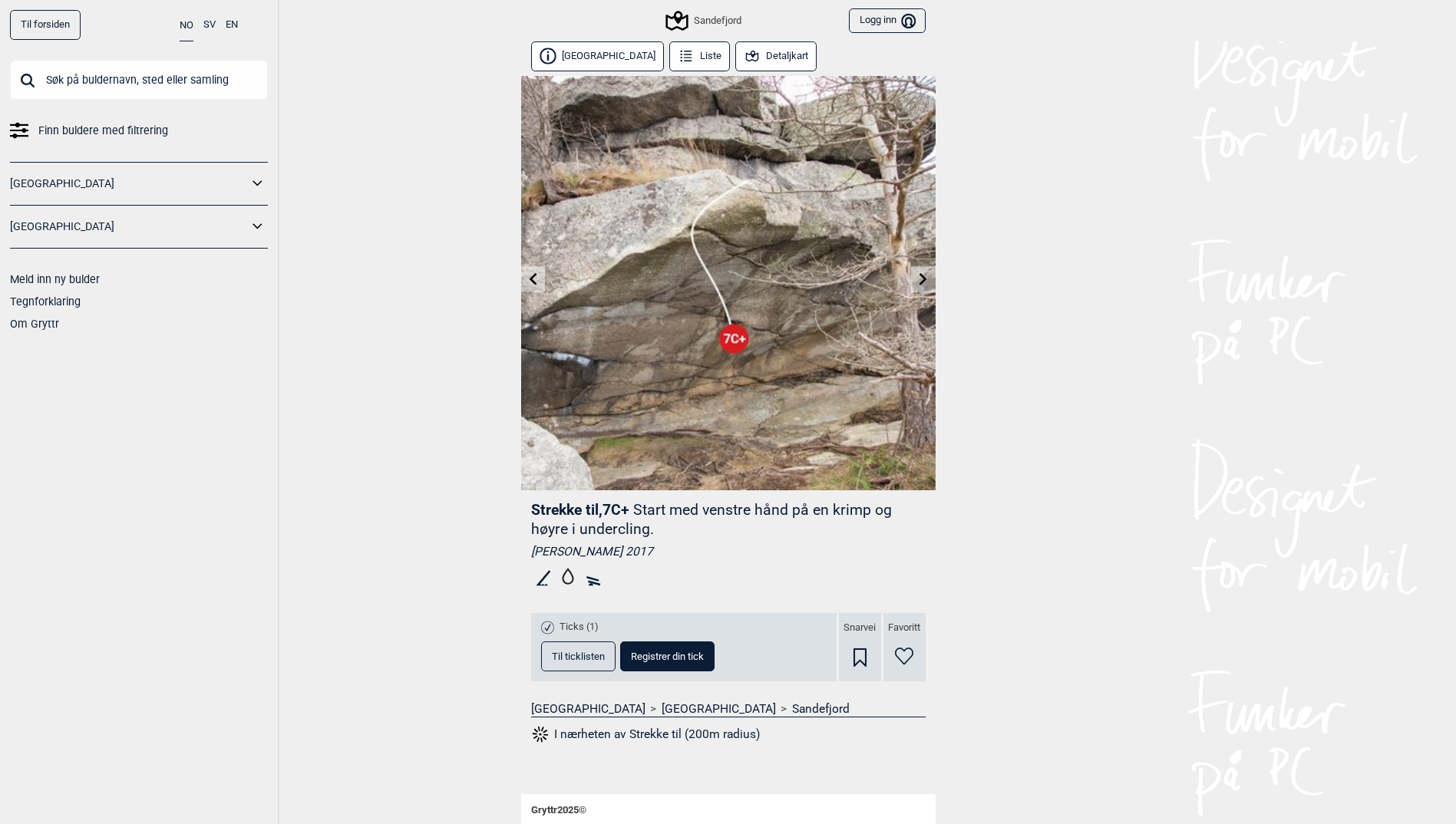
click at [915, 275] on link at bounding box center [923, 279] width 24 height 26
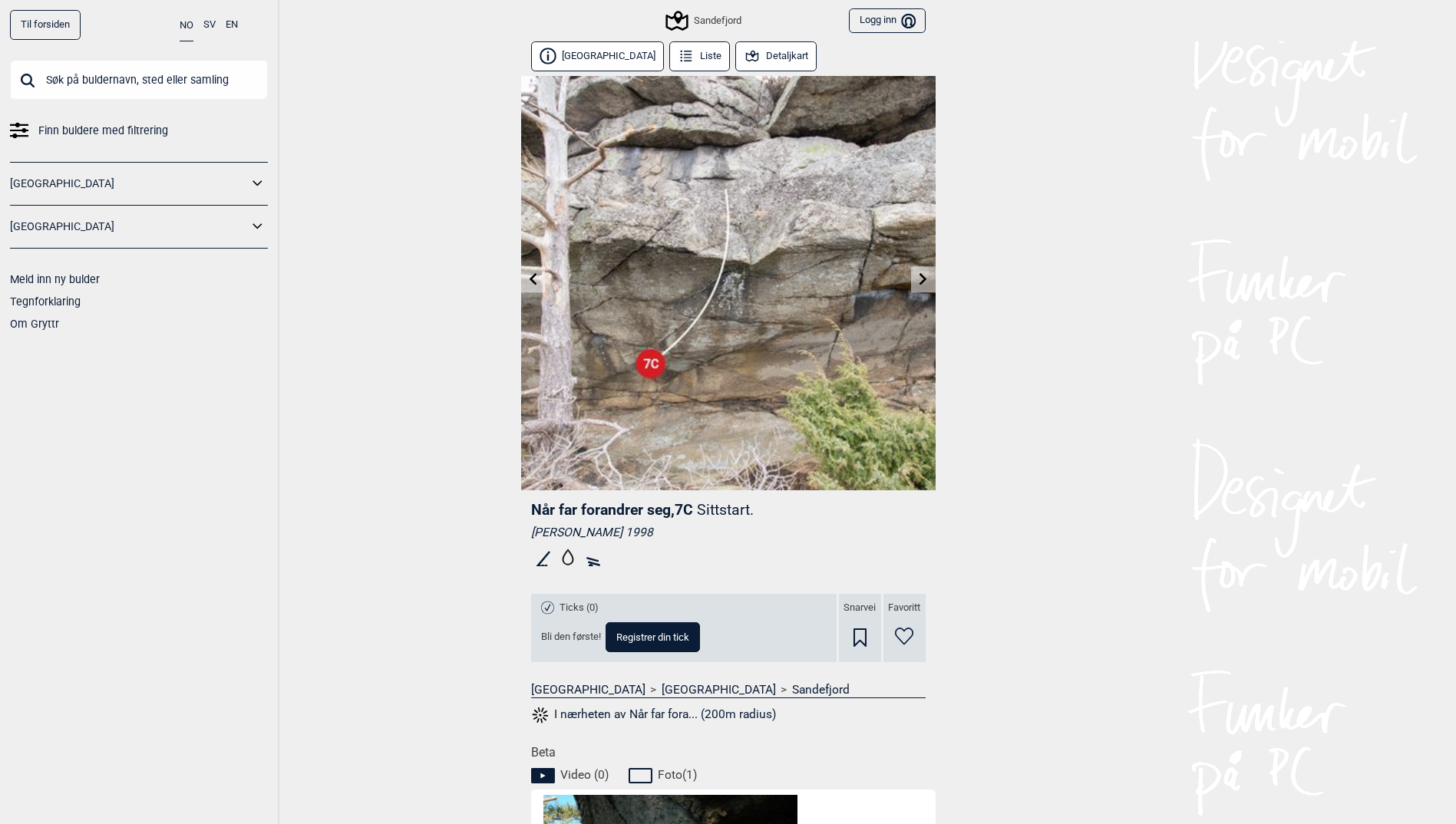
click at [544, 284] on link at bounding box center [533, 279] width 24 height 26
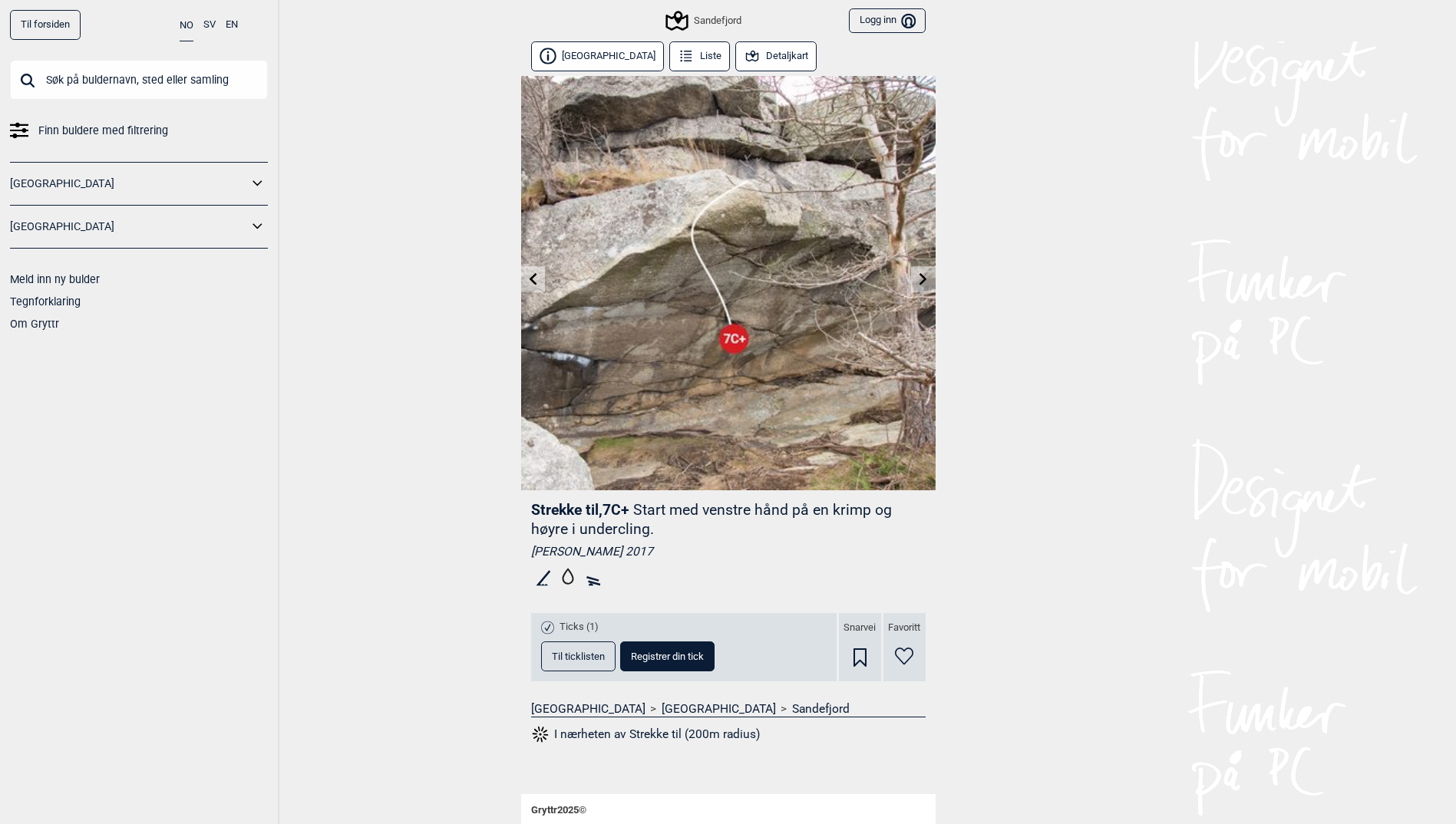
click at [919, 286] on link at bounding box center [923, 279] width 24 height 26
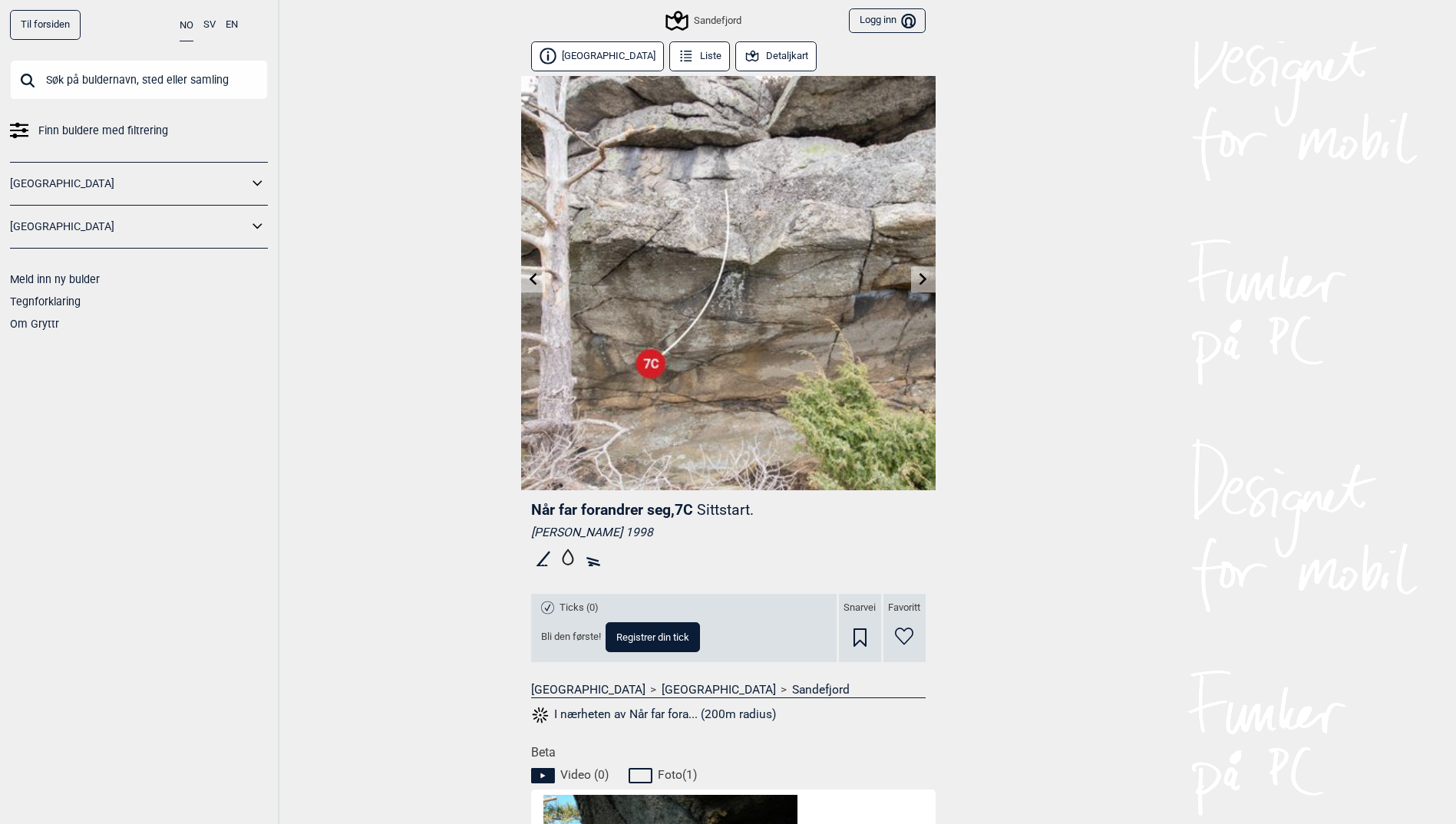
click at [541, 286] on link at bounding box center [533, 279] width 24 height 26
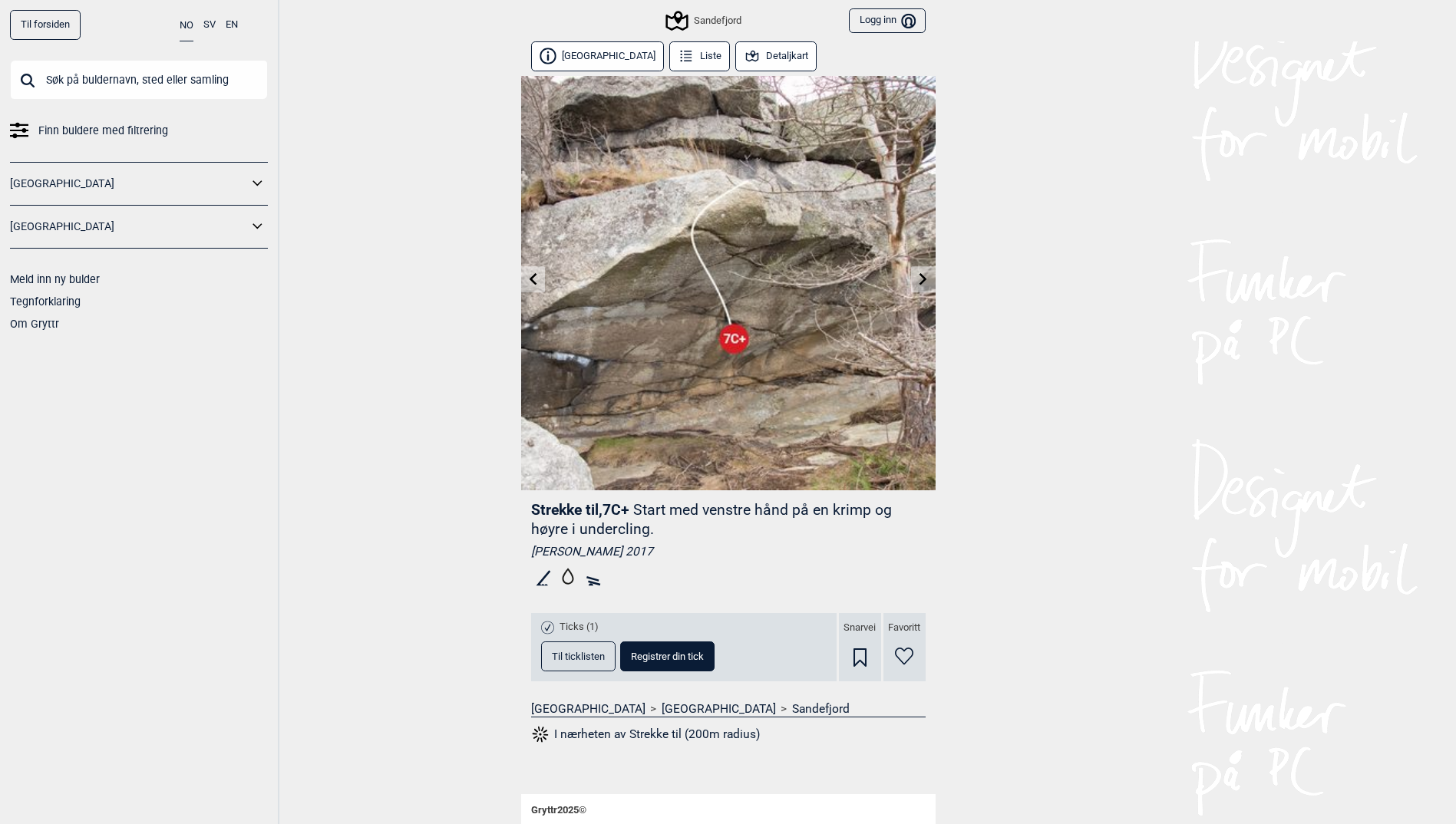
click at [541, 286] on link at bounding box center [533, 279] width 24 height 26
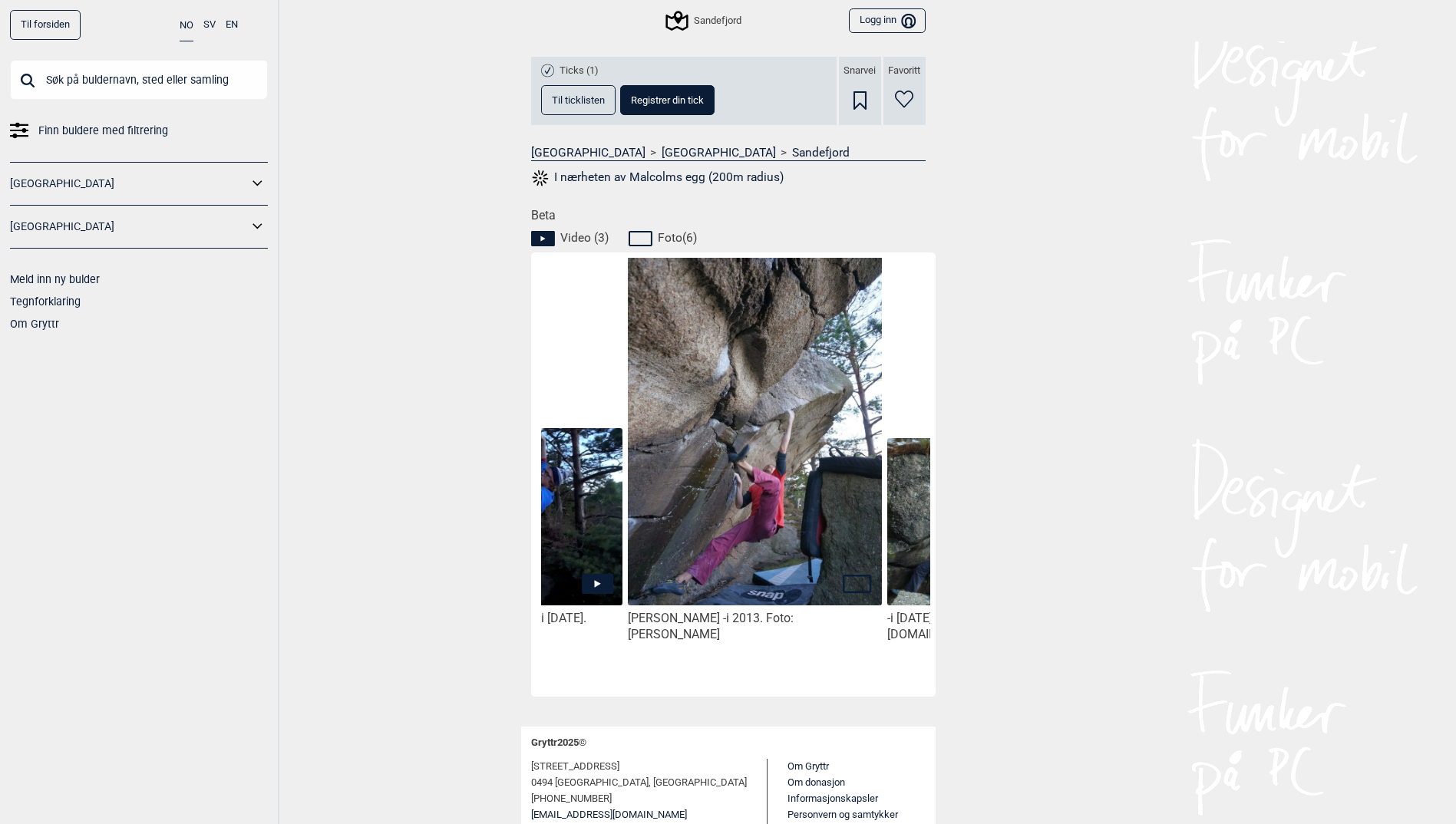
scroll to position [0, 709]
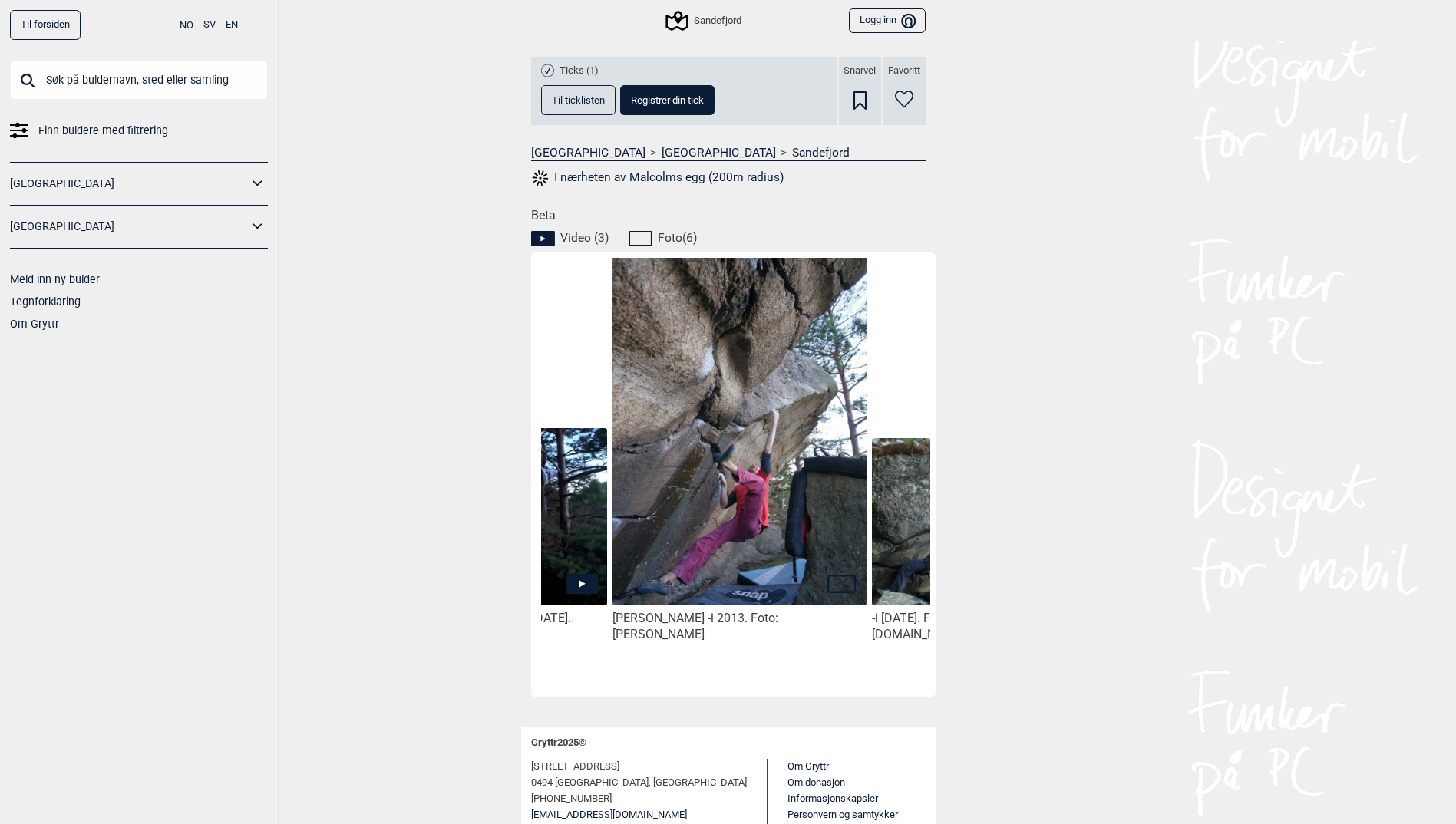
click at [696, 509] on img at bounding box center [739, 447] width 253 height 381
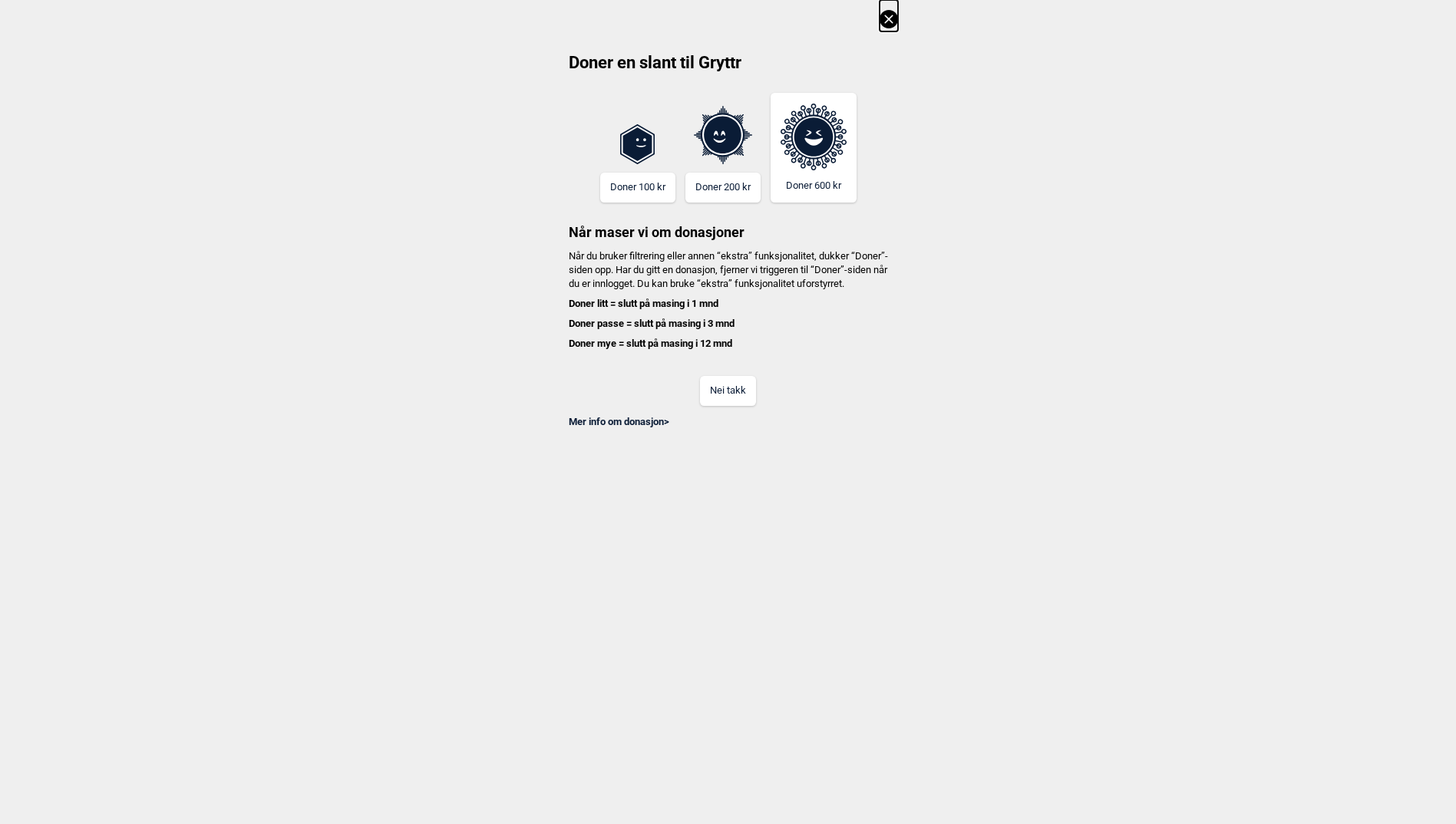
click at [733, 393] on button "Nei takk" at bounding box center [728, 391] width 56 height 30
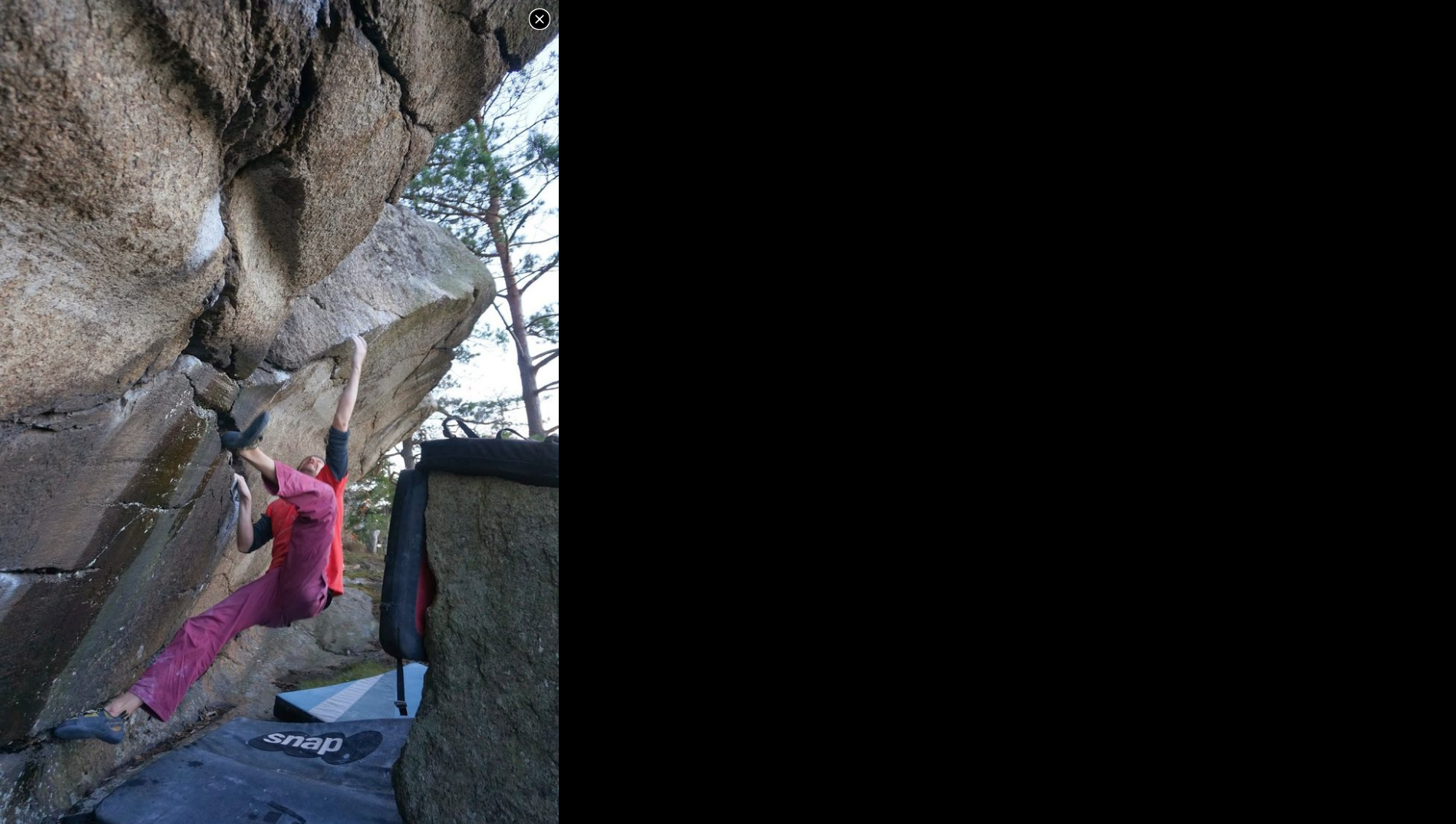
click at [541, 19] on icon at bounding box center [539, 19] width 19 height 19
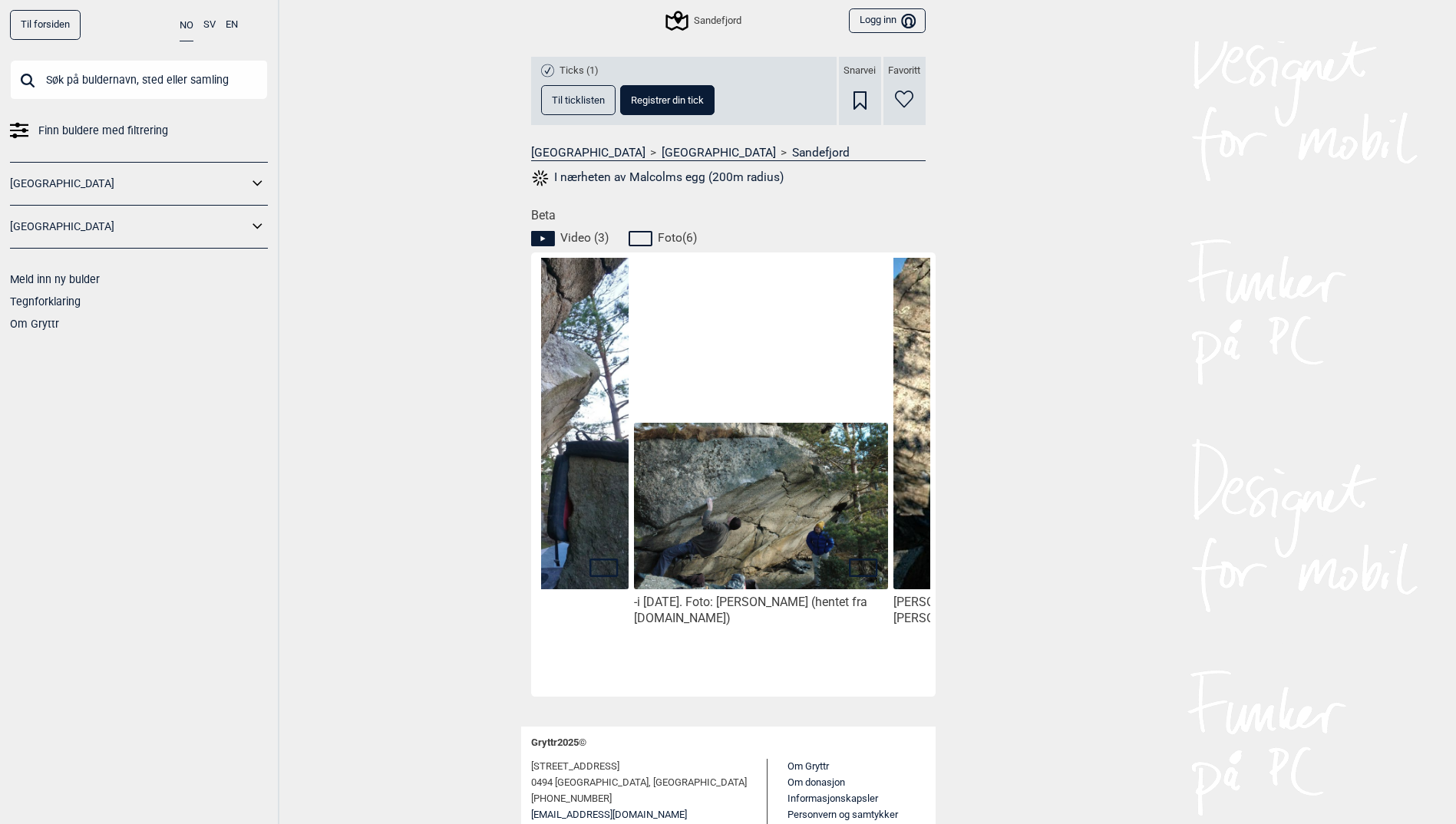
scroll to position [0, 958]
